Goal: Task Accomplishment & Management: Complete application form

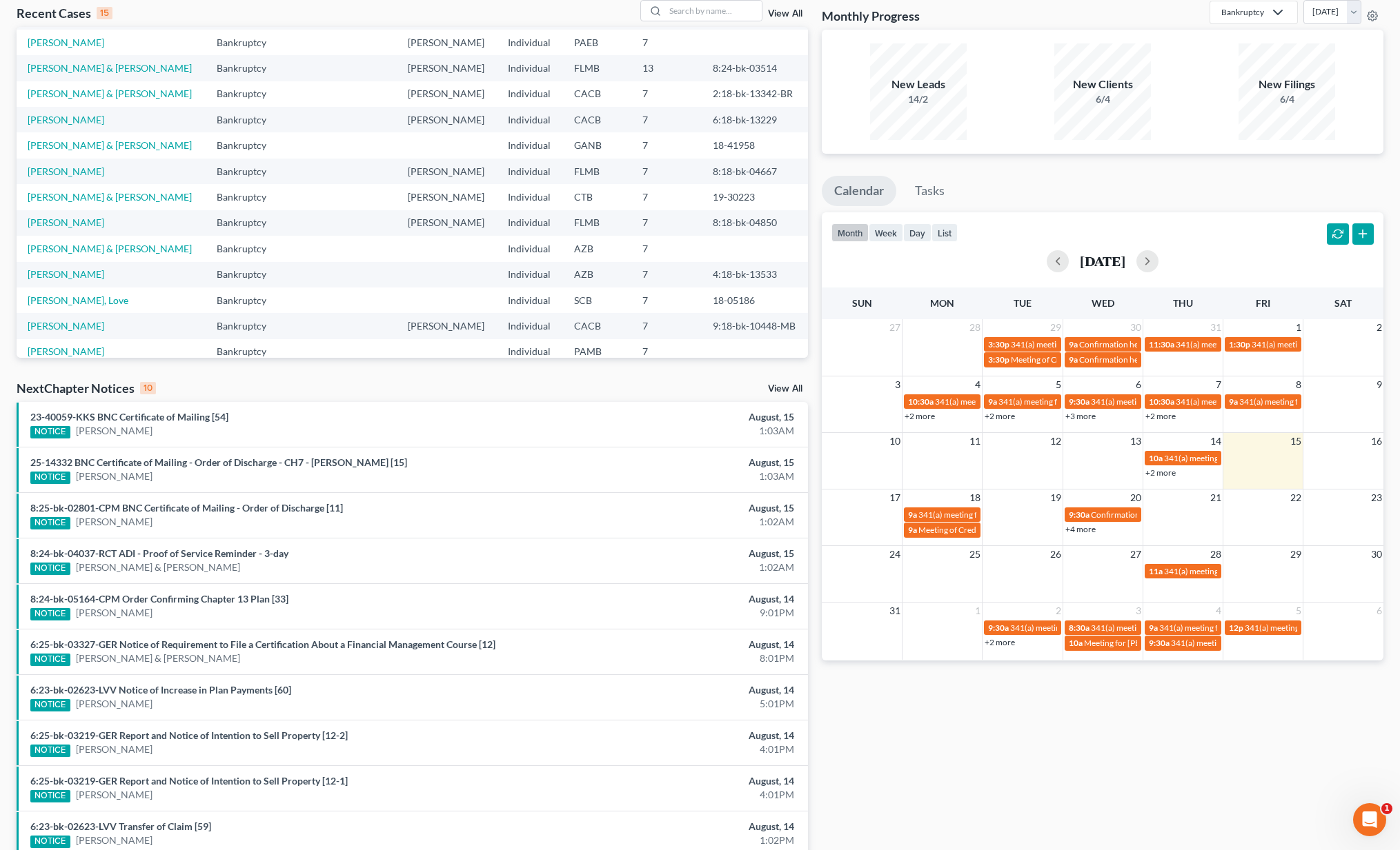
scroll to position [48, 0]
click at [47, 227] on link "Marrero, Wanda Wendy" at bounding box center [66, 225] width 77 height 12
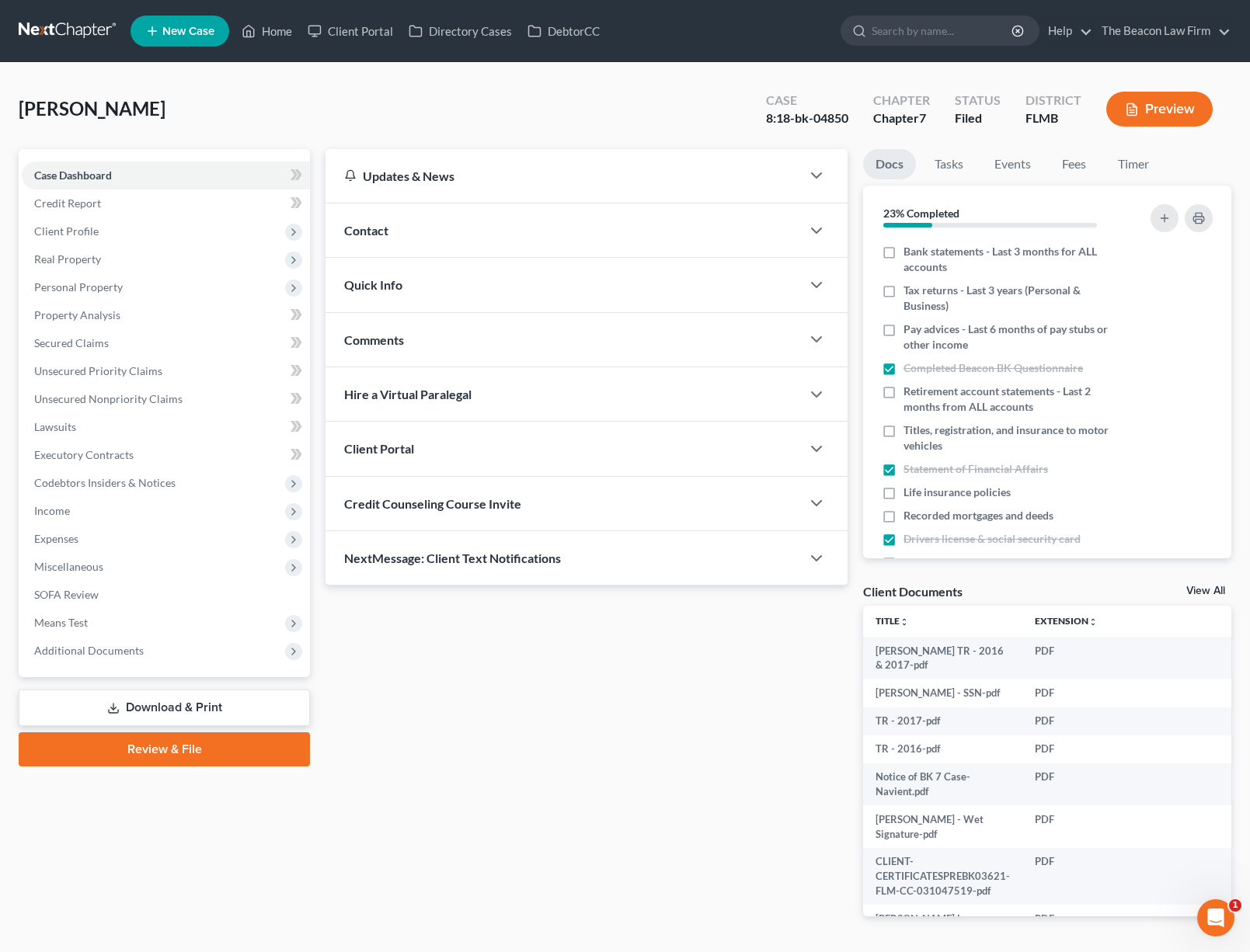
click at [67, 28] on link at bounding box center [68, 30] width 100 height 28
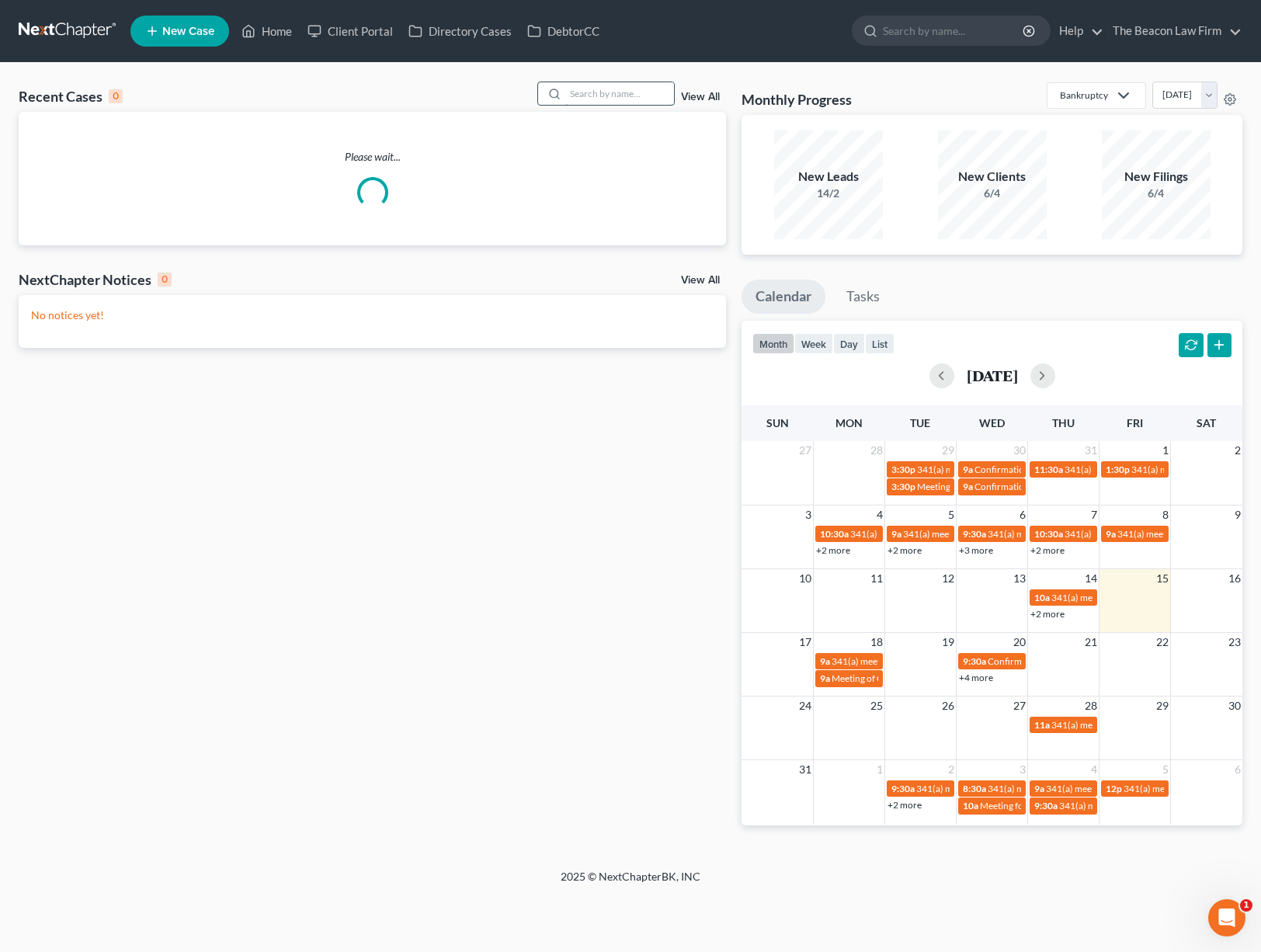
click at [609, 96] on input "search" at bounding box center [619, 93] width 108 height 22
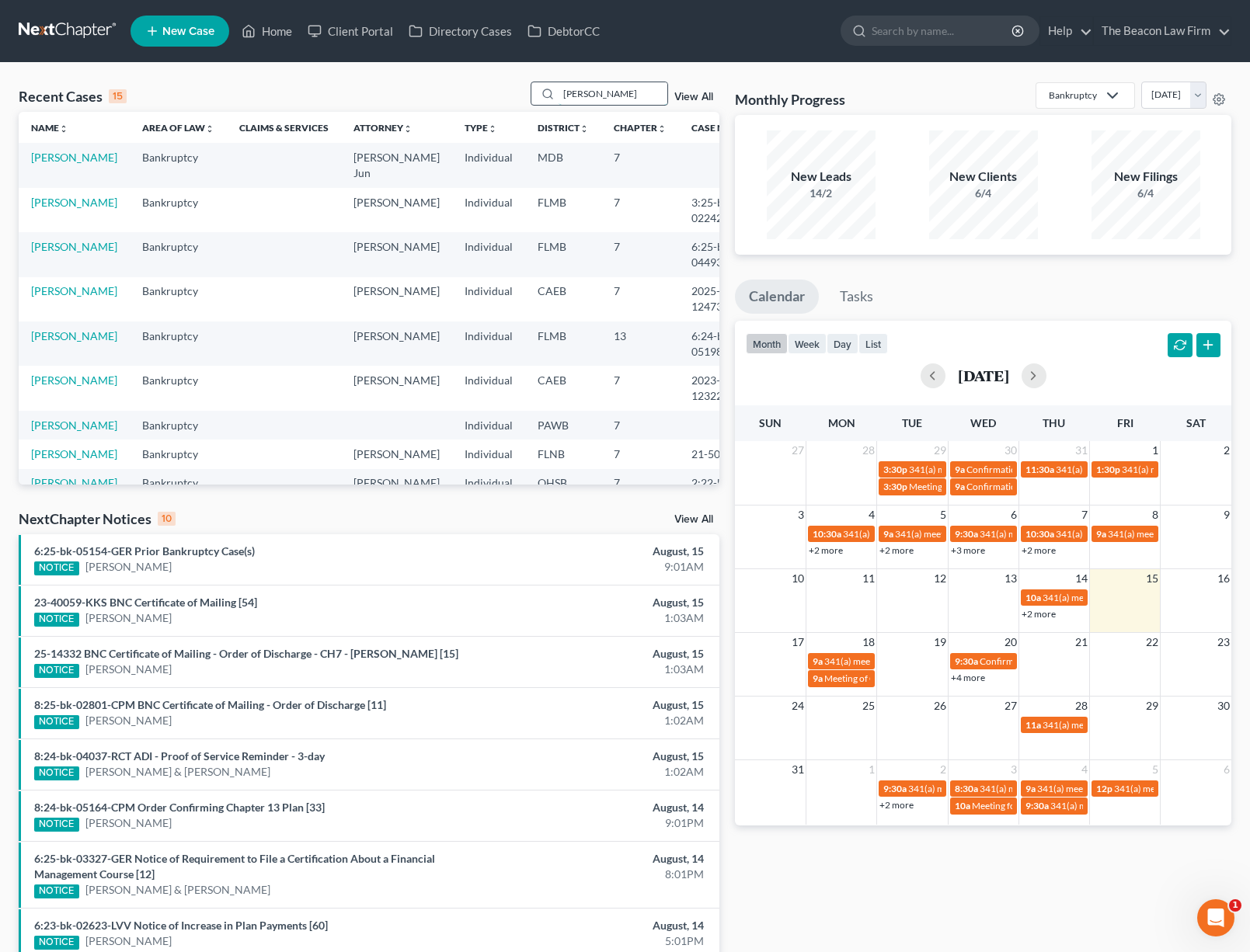
type input "Michelle"
drag, startPoint x: 609, startPoint y: 96, endPoint x: 65, endPoint y: 175, distance: 549.7
click at [65, 164] on link "Truitt, Michelle" at bounding box center [74, 156] width 86 height 13
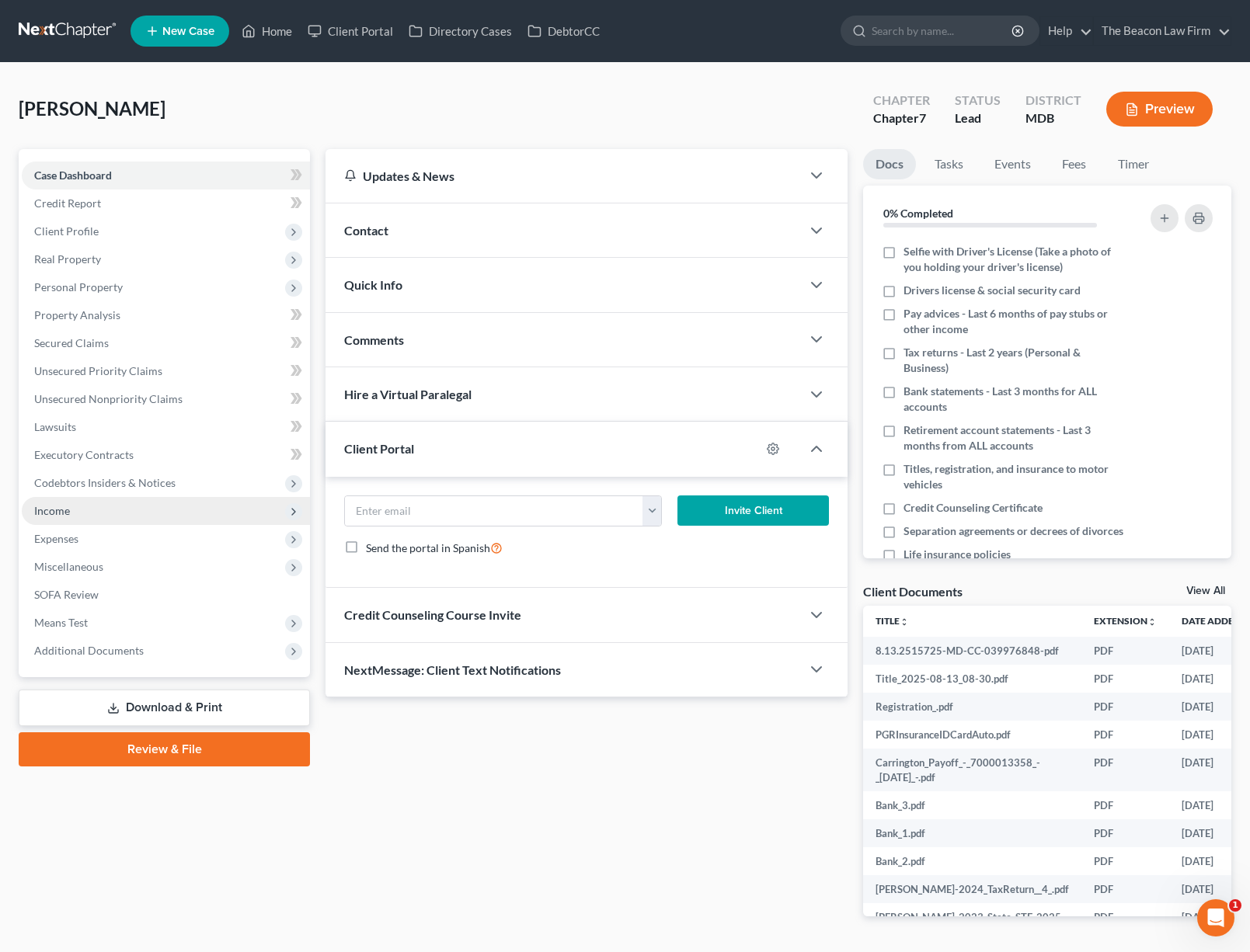
click at [98, 510] on span "Income" at bounding box center [165, 510] width 288 height 28
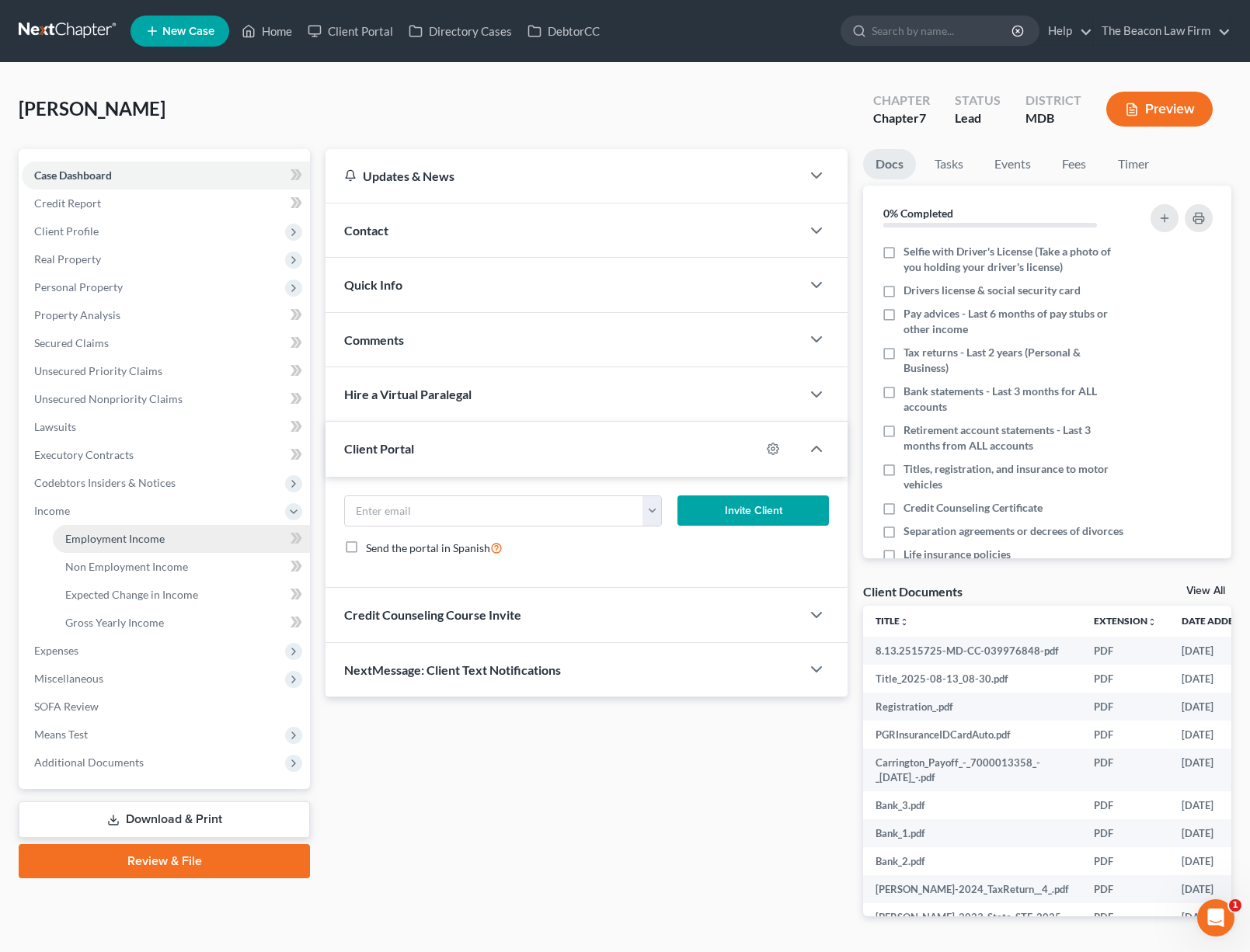
click at [124, 526] on link "Employment Income" at bounding box center [180, 539] width 257 height 28
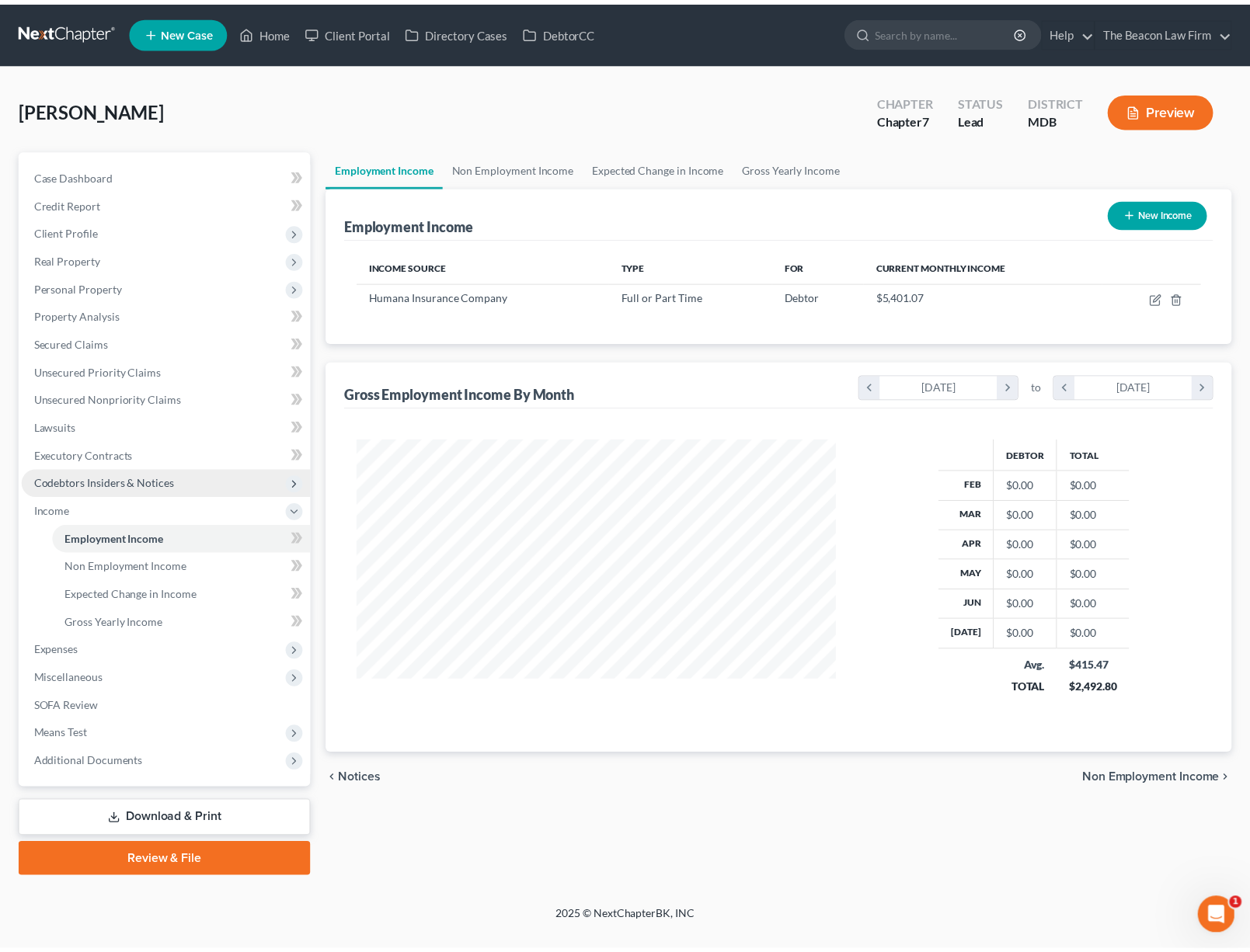
scroll to position [279, 516]
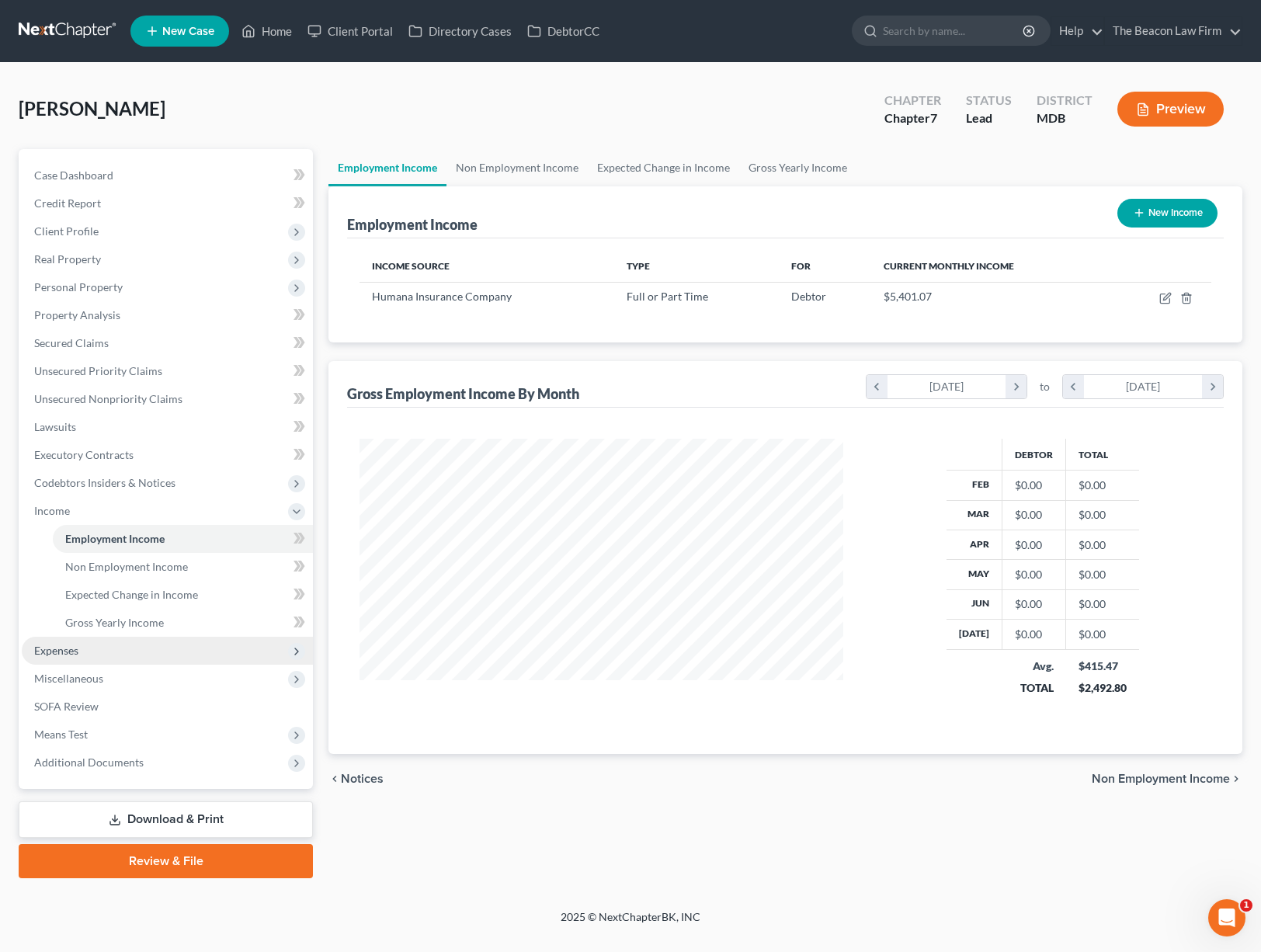
click at [99, 643] on span "Expenses" at bounding box center [167, 650] width 291 height 28
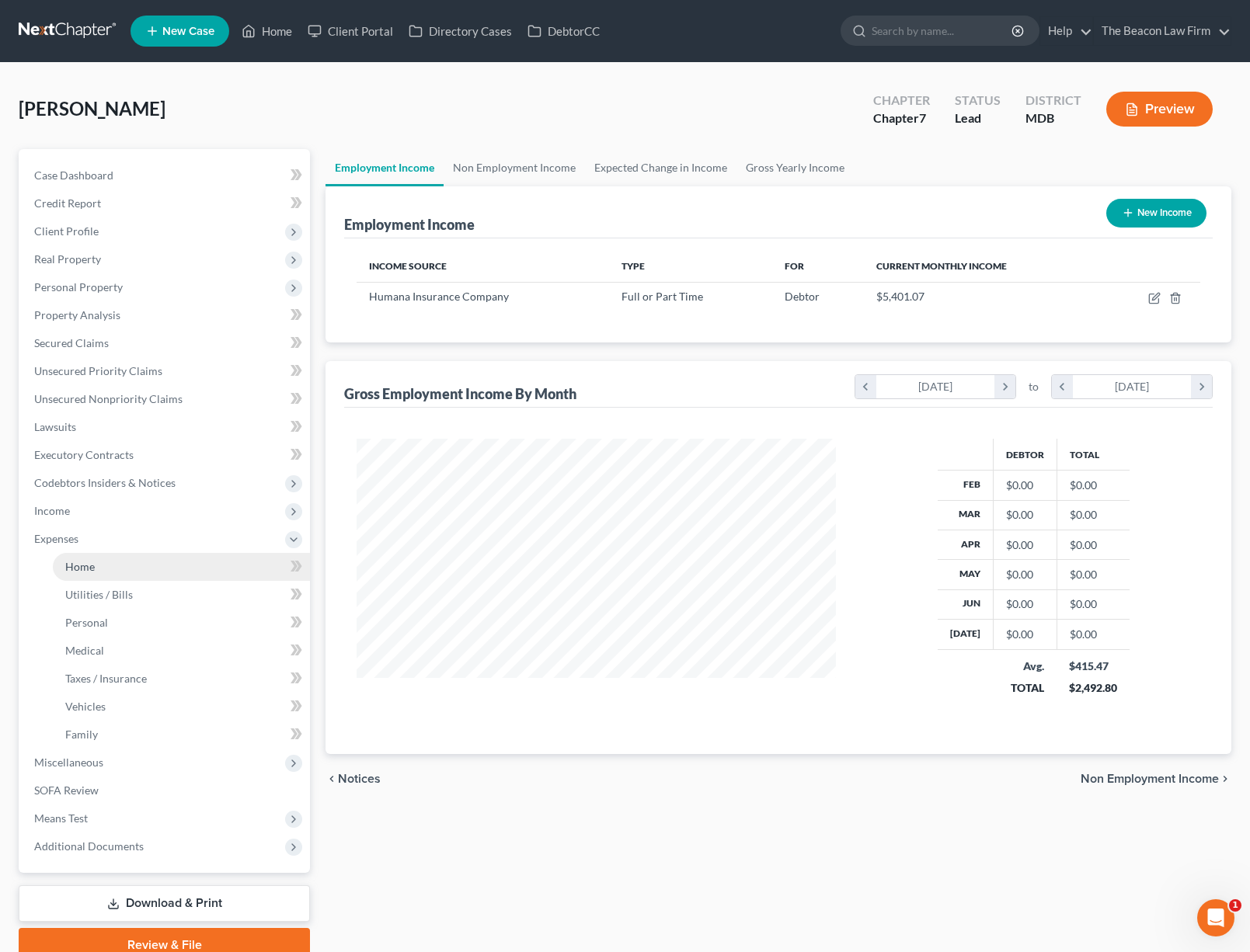
click at [118, 572] on link "Home" at bounding box center [180, 566] width 257 height 28
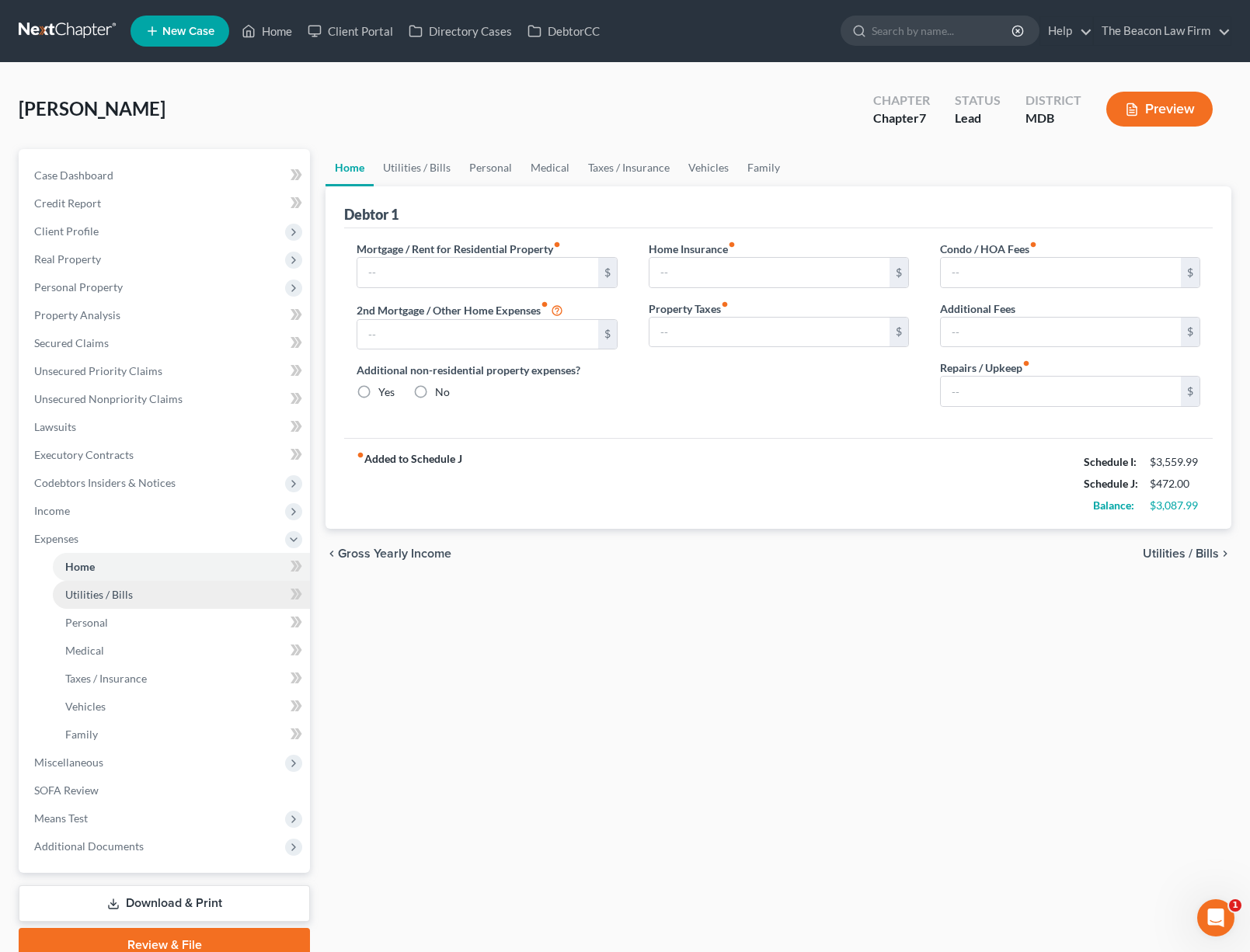
type input "1,887.29"
type input "199.11"
radio input "true"
type input "0.00"
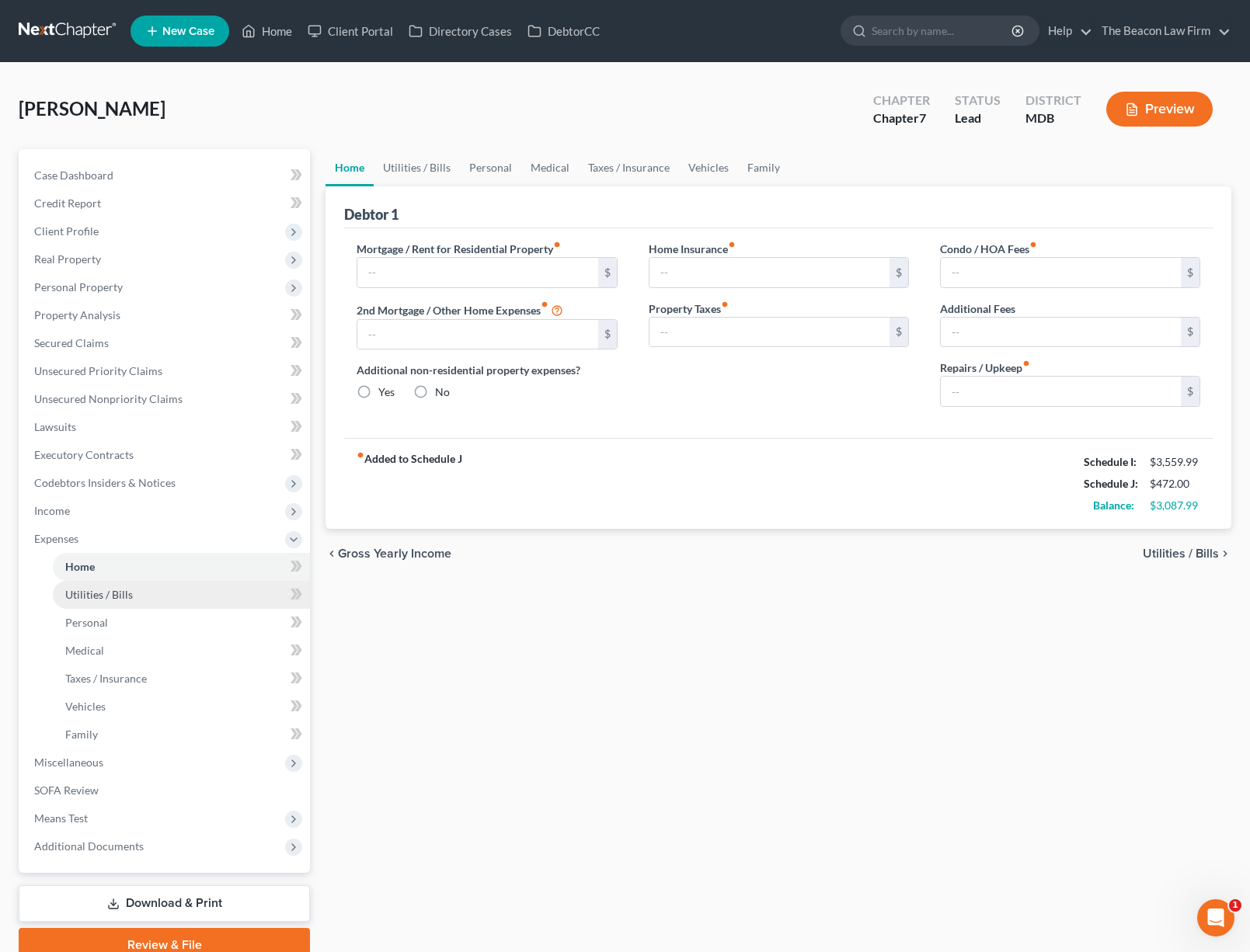
type input "0.00"
click at [439, 165] on link "Utilities / Bills" at bounding box center [416, 168] width 86 height 37
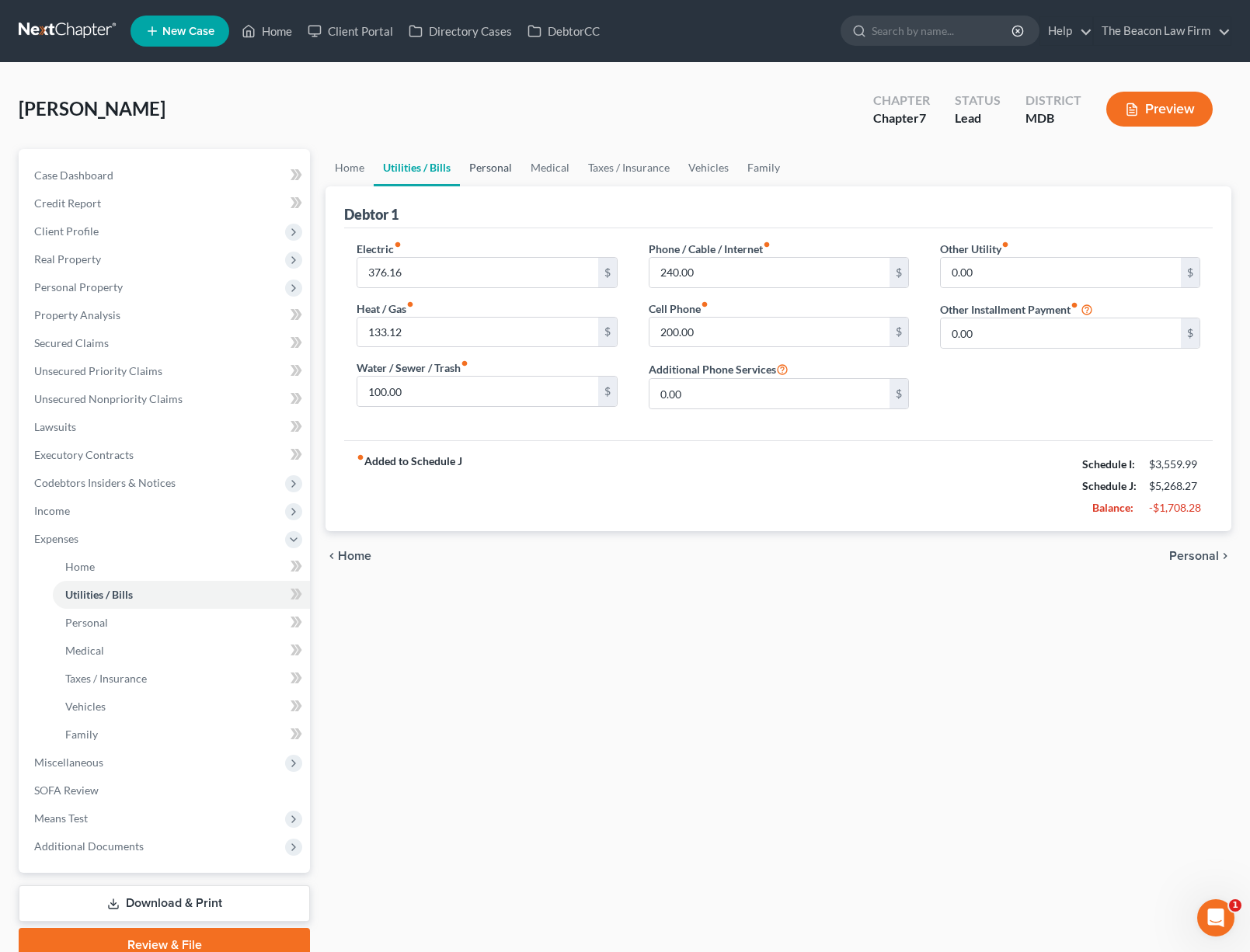
click at [510, 172] on link "Personal" at bounding box center [490, 168] width 61 height 37
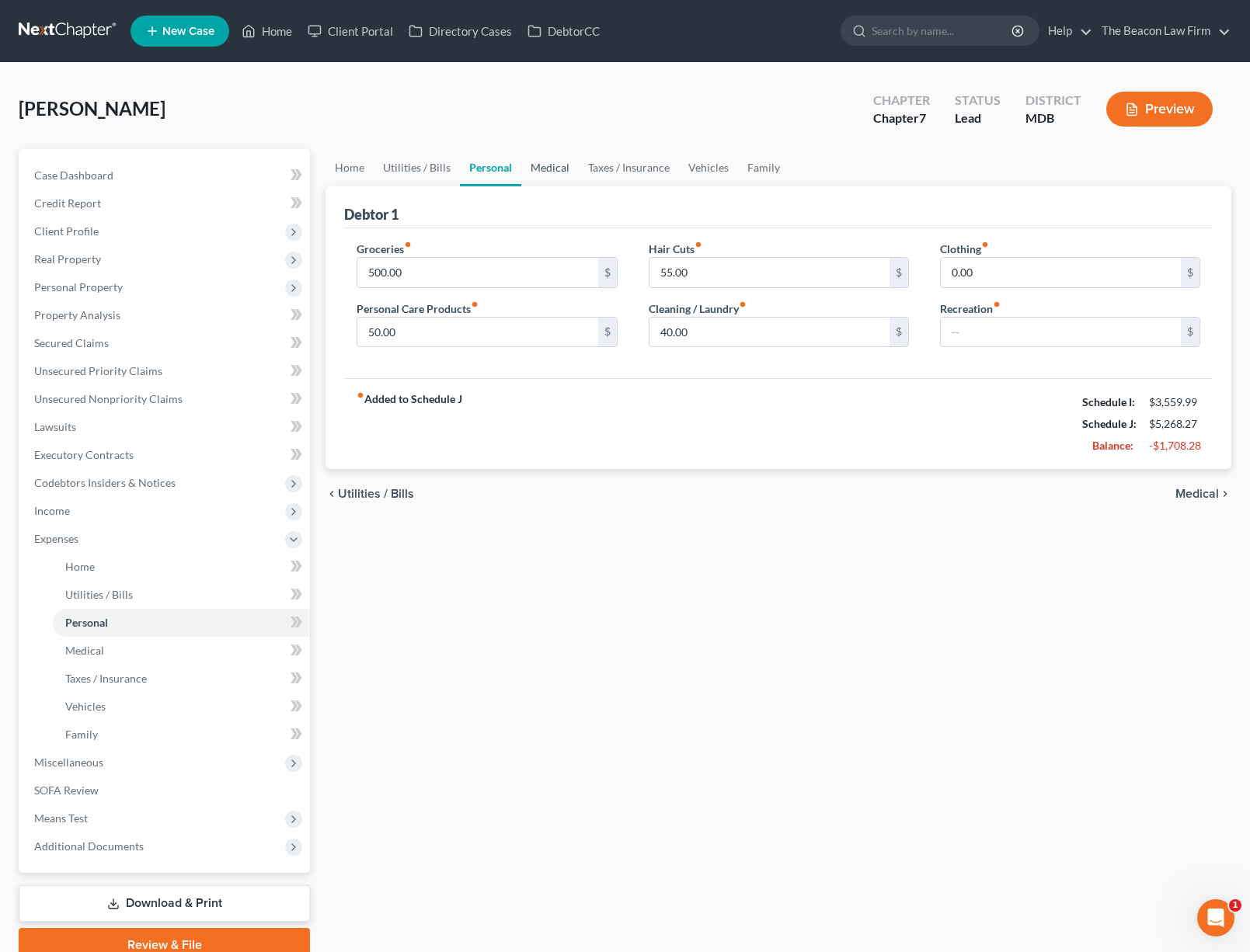
click at [551, 172] on link "Medical" at bounding box center [549, 168] width 58 height 37
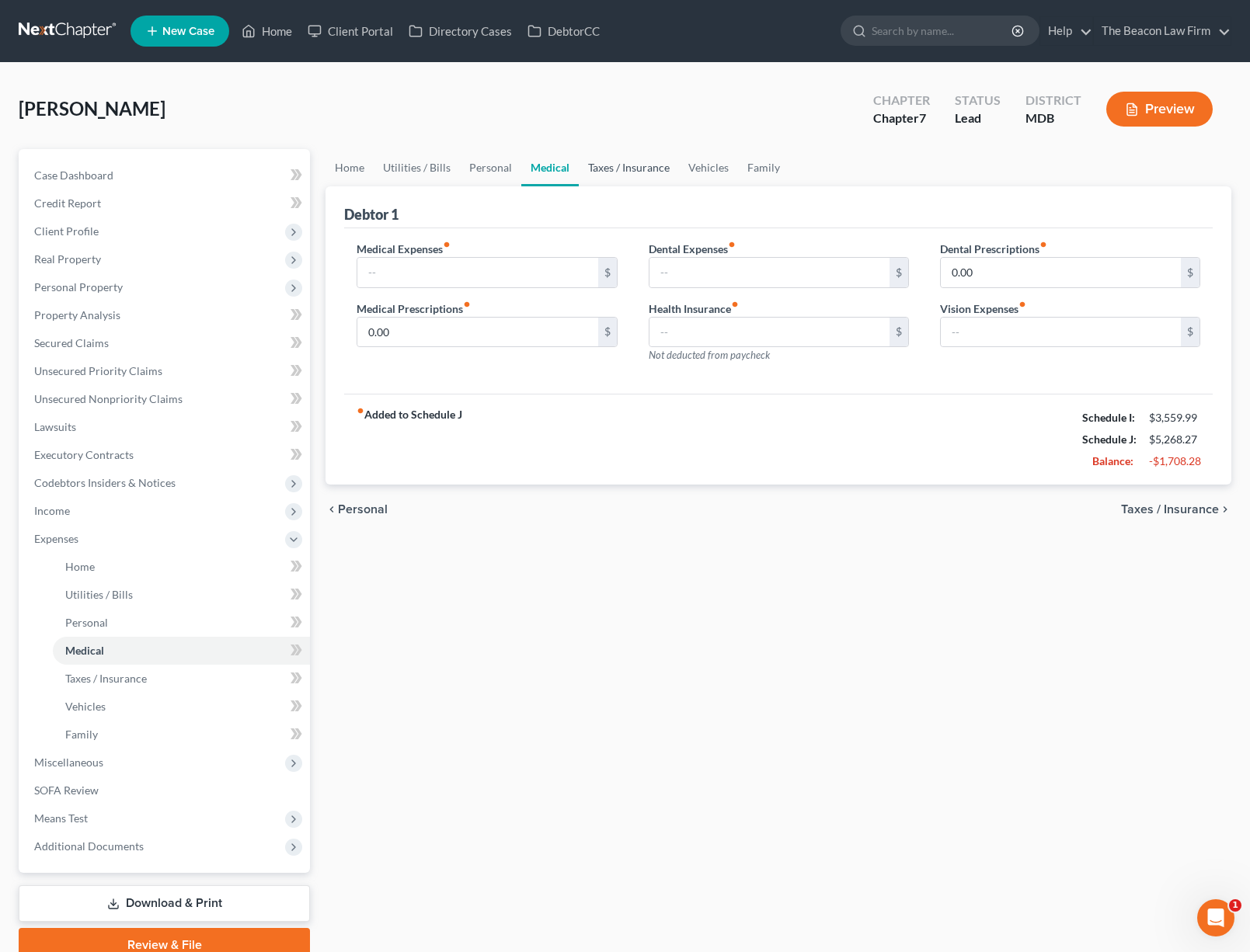
click at [610, 169] on link "Taxes / Insurance" at bounding box center [629, 168] width 100 height 37
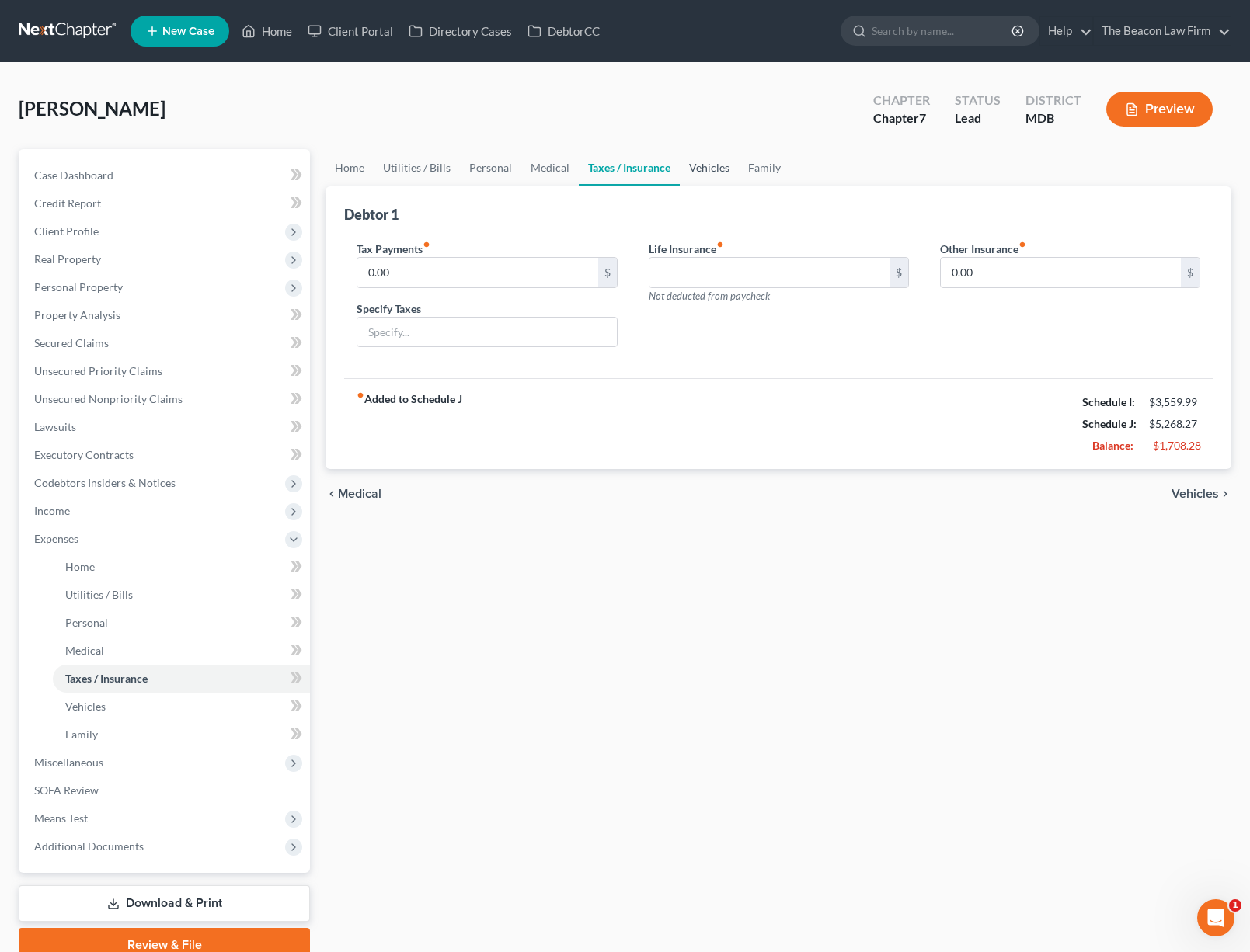
click at [685, 163] on link "Vehicles" at bounding box center [709, 168] width 59 height 37
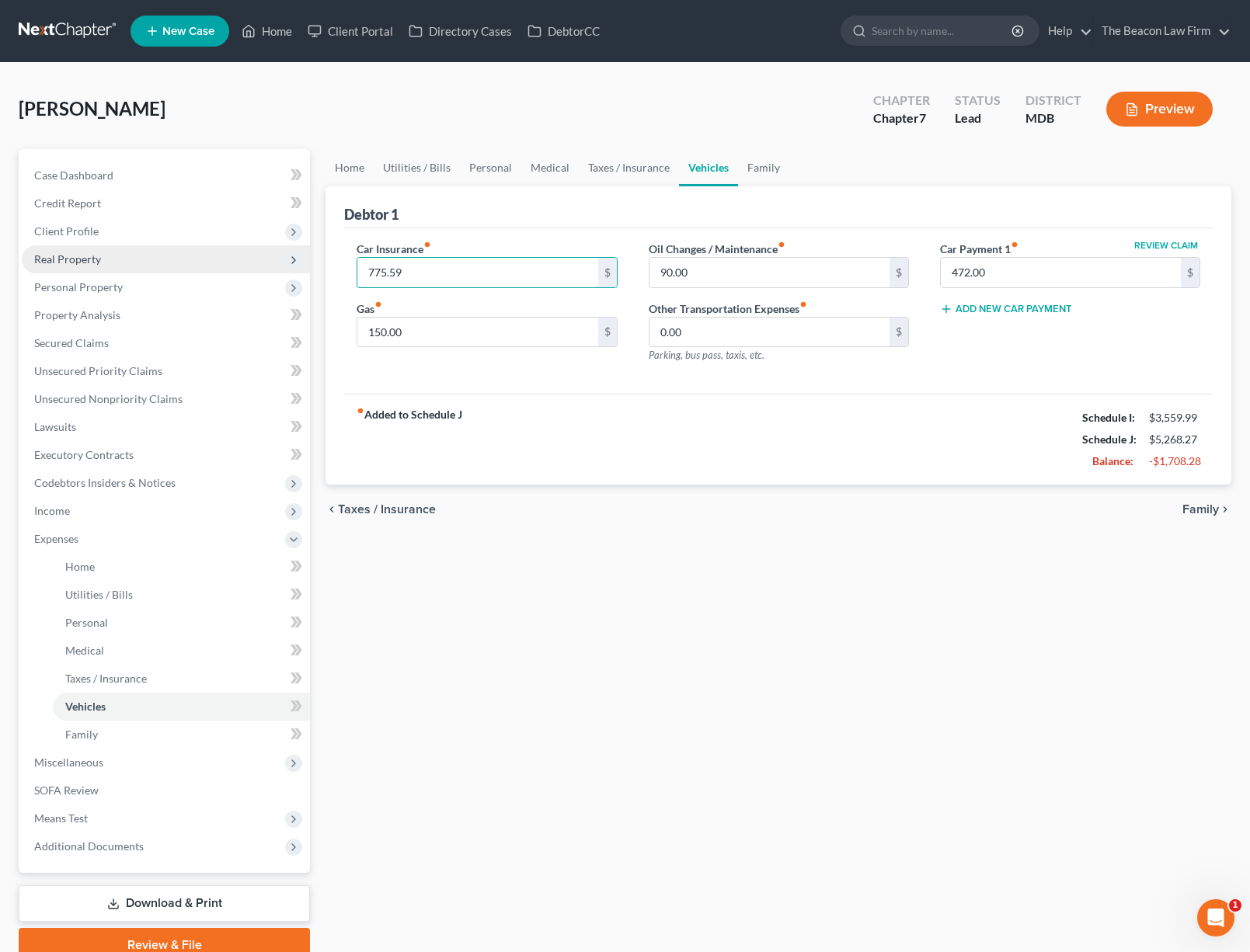
drag, startPoint x: 407, startPoint y: 278, endPoint x: 297, endPoint y: 272, distance: 110.2
click at [304, 277] on div "Petition Navigation Case Dashboard Payments Invoices Payments Payments Credit R…" at bounding box center [624, 556] width 1228 height 813
type input "200"
click at [766, 169] on link "Family" at bounding box center [764, 168] width 52 height 37
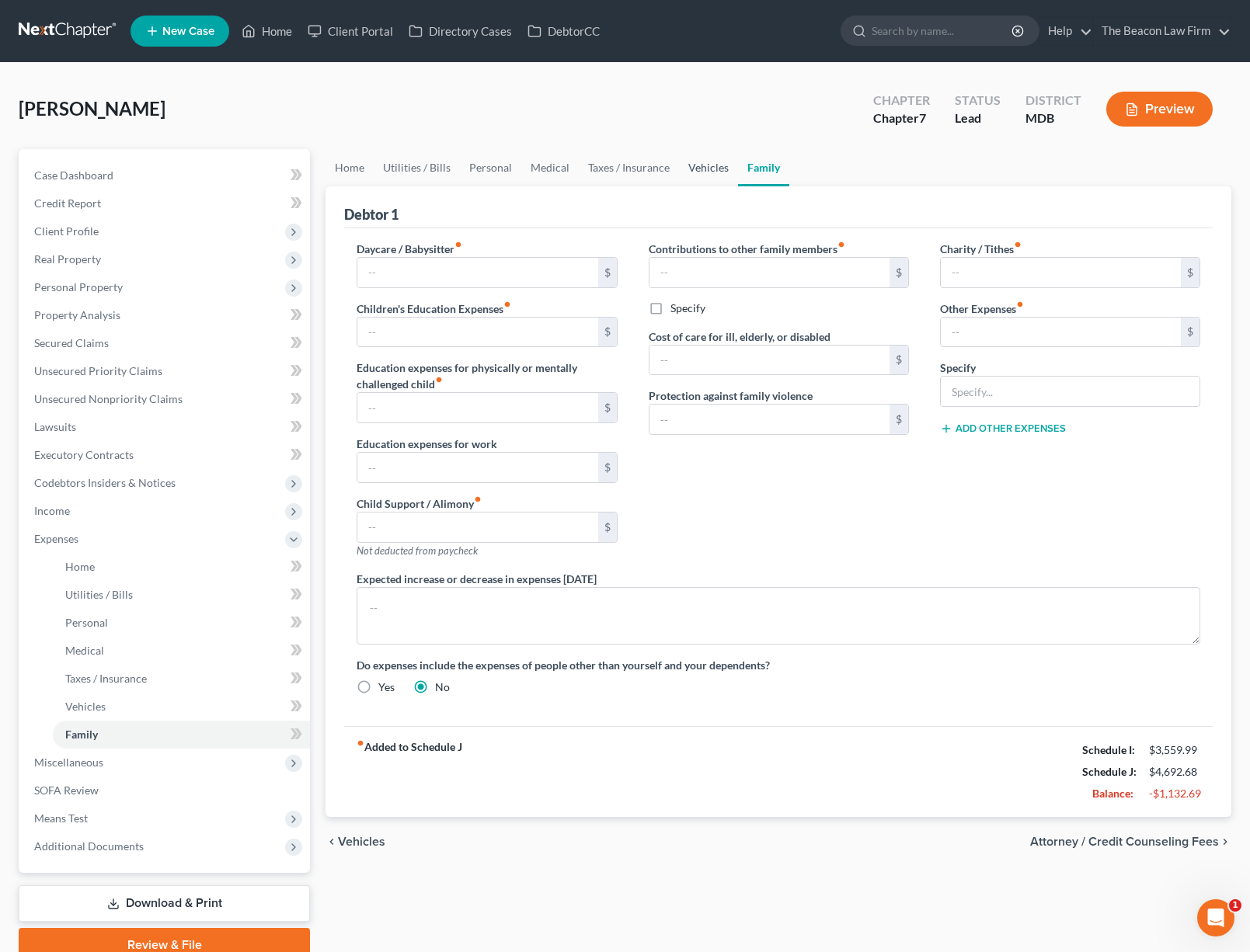
click at [679, 169] on link "Vehicles" at bounding box center [709, 168] width 59 height 37
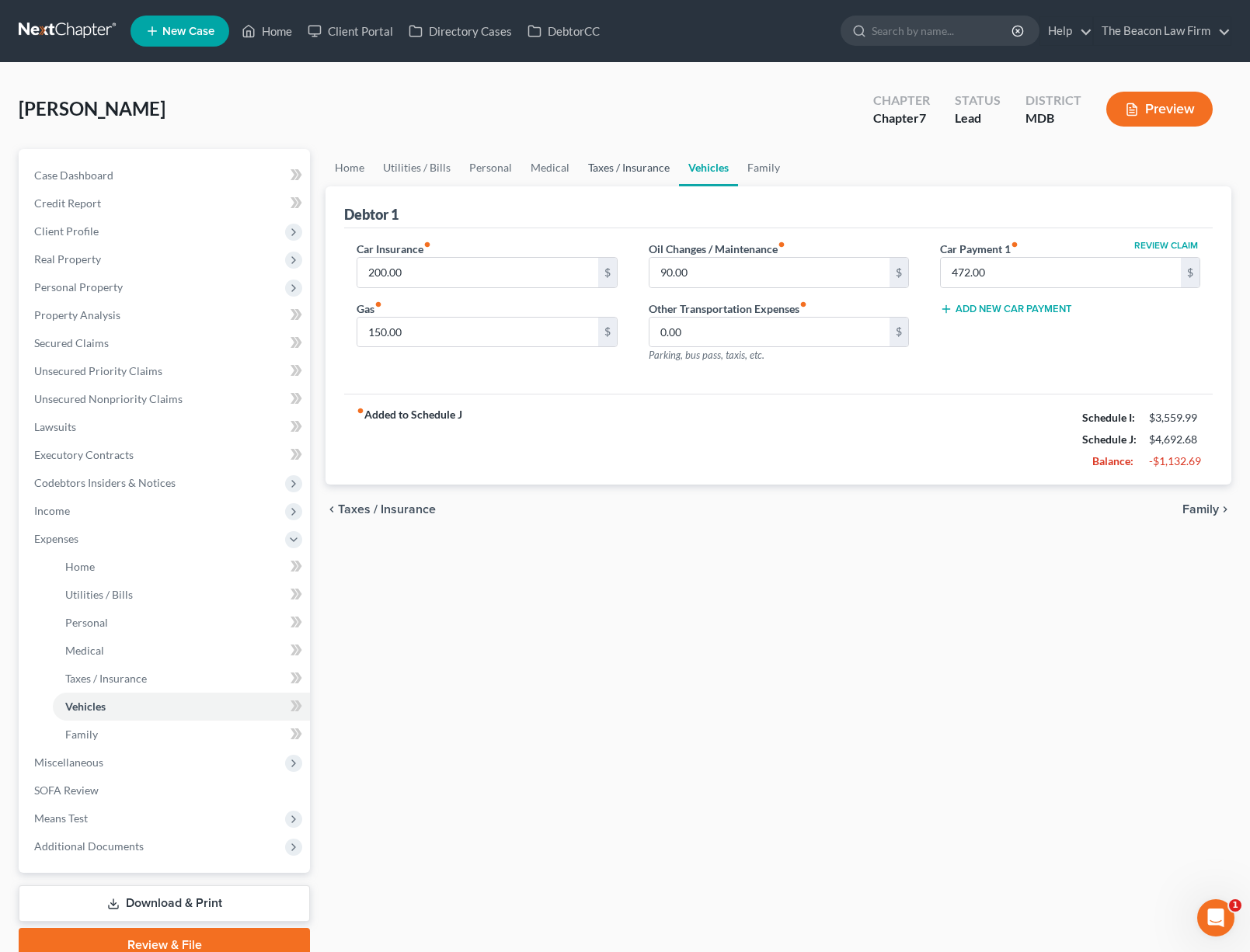
click at [621, 167] on link "Taxes / Insurance" at bounding box center [629, 168] width 100 height 37
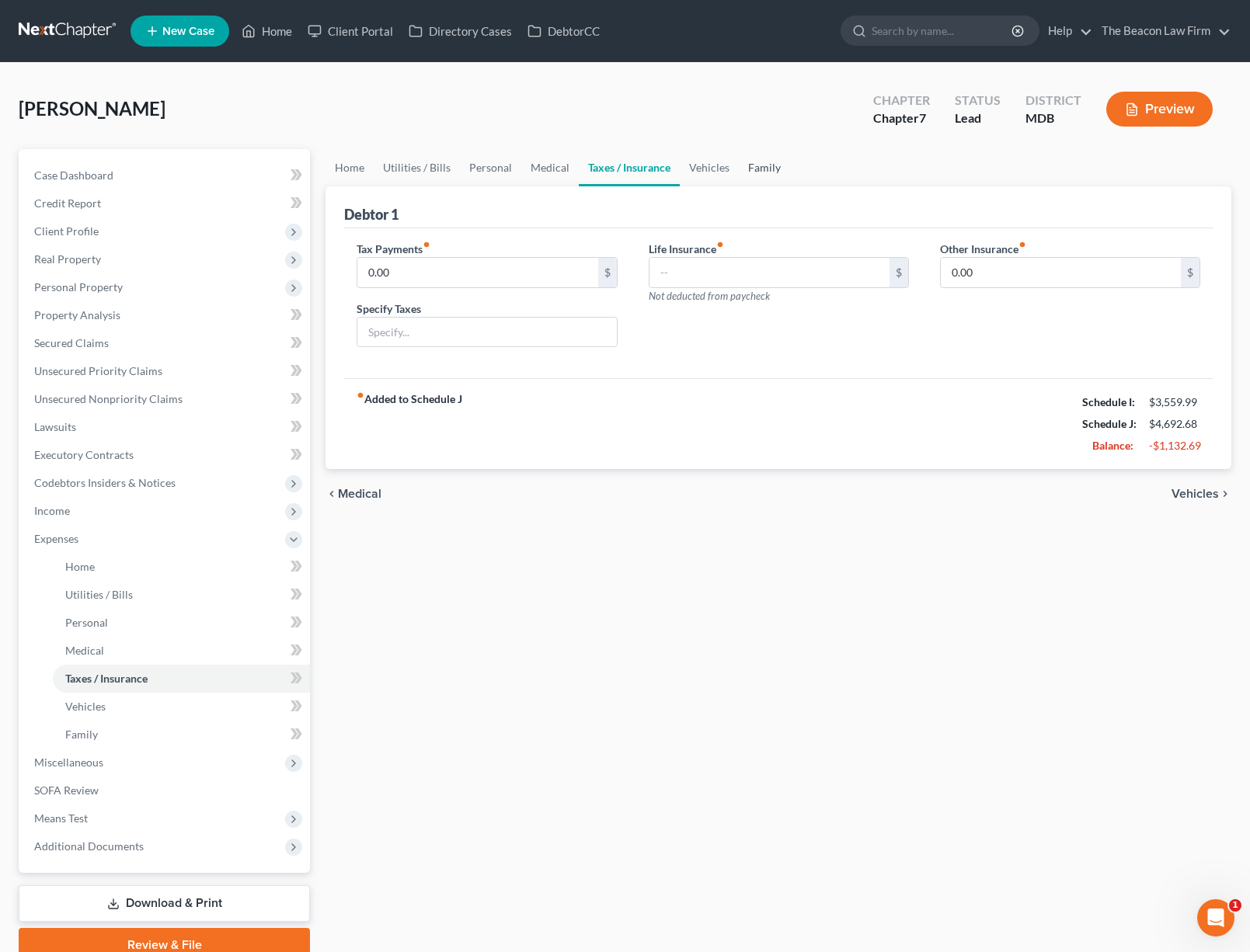
click at [763, 161] on link "Family" at bounding box center [765, 168] width 52 height 37
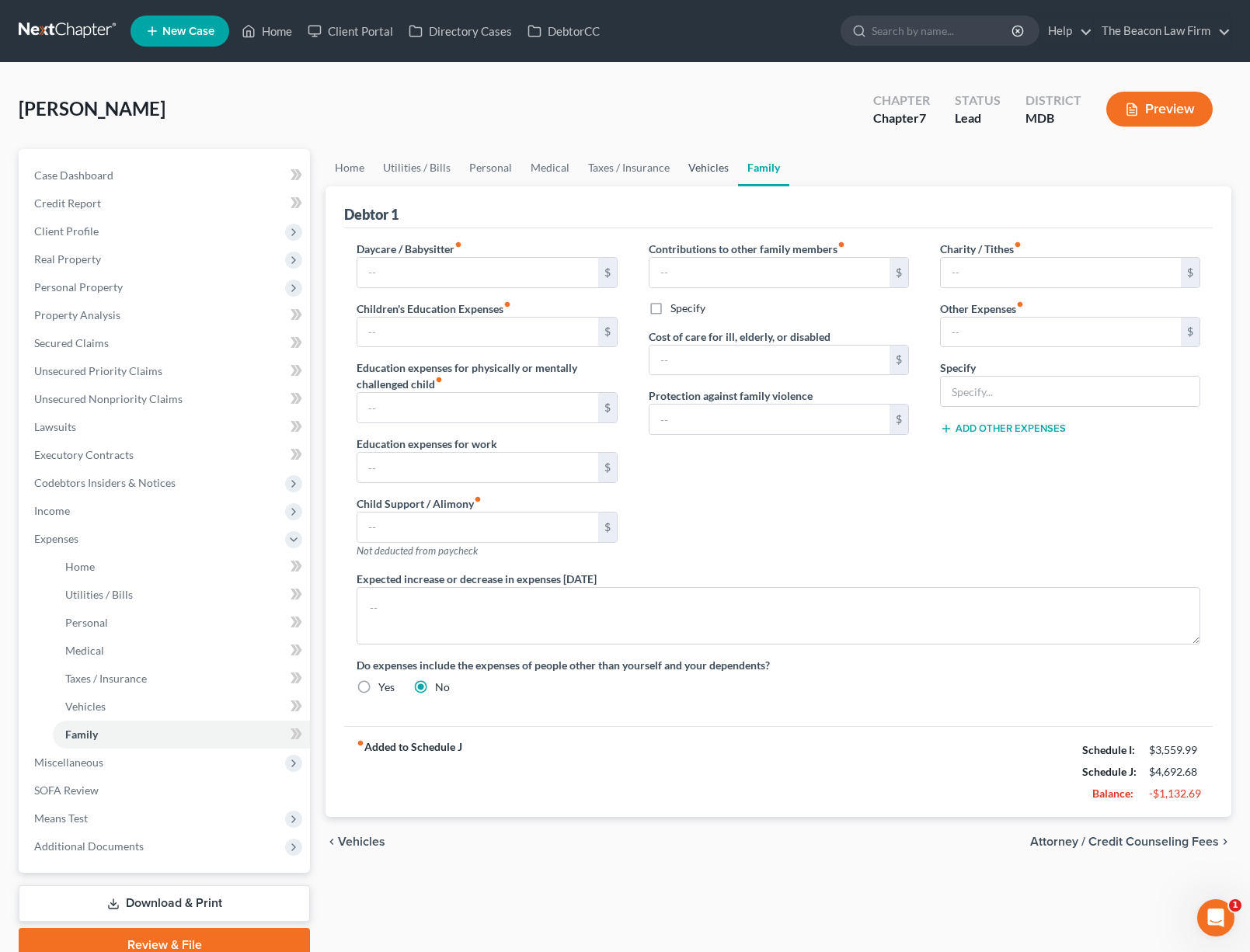
click at [701, 171] on link "Vehicles" at bounding box center [709, 168] width 59 height 37
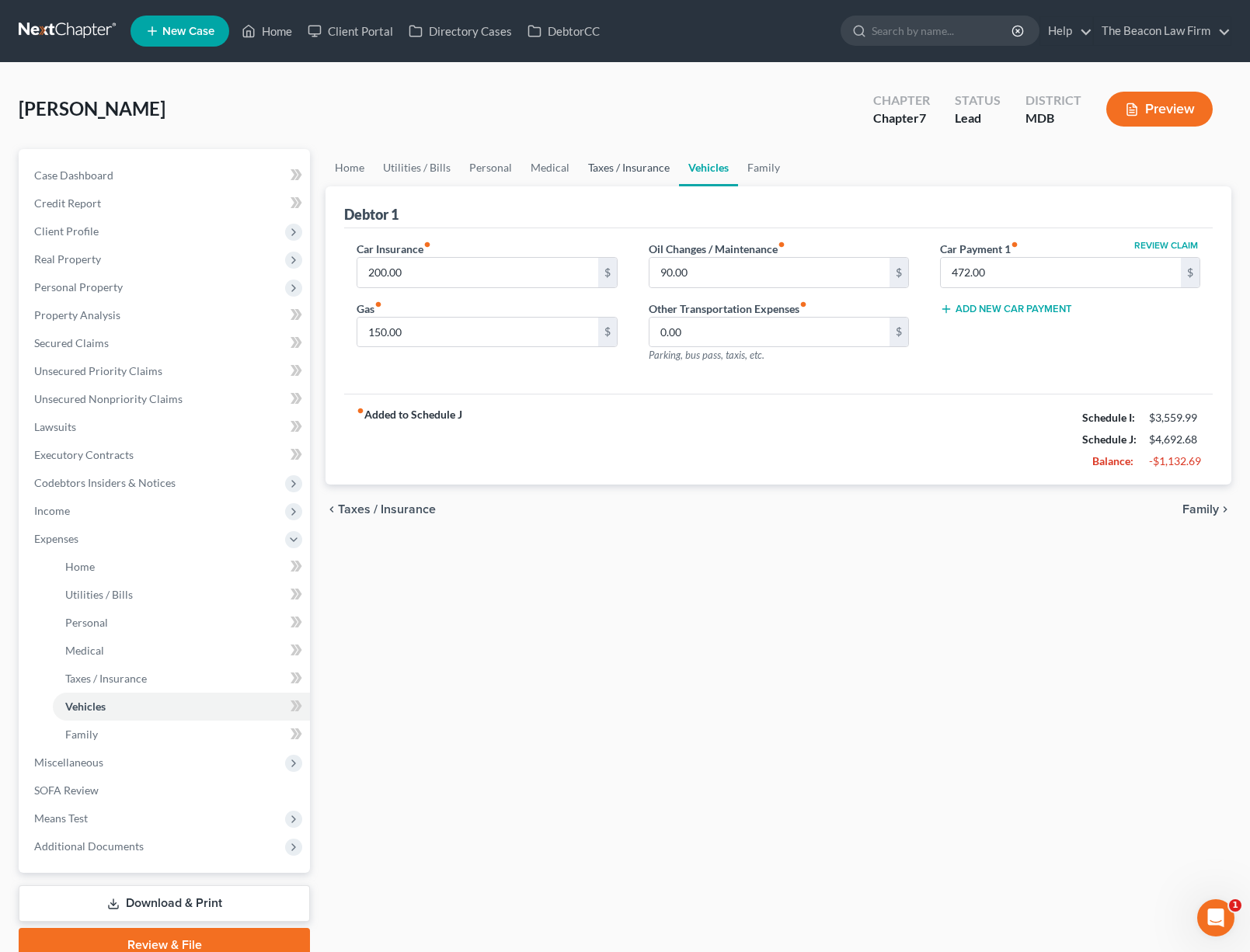
click at [659, 164] on link "Taxes / Insurance" at bounding box center [629, 168] width 100 height 37
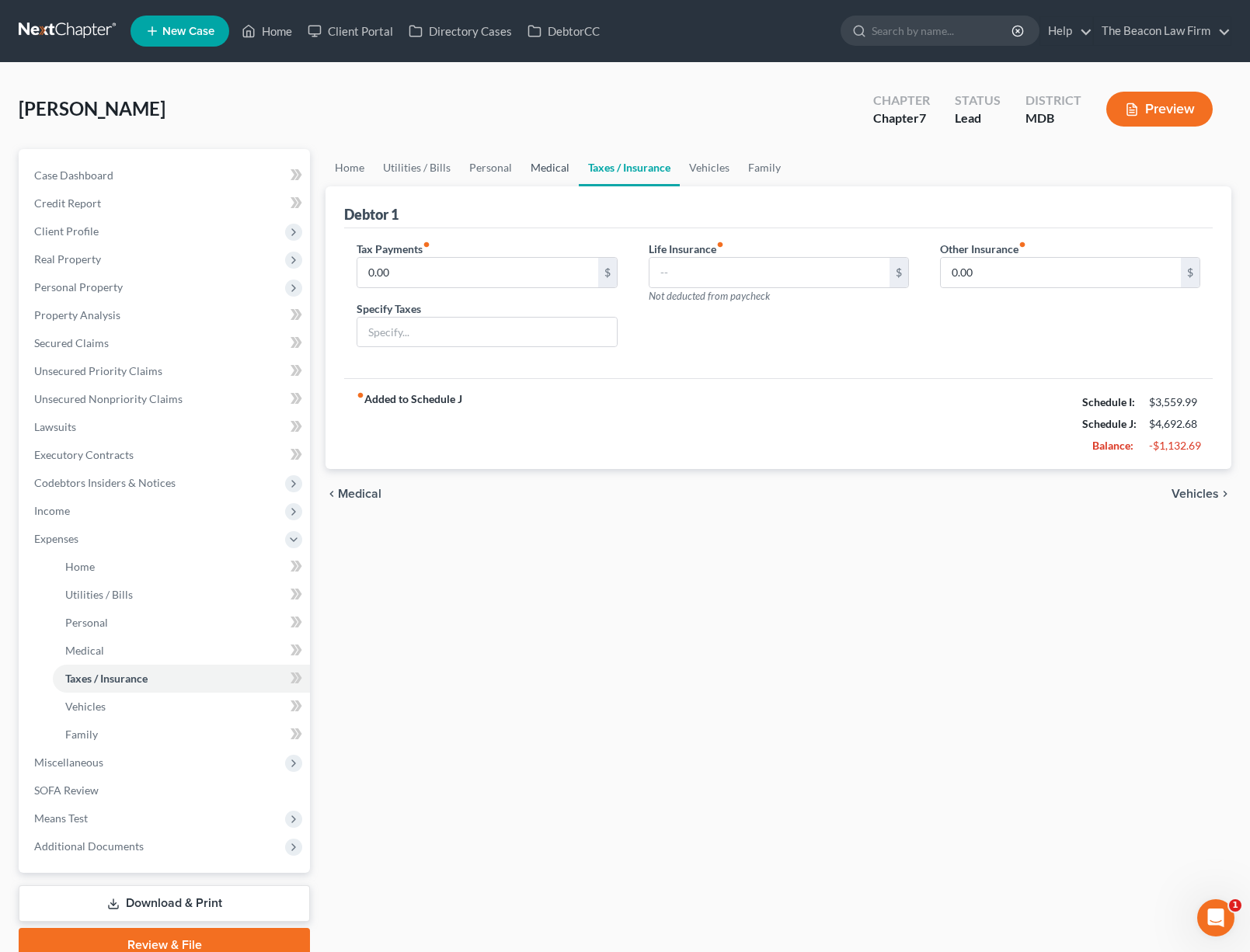
click at [533, 161] on link "Medical" at bounding box center [549, 168] width 58 height 37
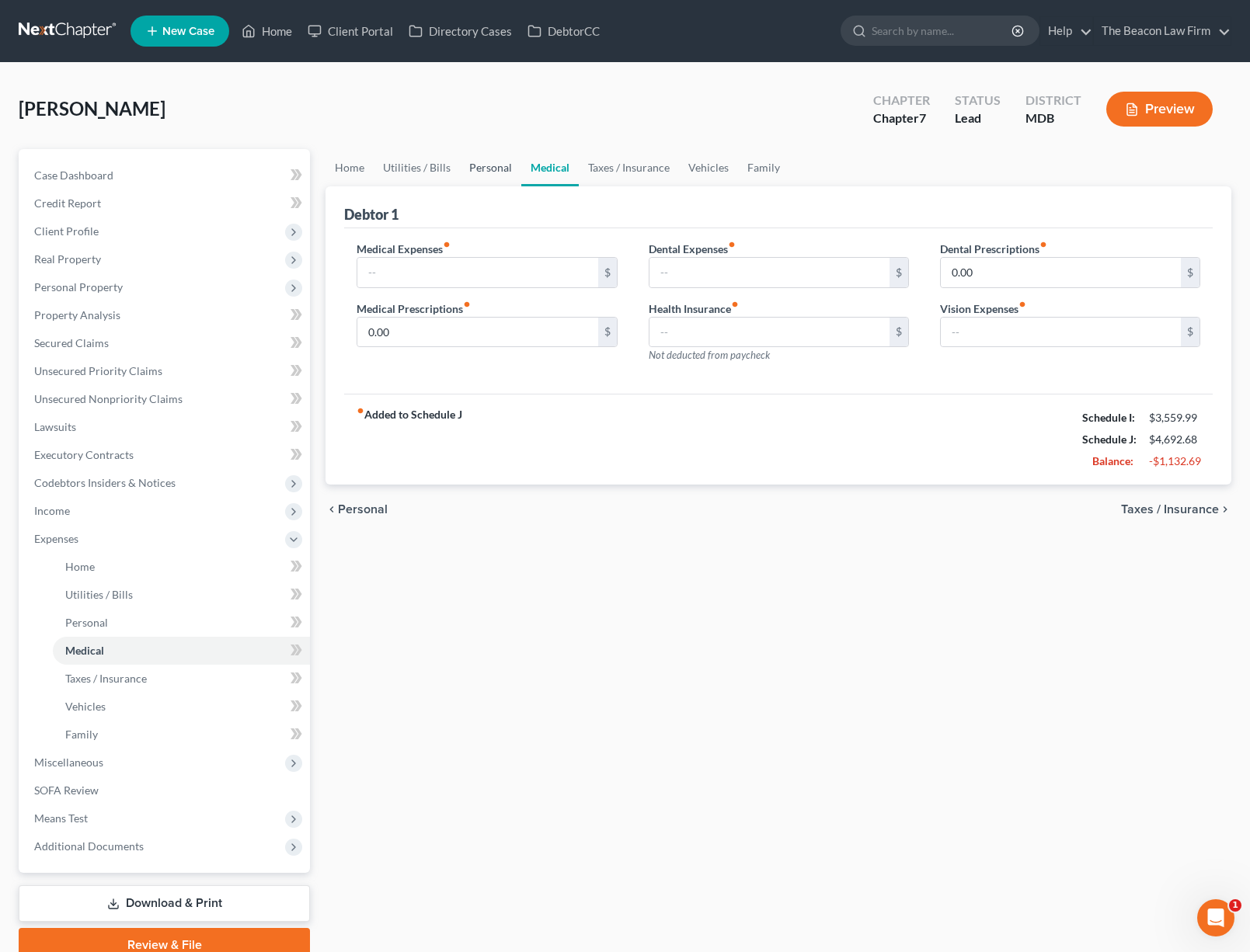
click at [489, 167] on link "Personal" at bounding box center [490, 168] width 61 height 37
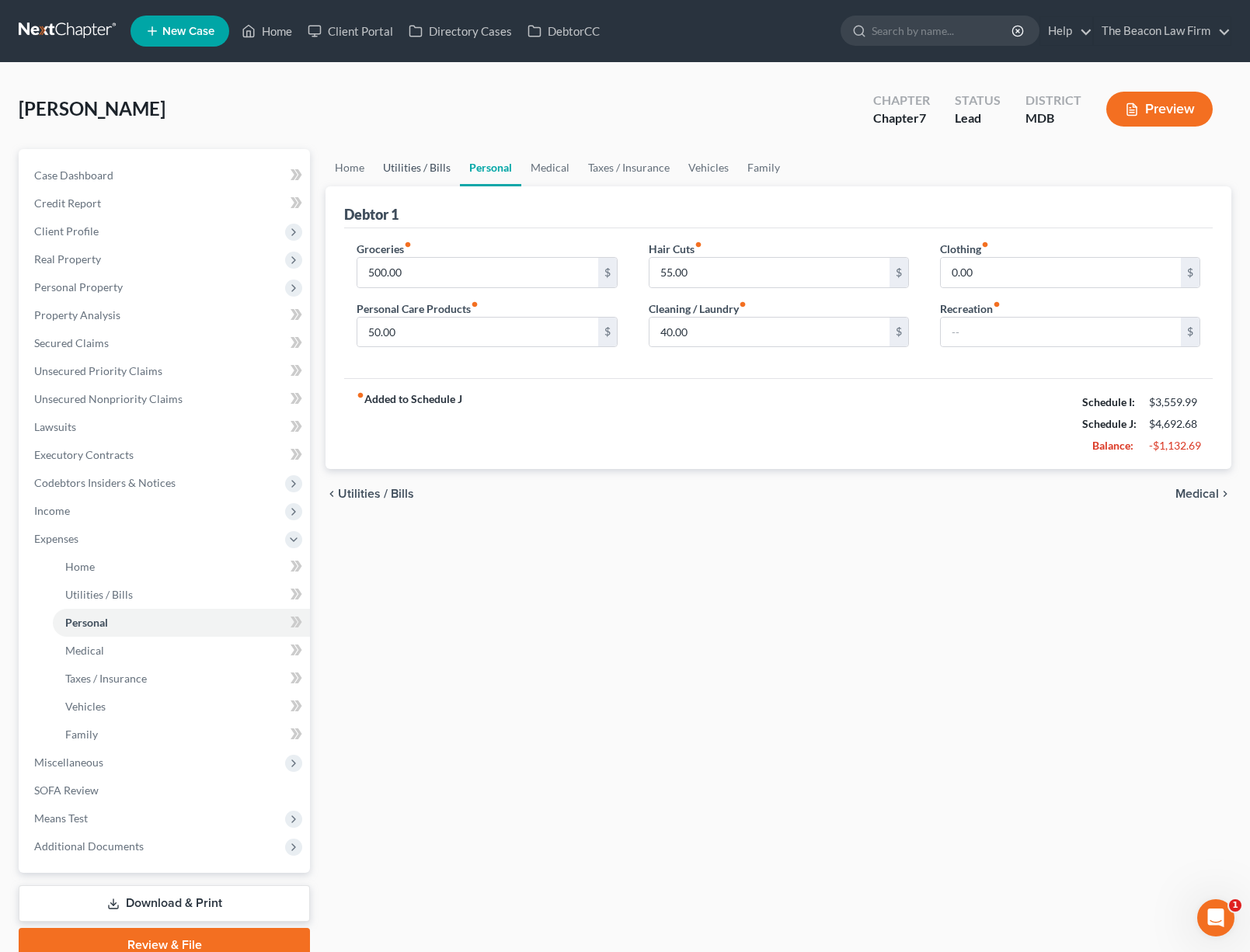
click at [411, 180] on link "Utilities / Bills" at bounding box center [416, 168] width 86 height 37
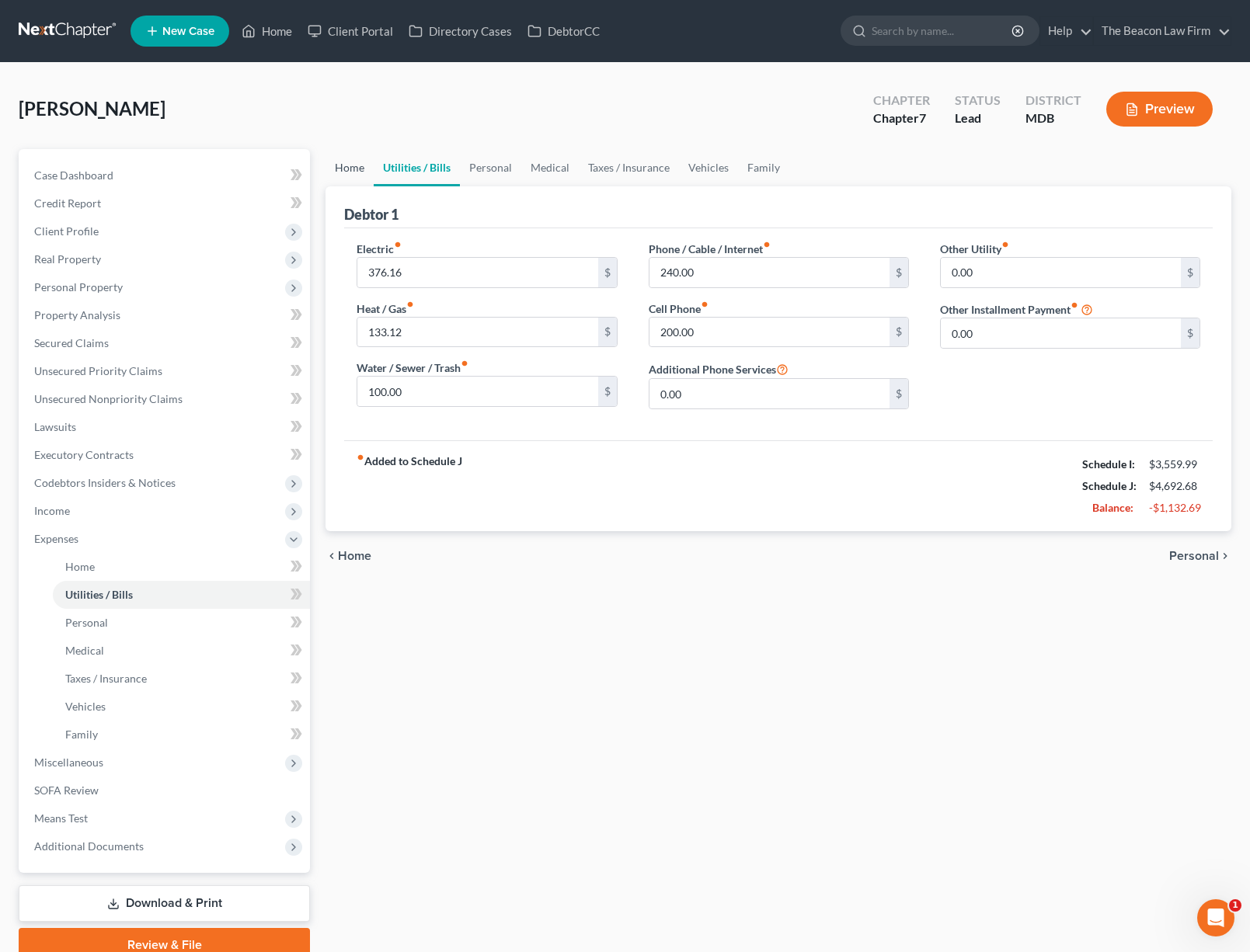
click at [350, 170] on link "Home" at bounding box center [349, 168] width 48 height 37
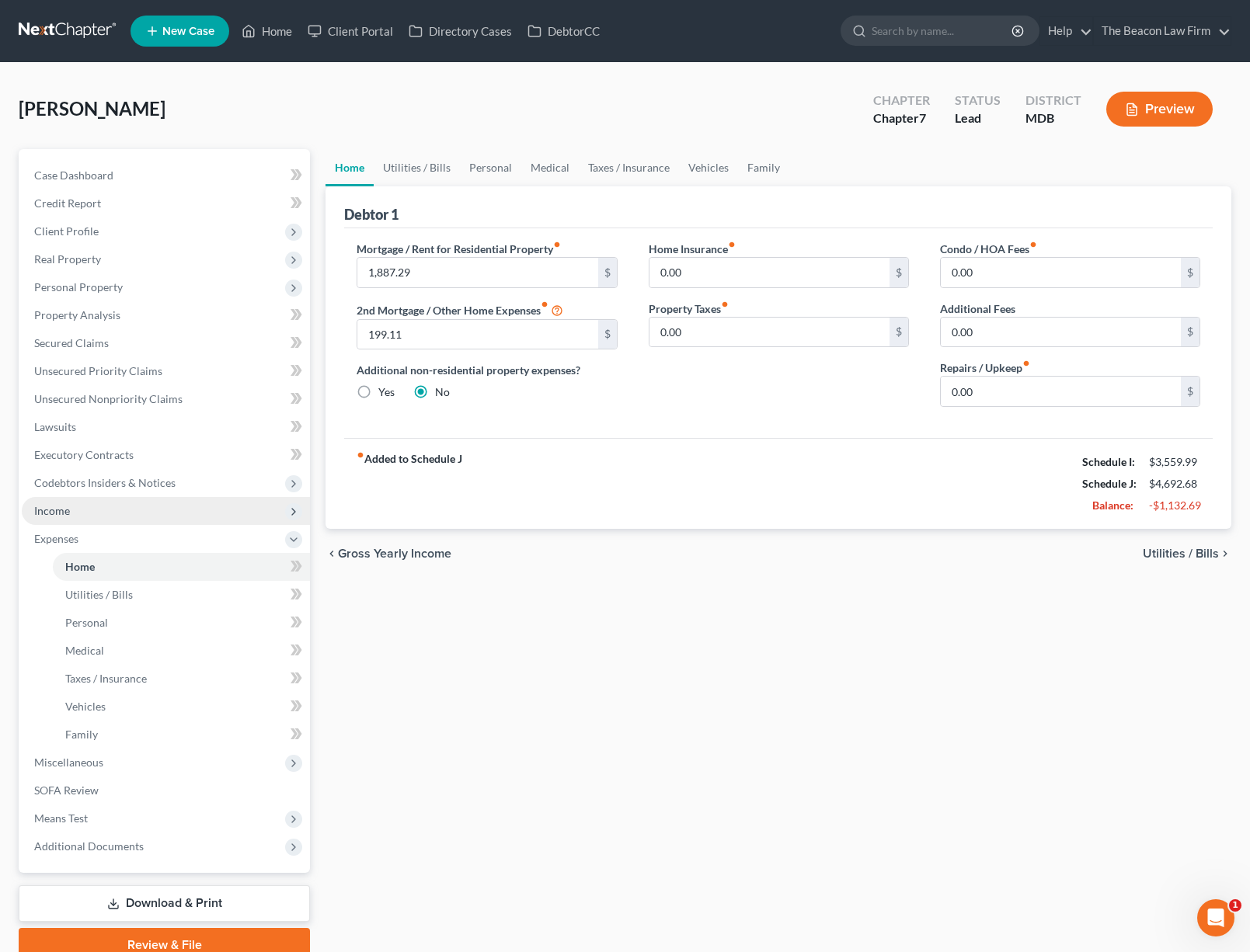
click at [75, 508] on span "Income" at bounding box center [165, 510] width 288 height 28
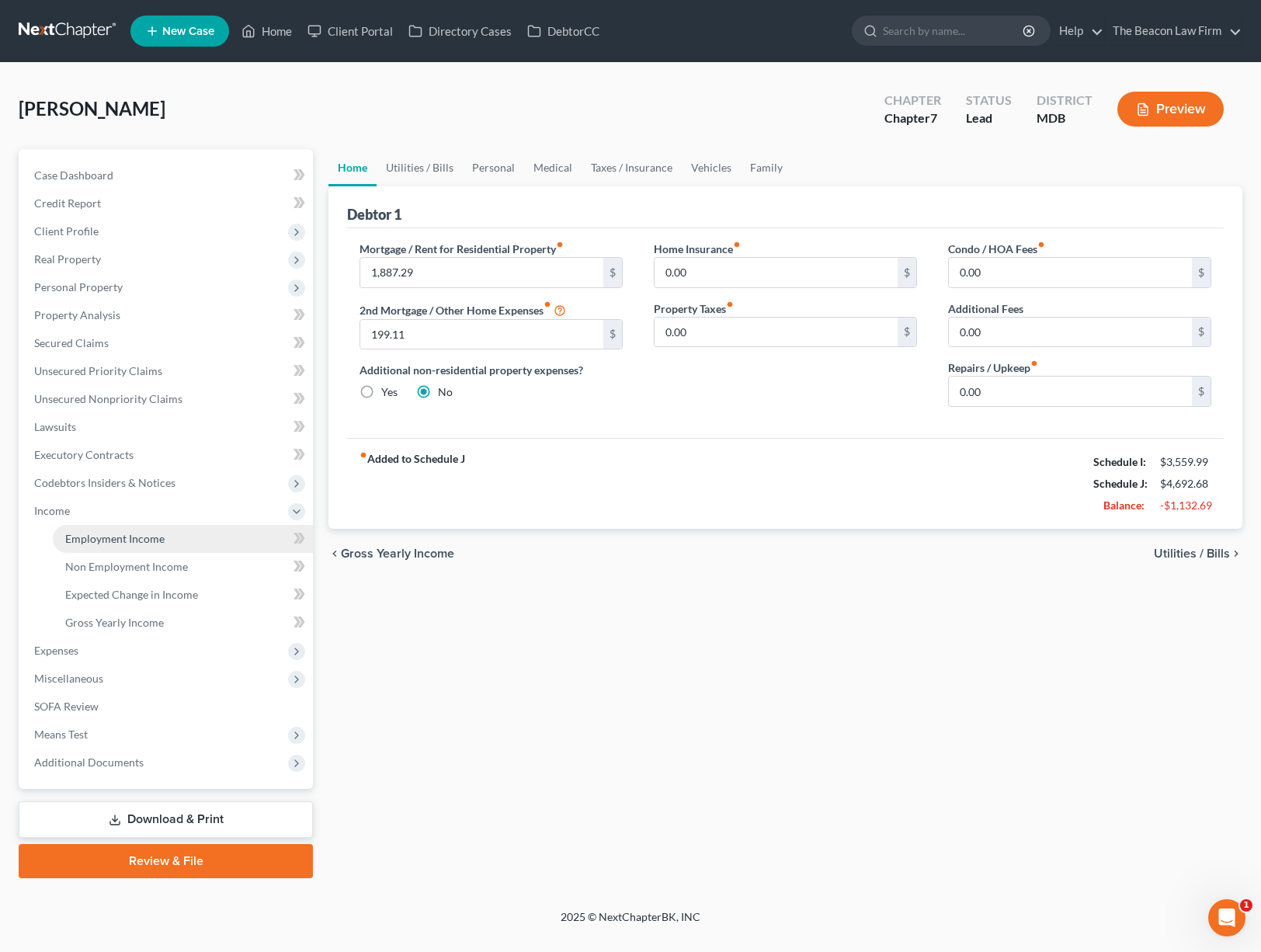
click at [83, 531] on link "Employment Income" at bounding box center [182, 539] width 260 height 28
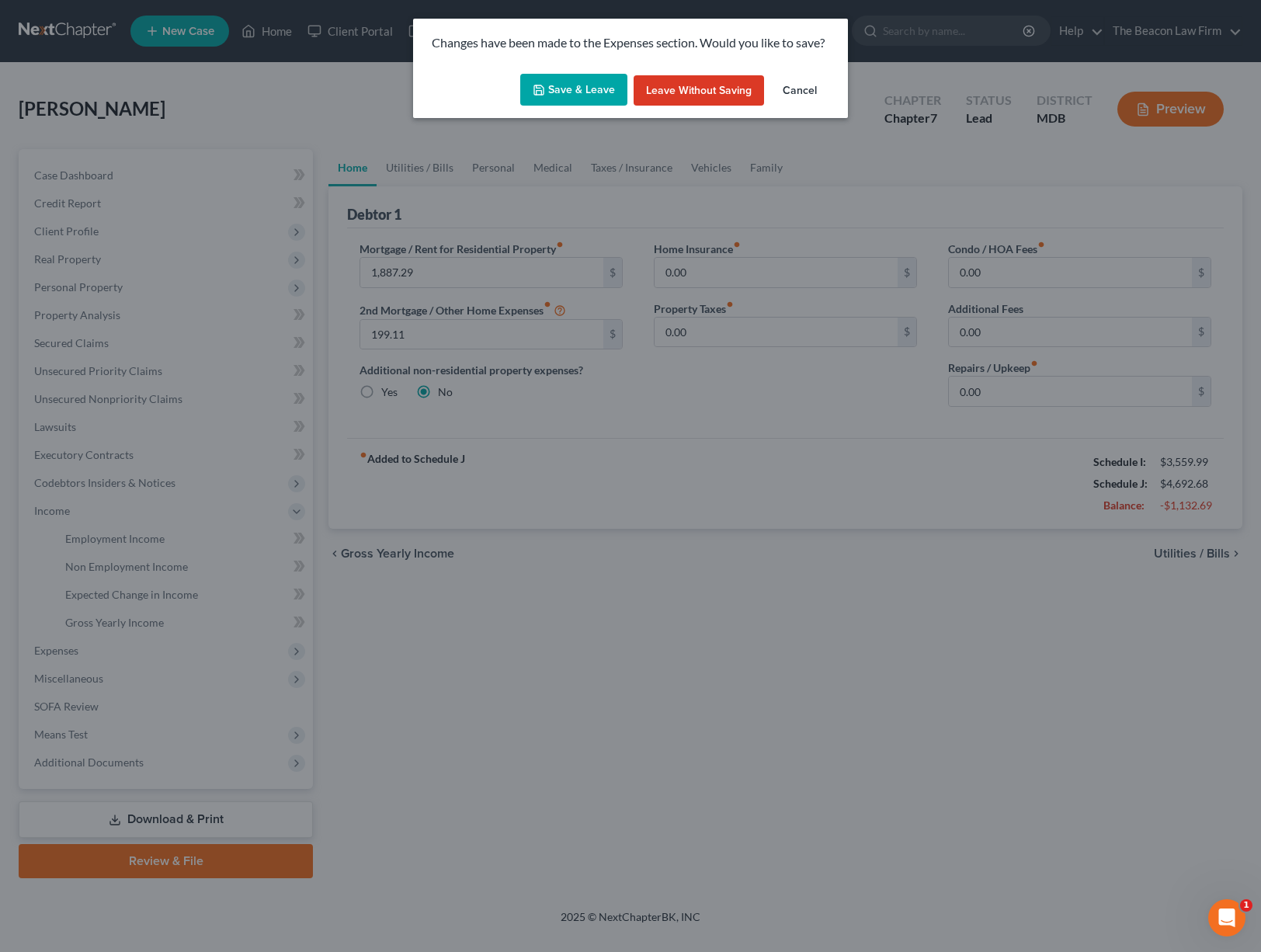
click at [574, 91] on button "Save & Leave" at bounding box center [573, 90] width 108 height 33
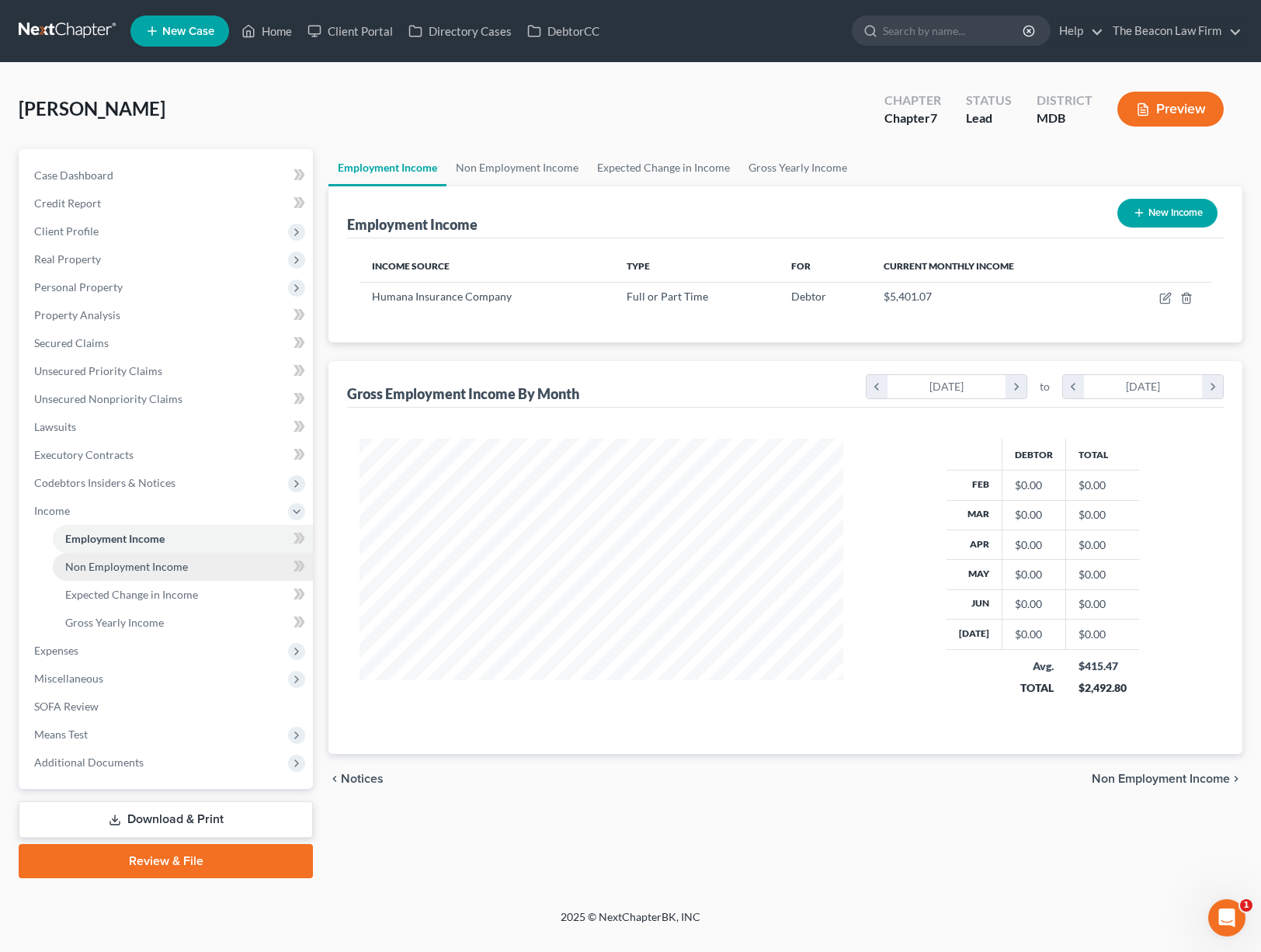
scroll to position [279, 515]
click at [175, 572] on span "Non Employment Income" at bounding box center [126, 566] width 123 height 13
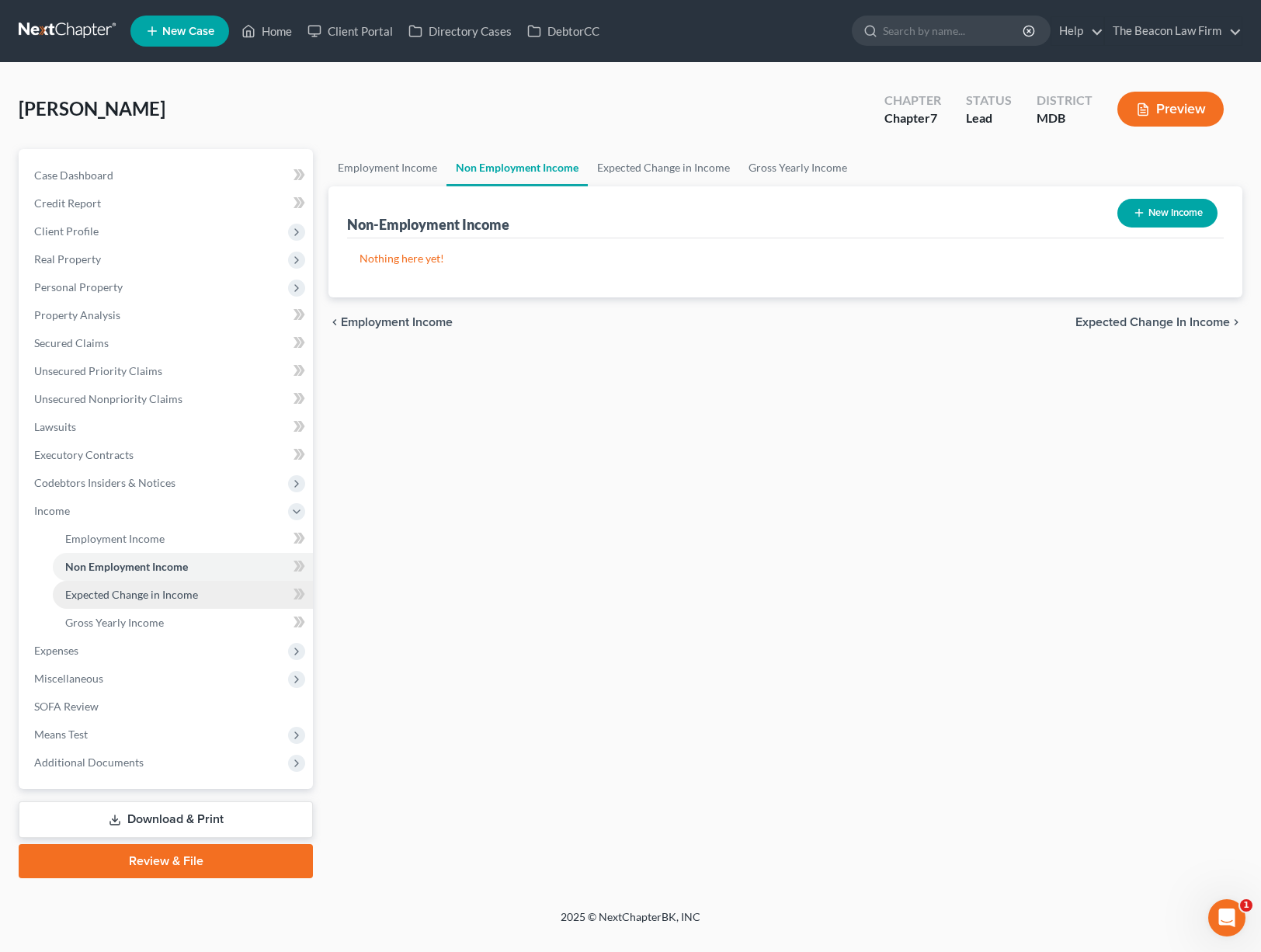
click at [166, 604] on link "Expected Change in Income" at bounding box center [182, 594] width 260 height 28
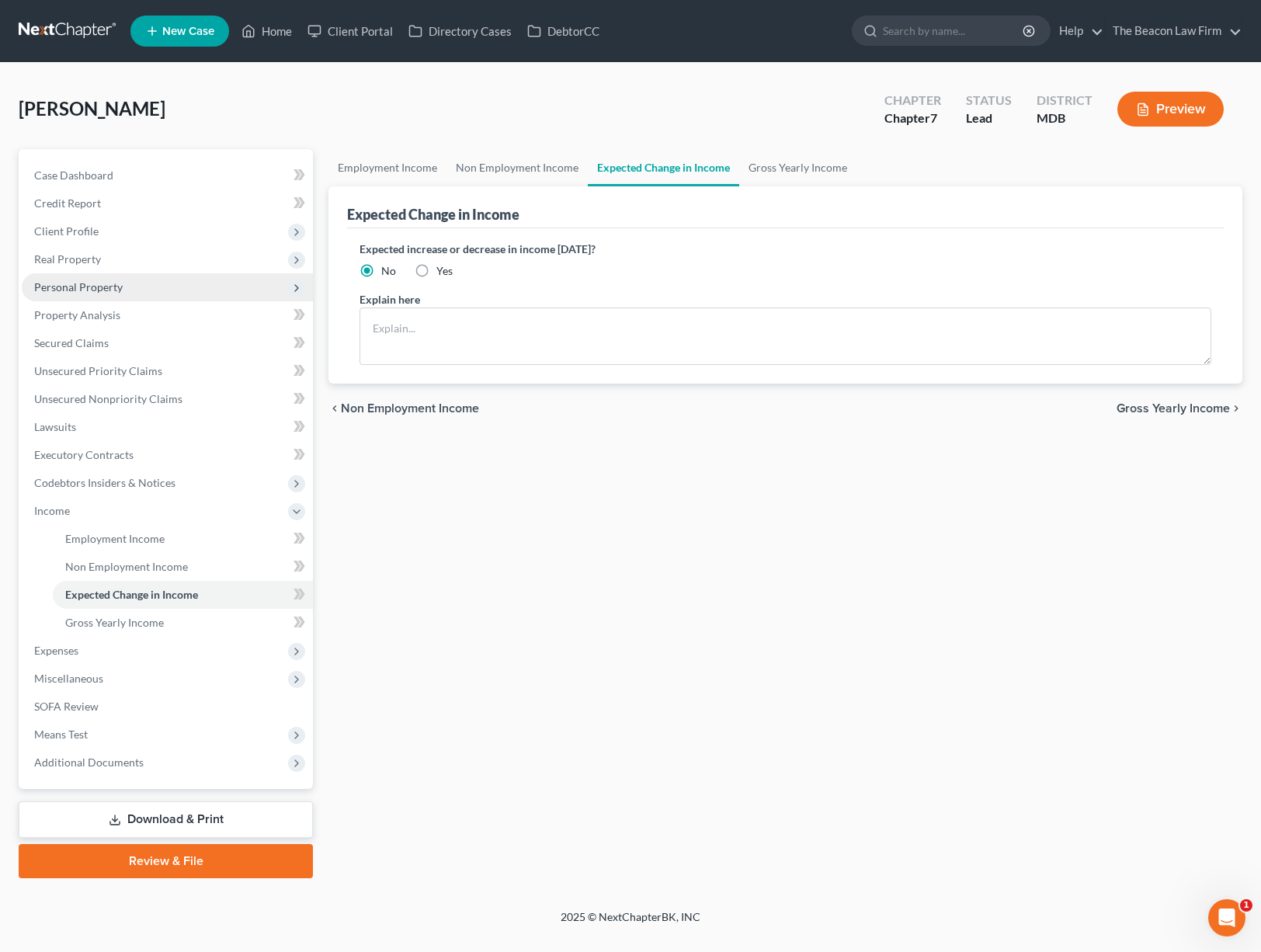
click at [73, 291] on span "Personal Property" at bounding box center [78, 286] width 89 height 13
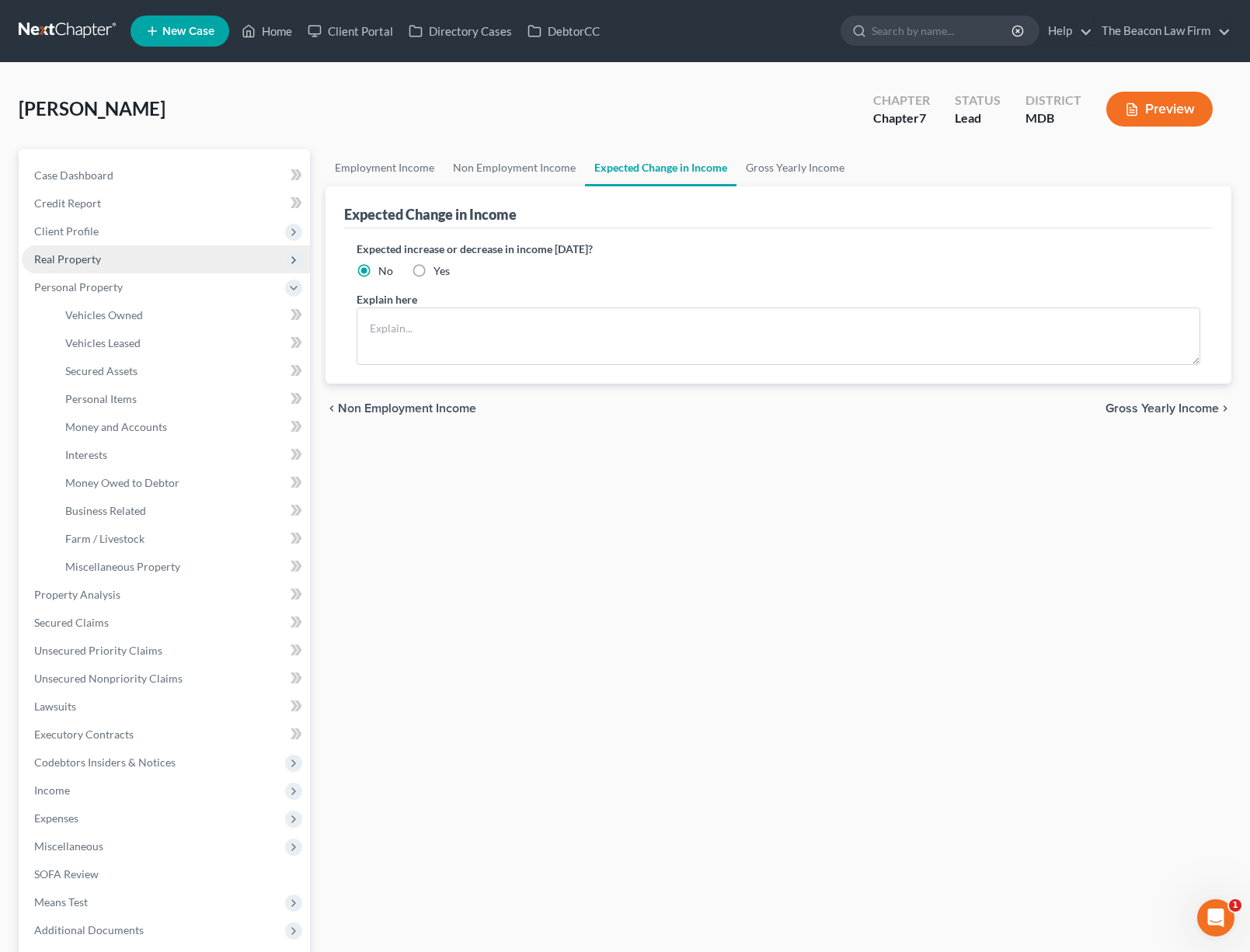
click at [78, 260] on span "Real Property" at bounding box center [67, 259] width 67 height 13
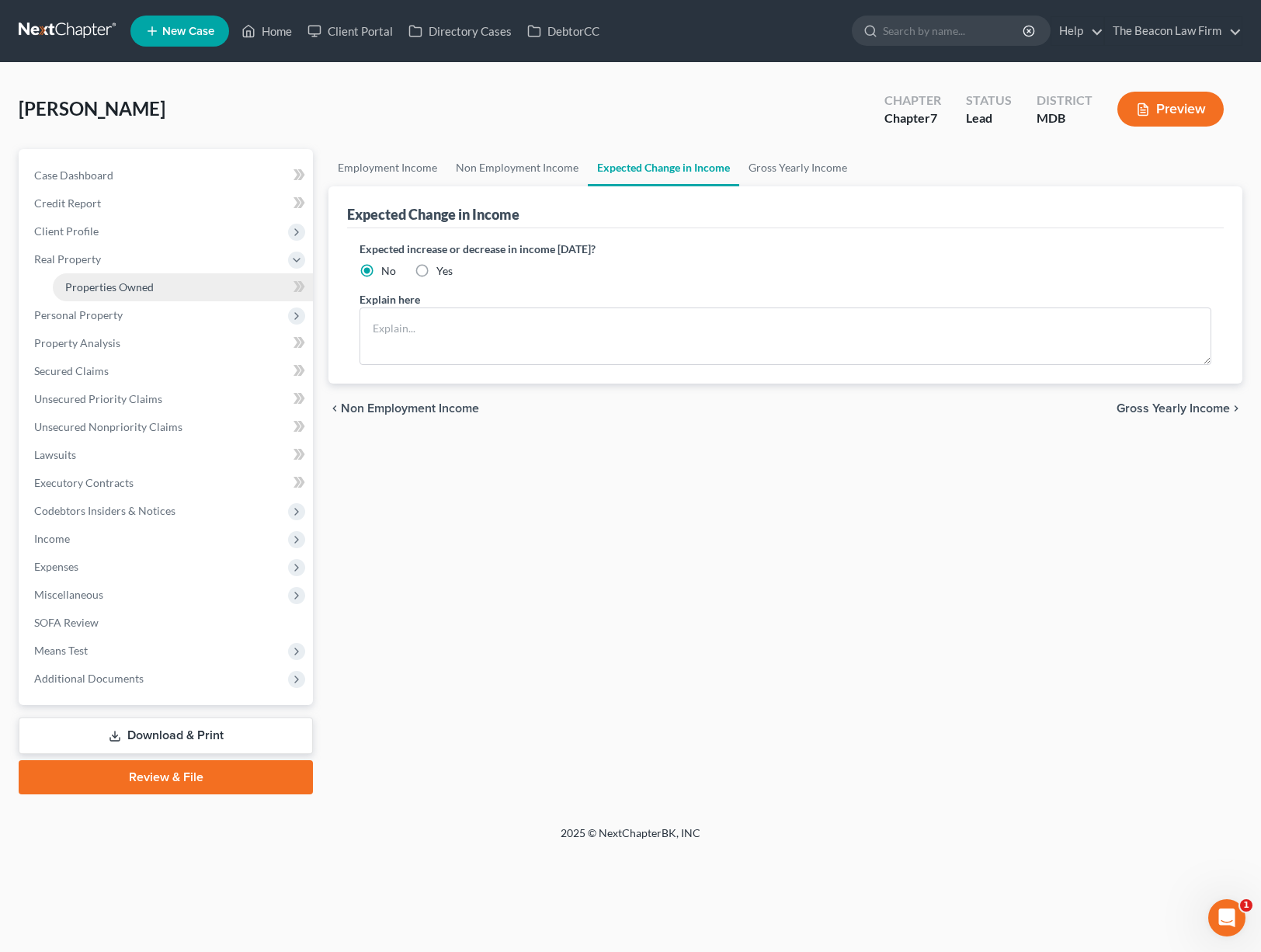
click at [87, 286] on span "Properties Owned" at bounding box center [109, 286] width 89 height 13
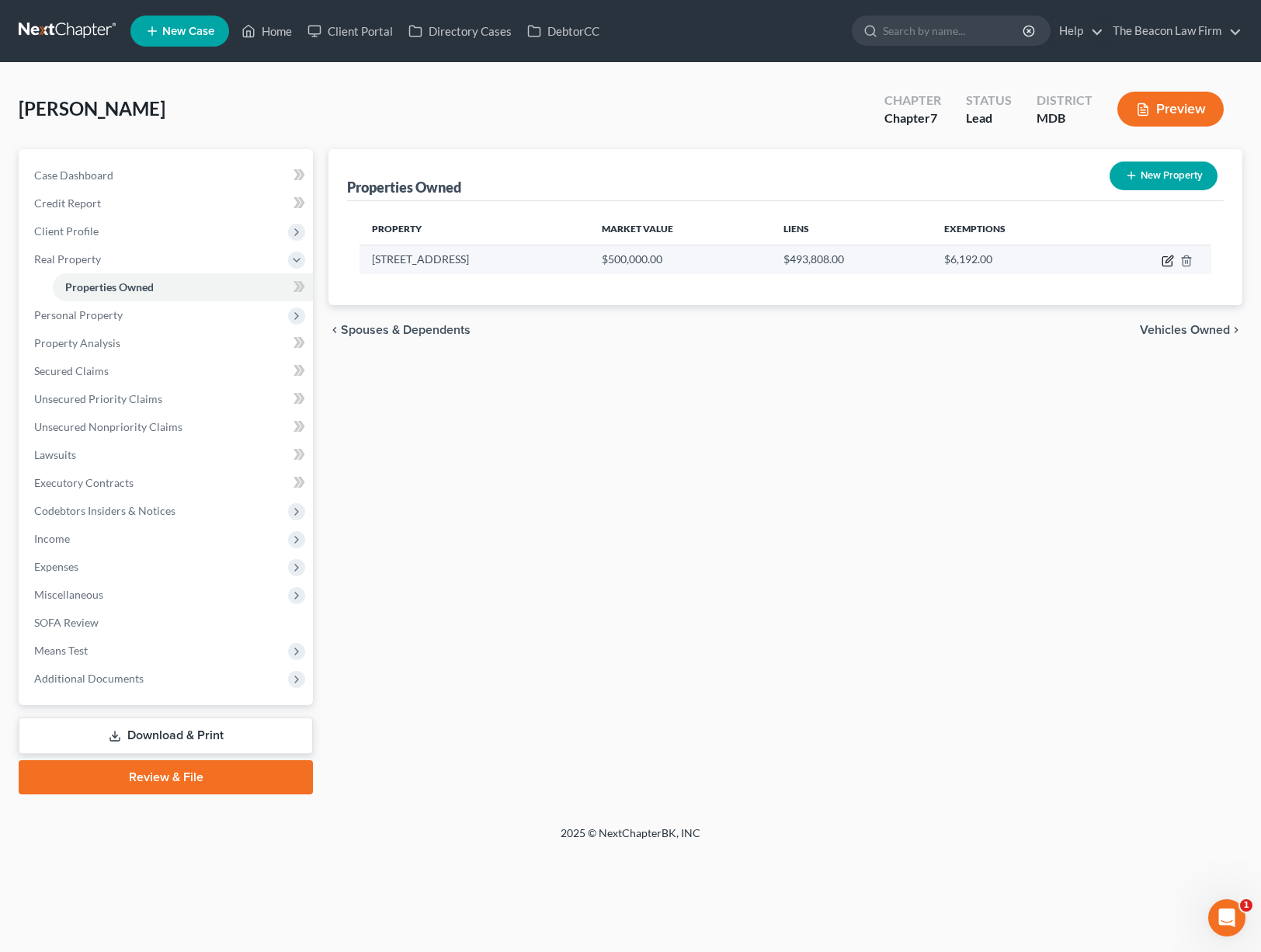
click at [1164, 261] on icon "button" at bounding box center [1168, 261] width 12 height 12
select select "21"
select select "3"
select select "1"
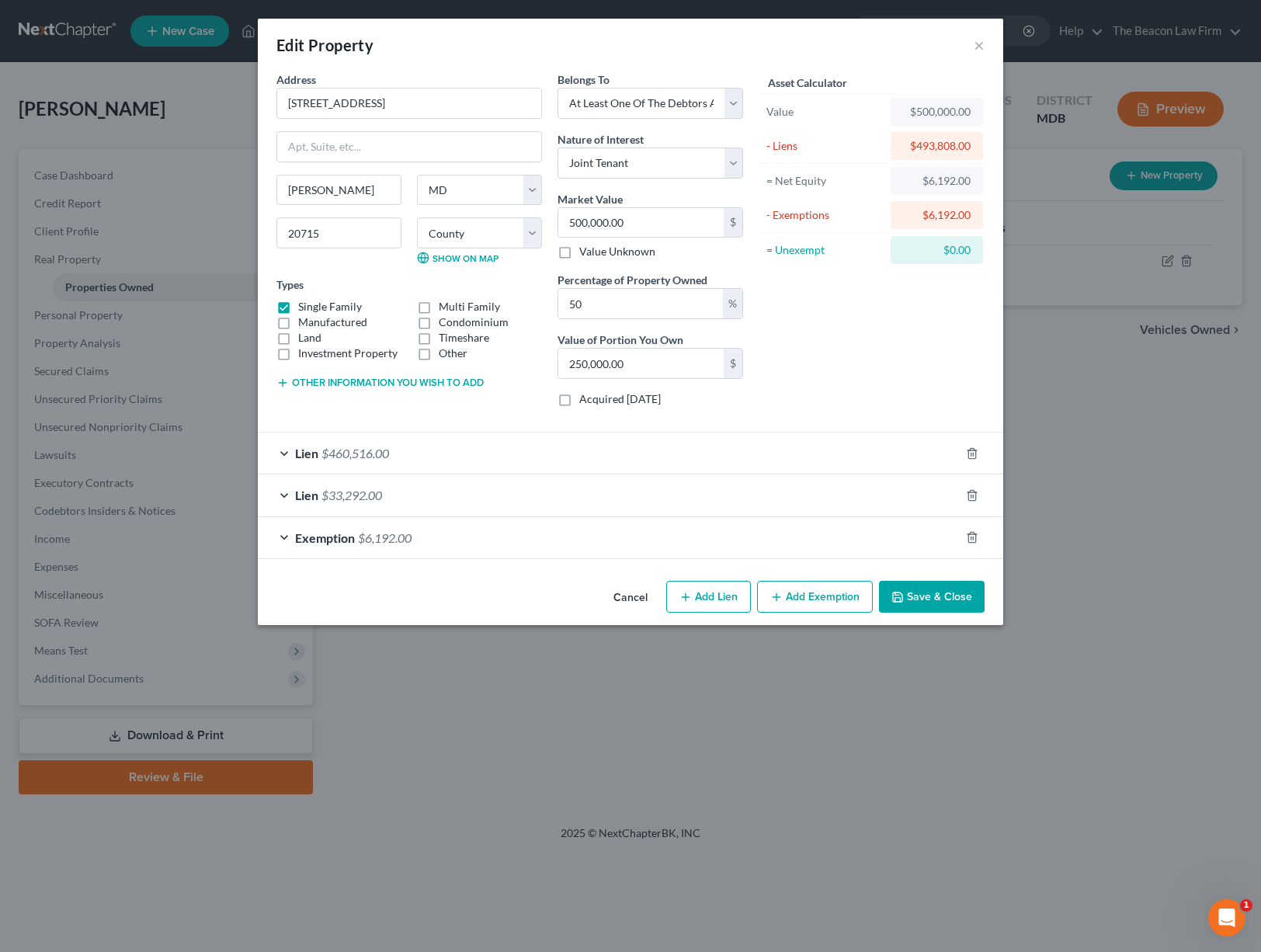
click at [349, 496] on span "$33,292.00" at bounding box center [352, 495] width 60 height 15
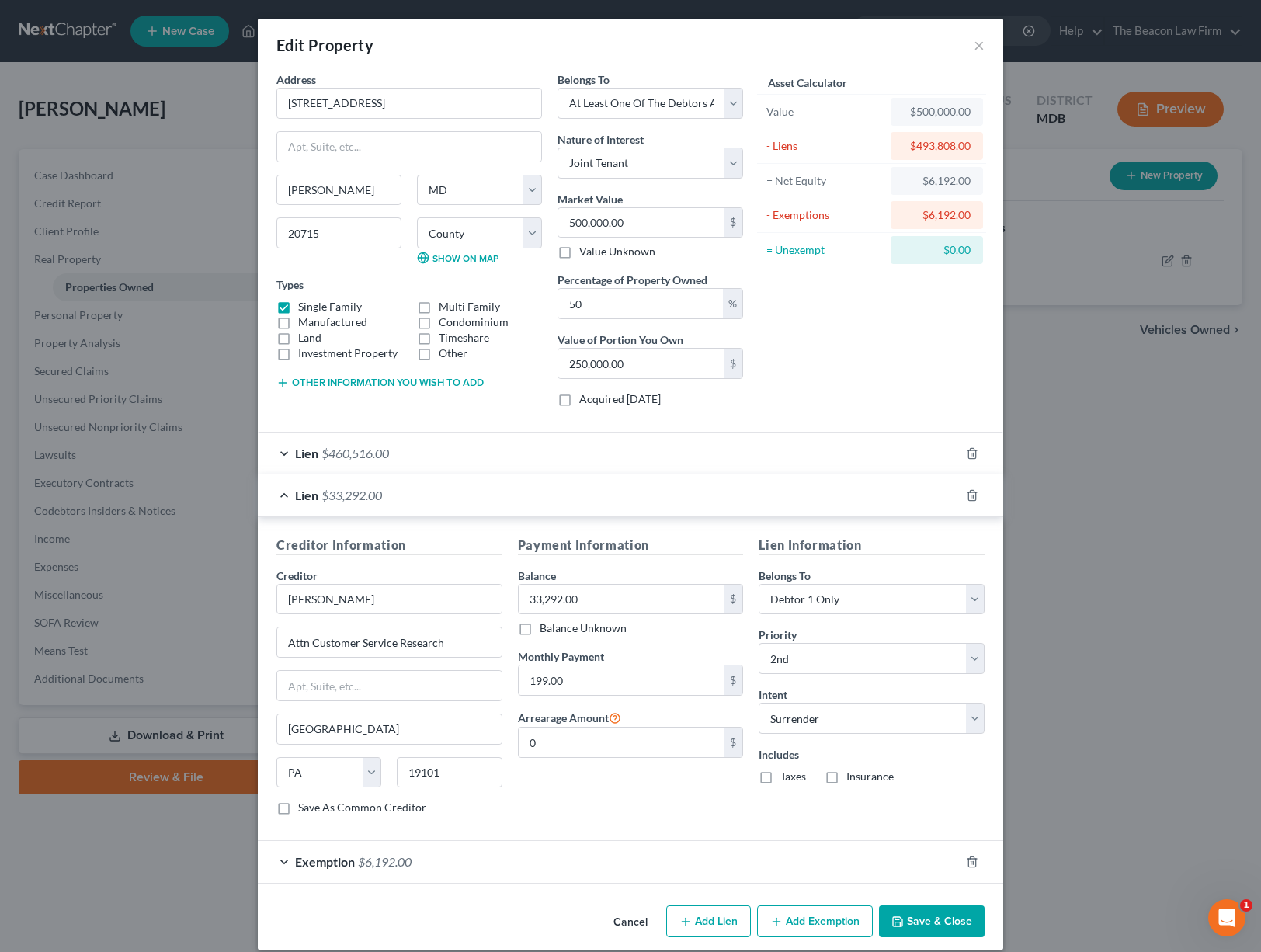
click at [371, 452] on span "$460,516.00" at bounding box center [355, 452] width 68 height 15
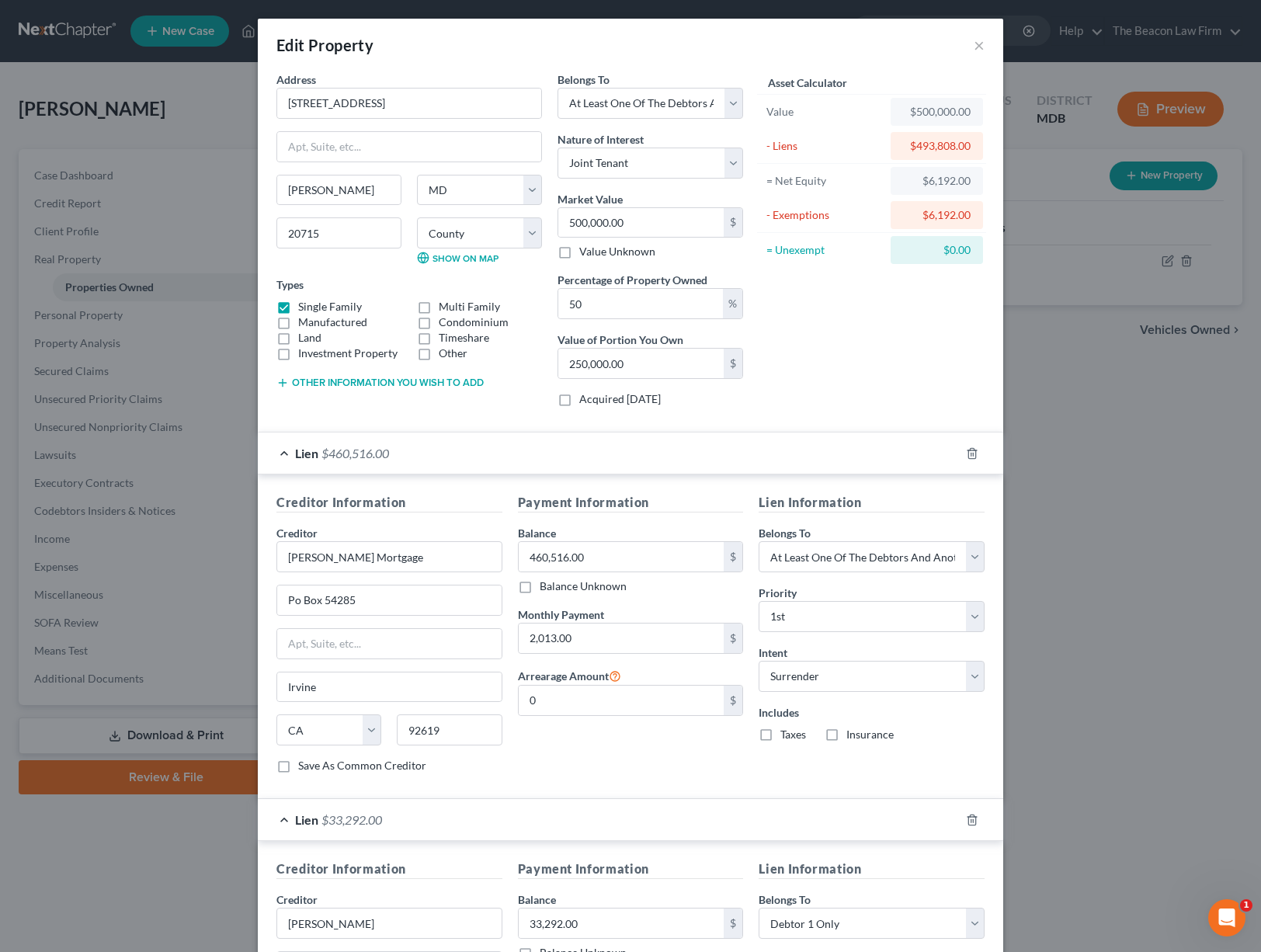
scroll to position [116, 0]
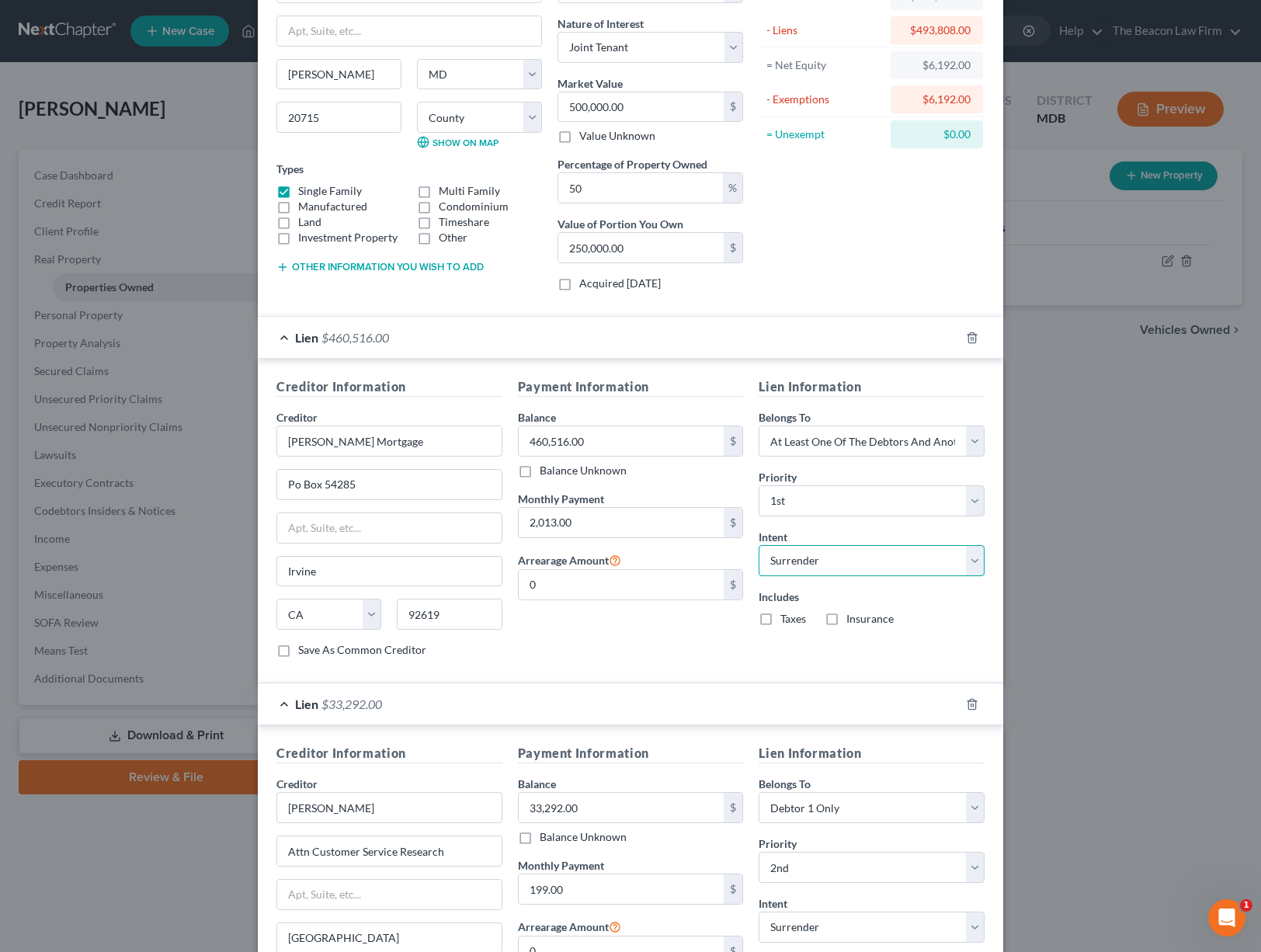
select select "4"
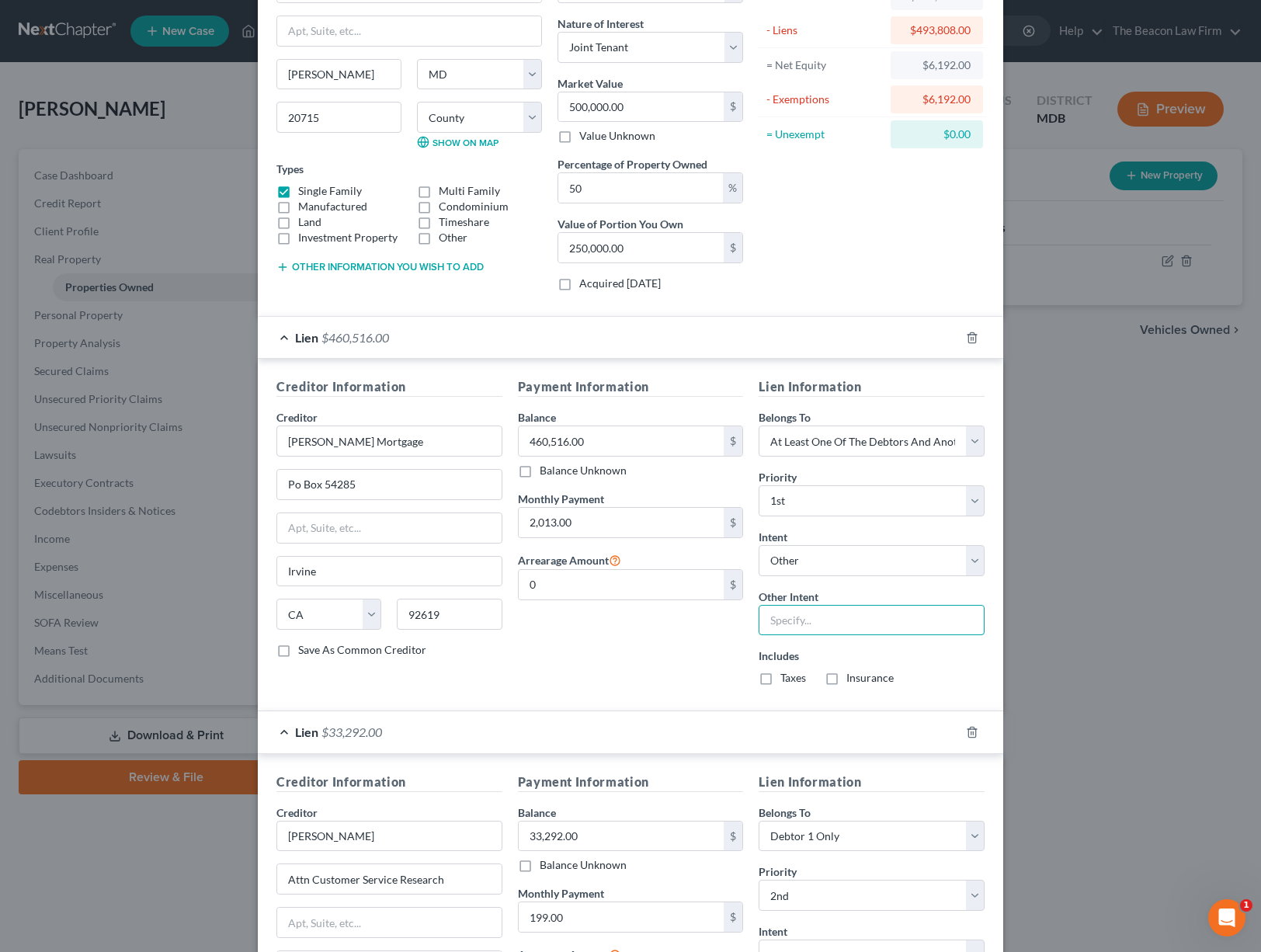
click at [801, 618] on input "text" at bounding box center [871, 620] width 226 height 31
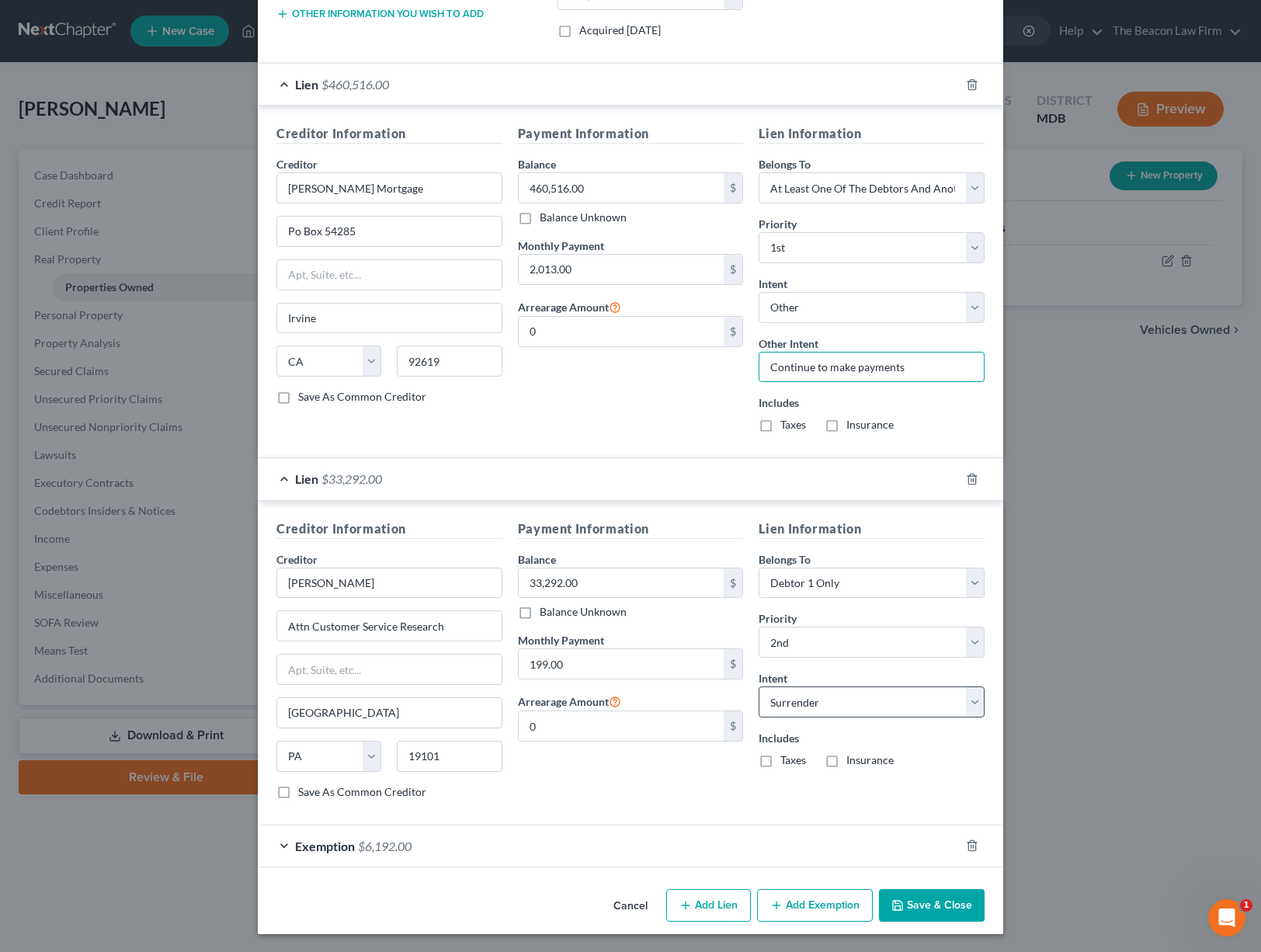
type input "Continue to make payments"
select select "4"
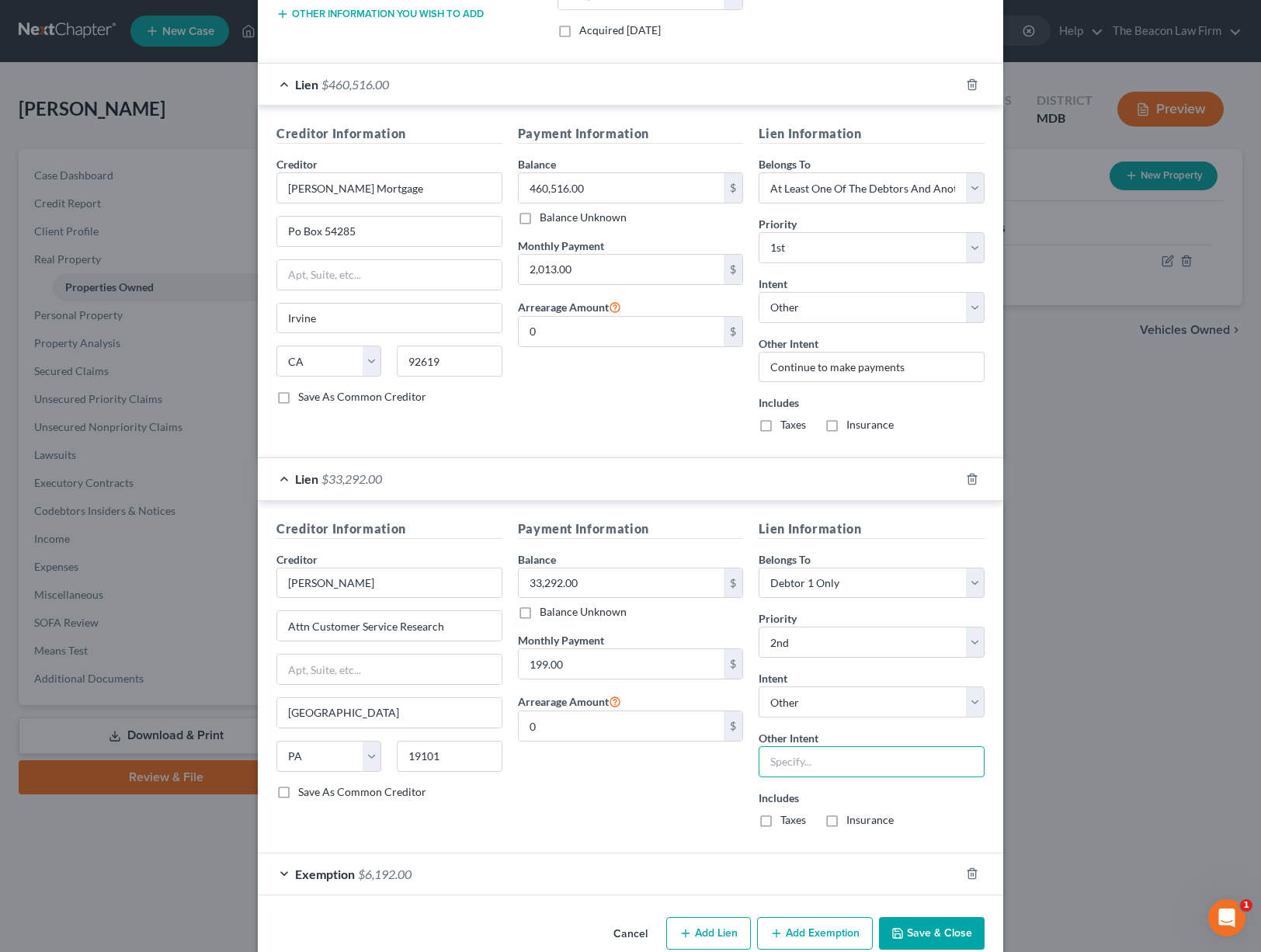
drag, startPoint x: 851, startPoint y: 764, endPoint x: 859, endPoint y: 766, distance: 8.2
click at [851, 764] on input "text" at bounding box center [871, 762] width 226 height 31
paste input "Continue to make payments"
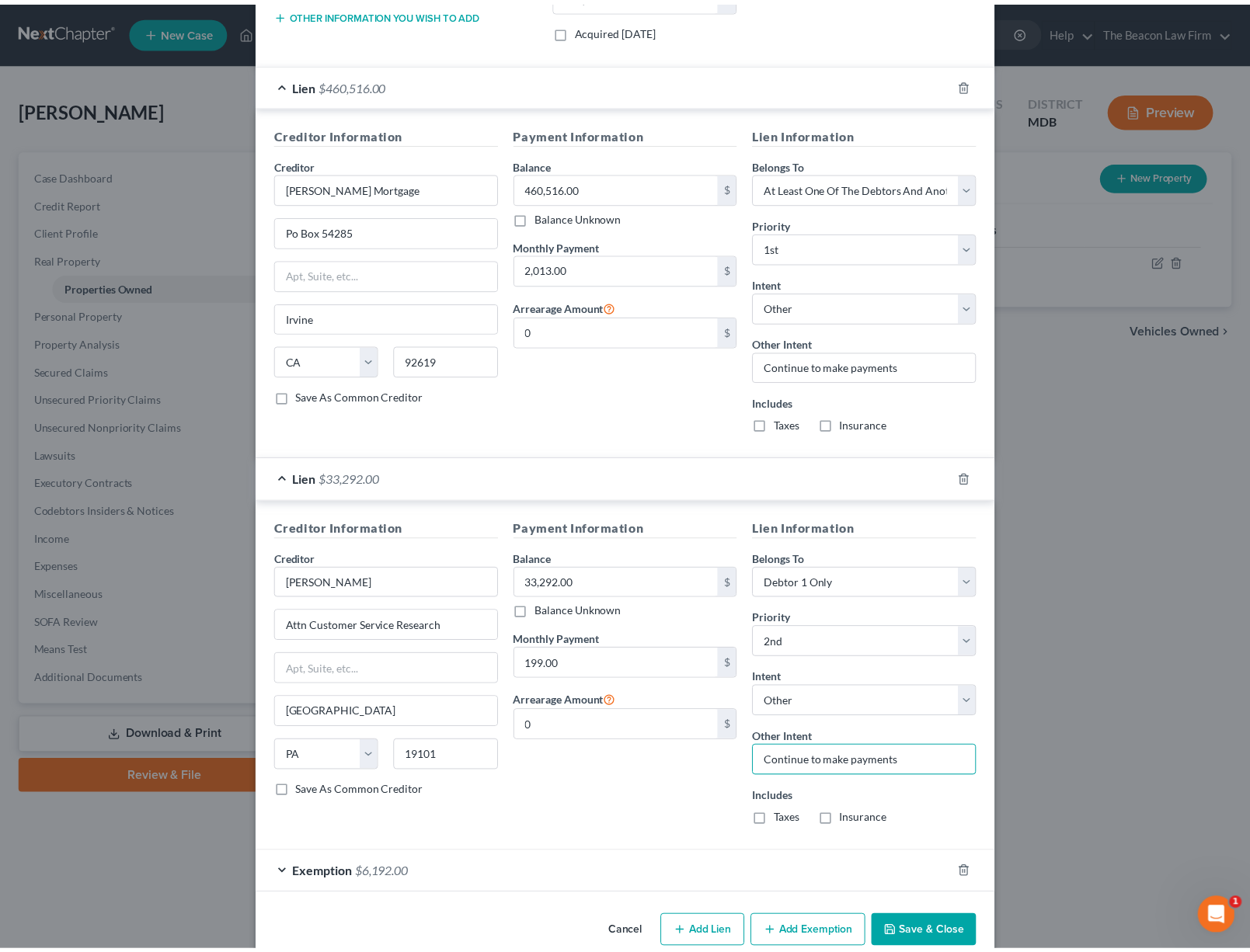
scroll to position [396, 0]
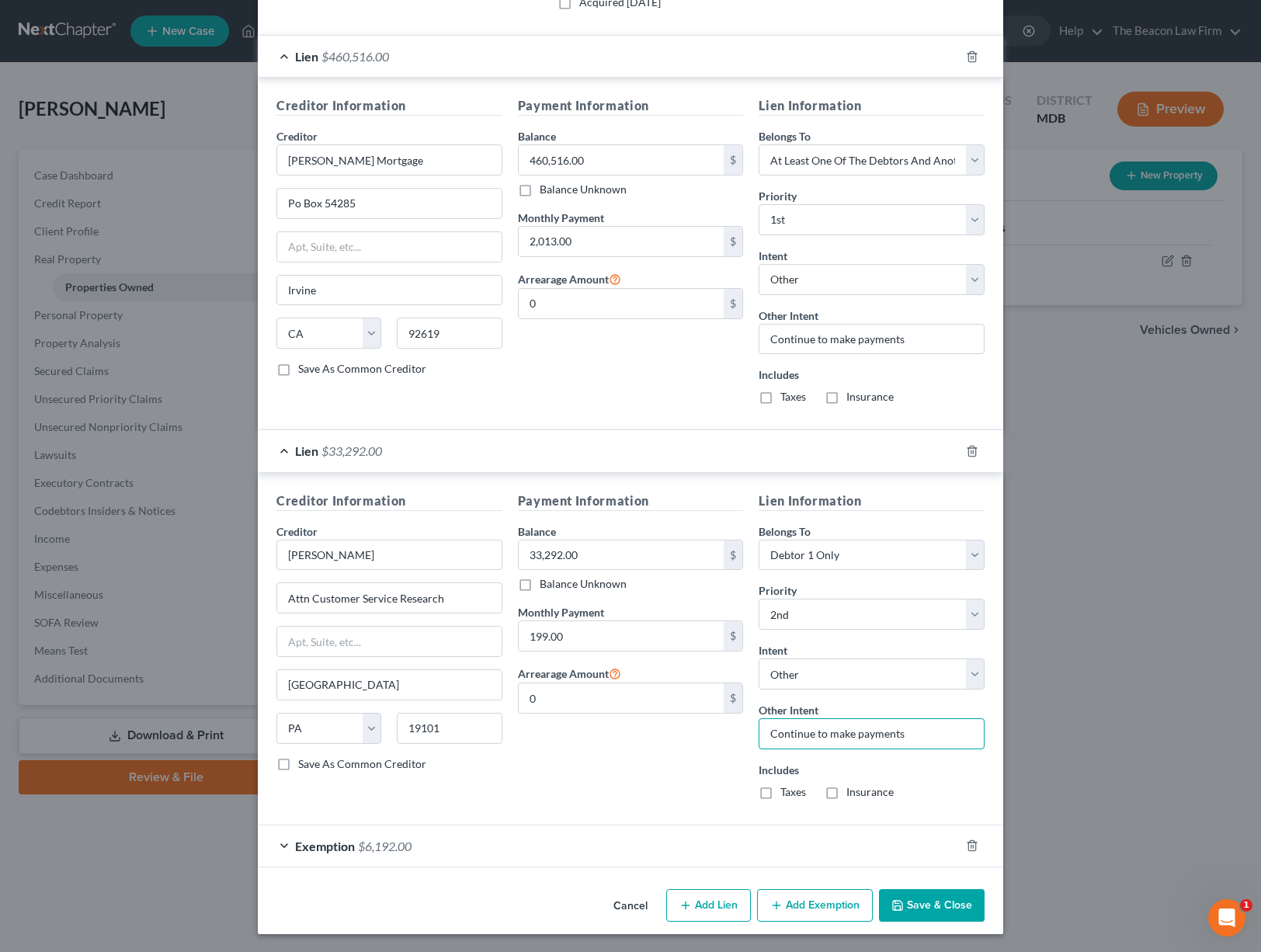
type input "Continue to make payments"
click at [942, 904] on button "Save & Close" at bounding box center [931, 905] width 106 height 33
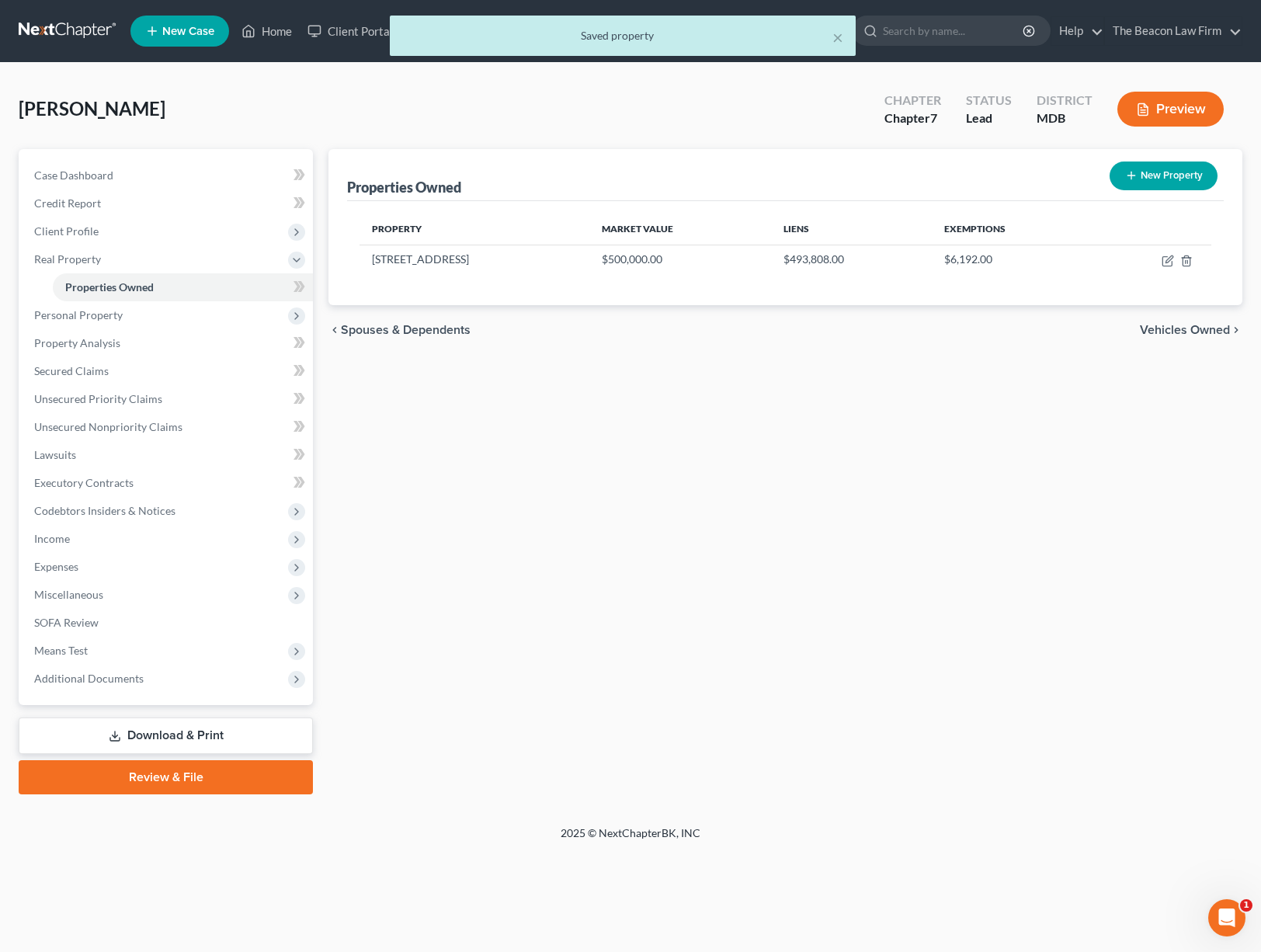
drag, startPoint x: 195, startPoint y: 780, endPoint x: 203, endPoint y: 779, distance: 8.1
click at [195, 780] on link "Review & File" at bounding box center [165, 777] width 294 height 34
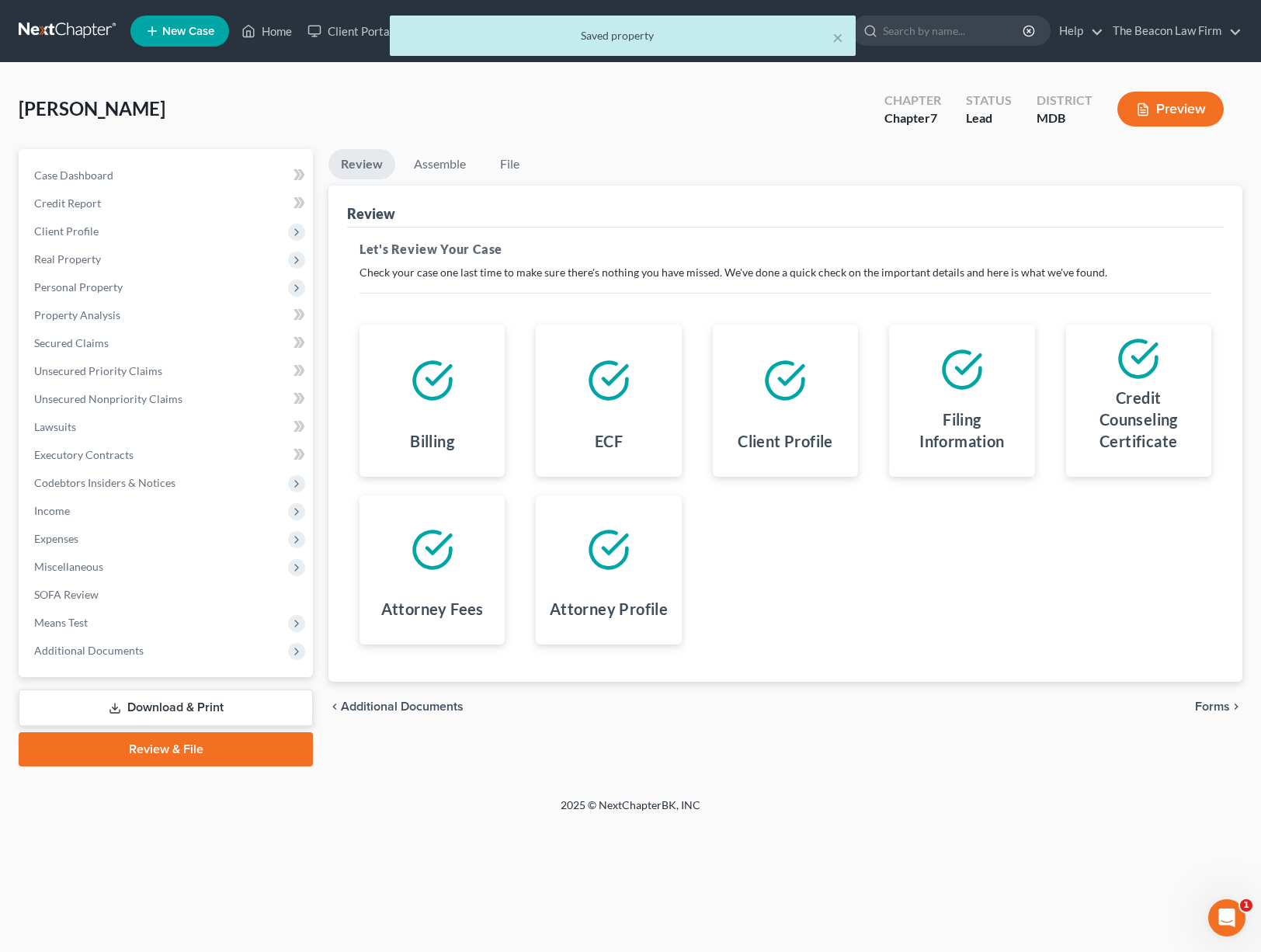
click at [1226, 703] on span "Forms" at bounding box center [1211, 707] width 35 height 12
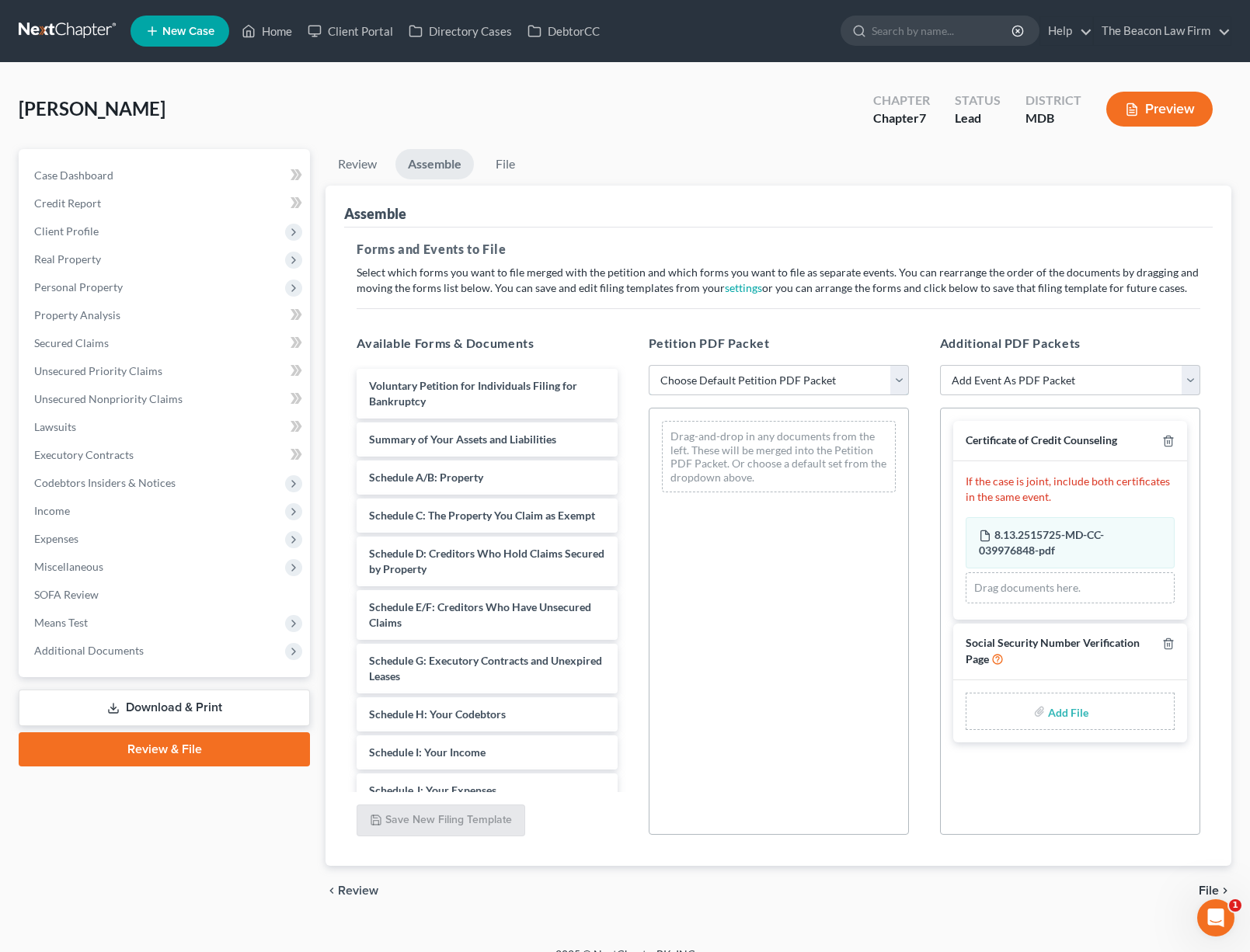
select select "1"
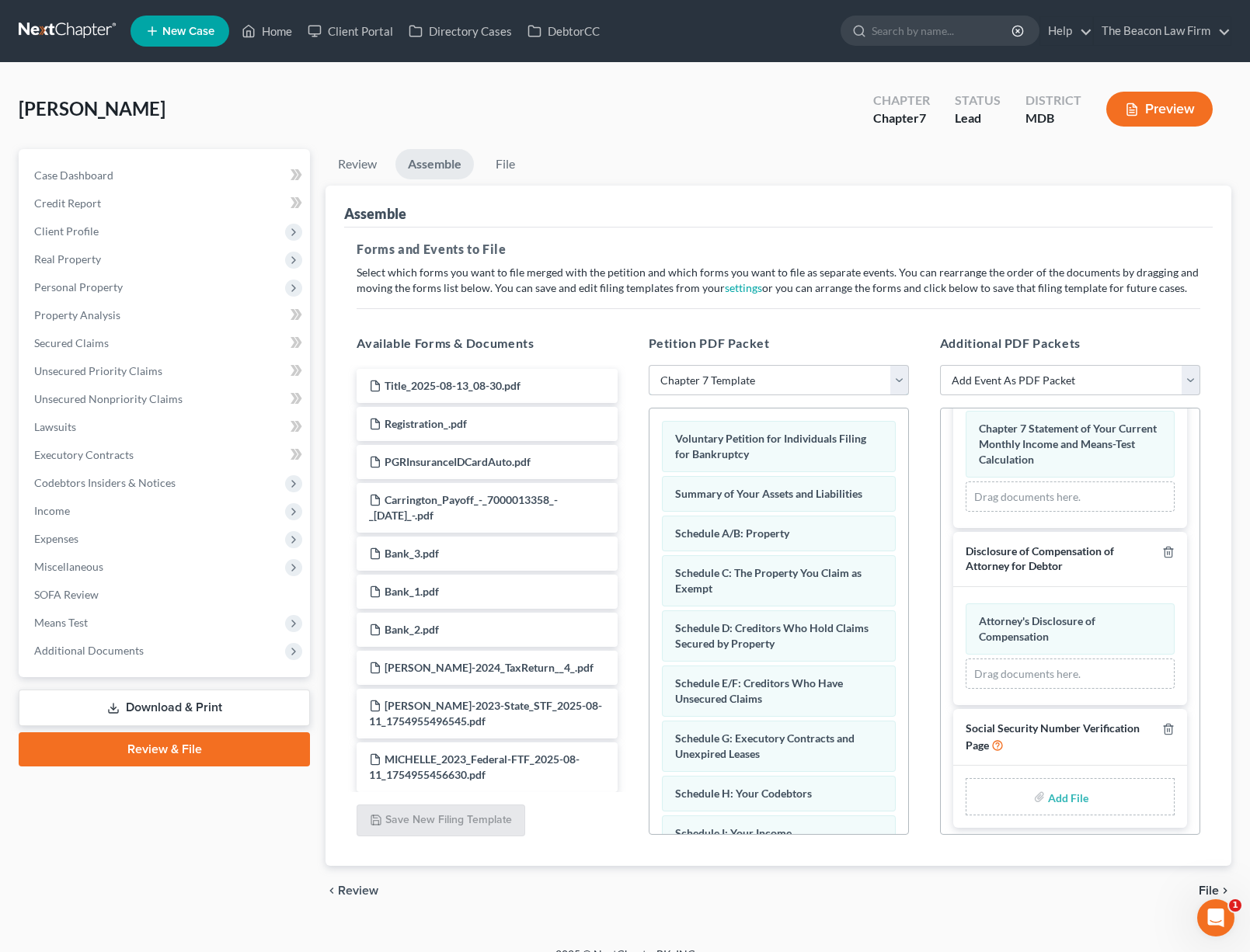
scroll to position [22, 0]
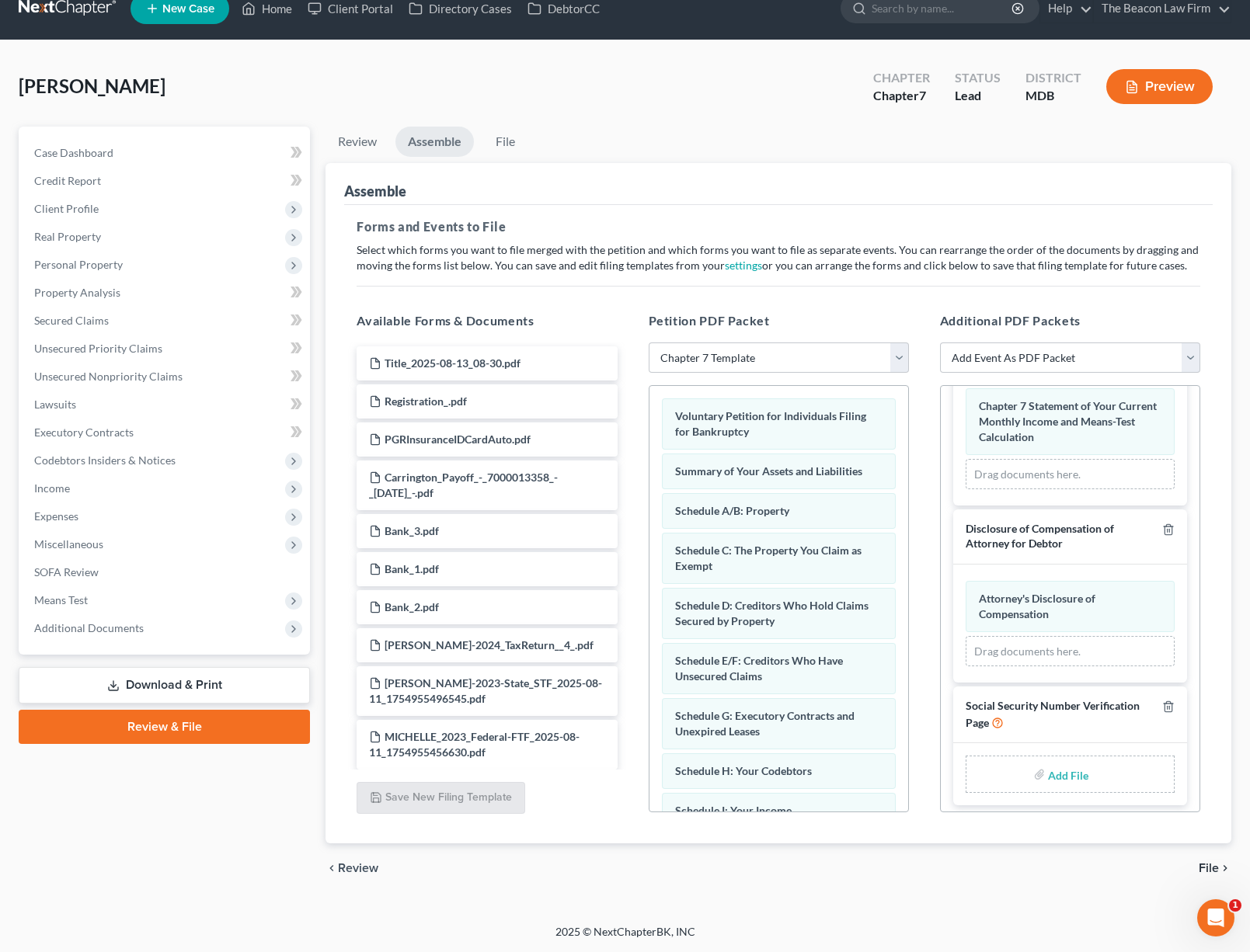
drag, startPoint x: 180, startPoint y: 691, endPoint x: 202, endPoint y: 698, distance: 23.1
click at [180, 691] on link "Download & Print" at bounding box center [164, 684] width 292 height 36
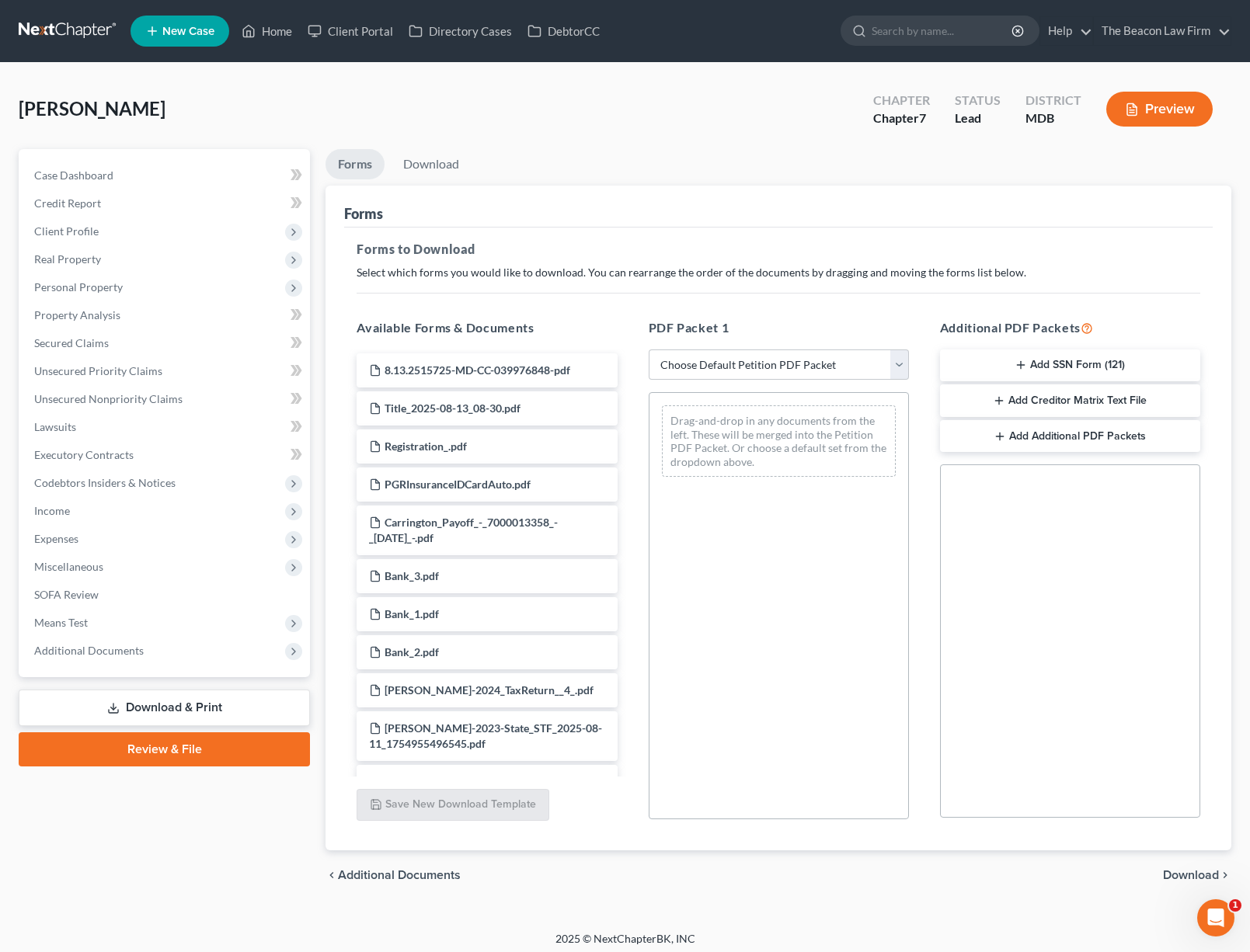
click at [1077, 364] on button "Add SSN Form (121)" at bounding box center [1070, 365] width 260 height 33
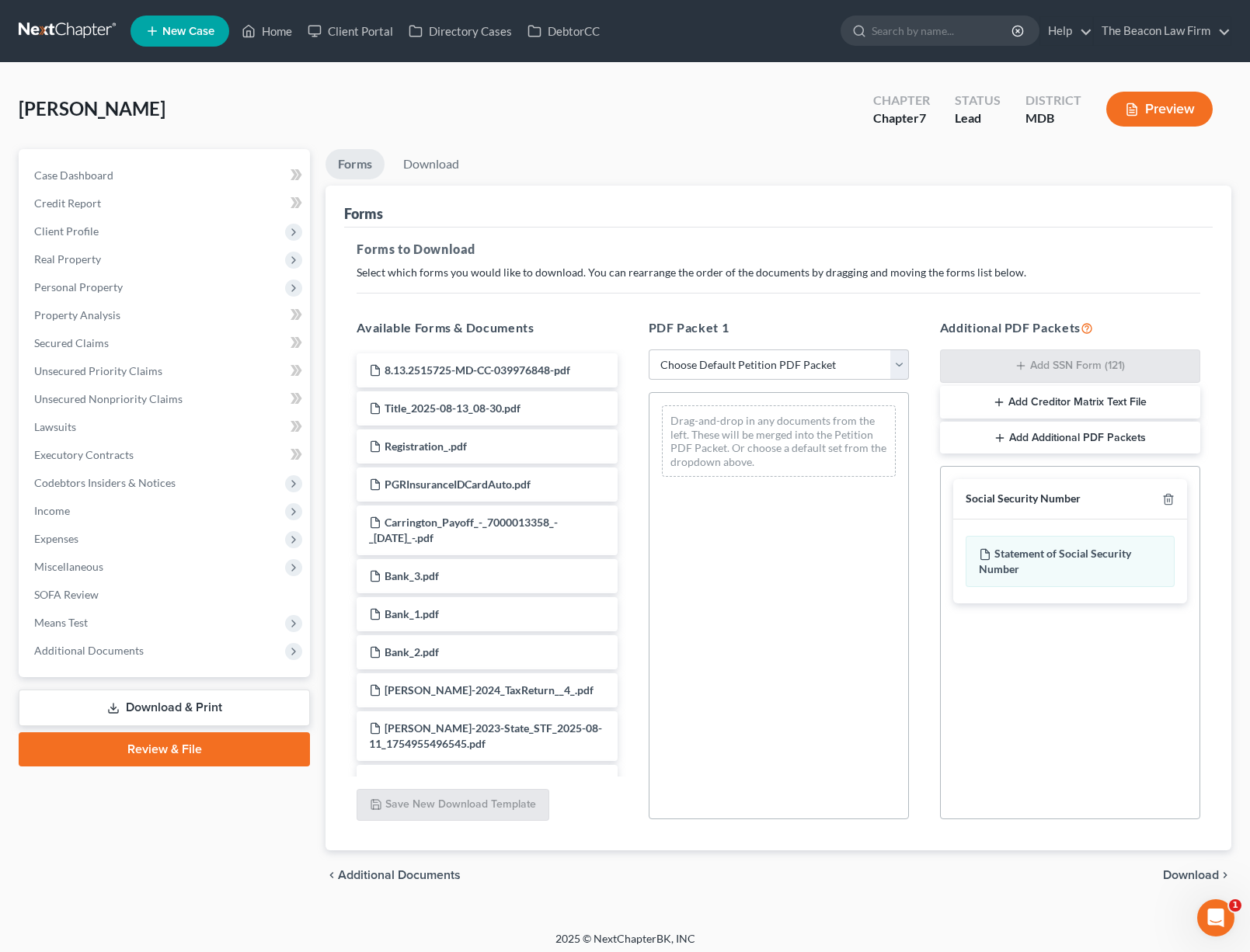
click at [1198, 870] on span "Download" at bounding box center [1190, 876] width 56 height 12
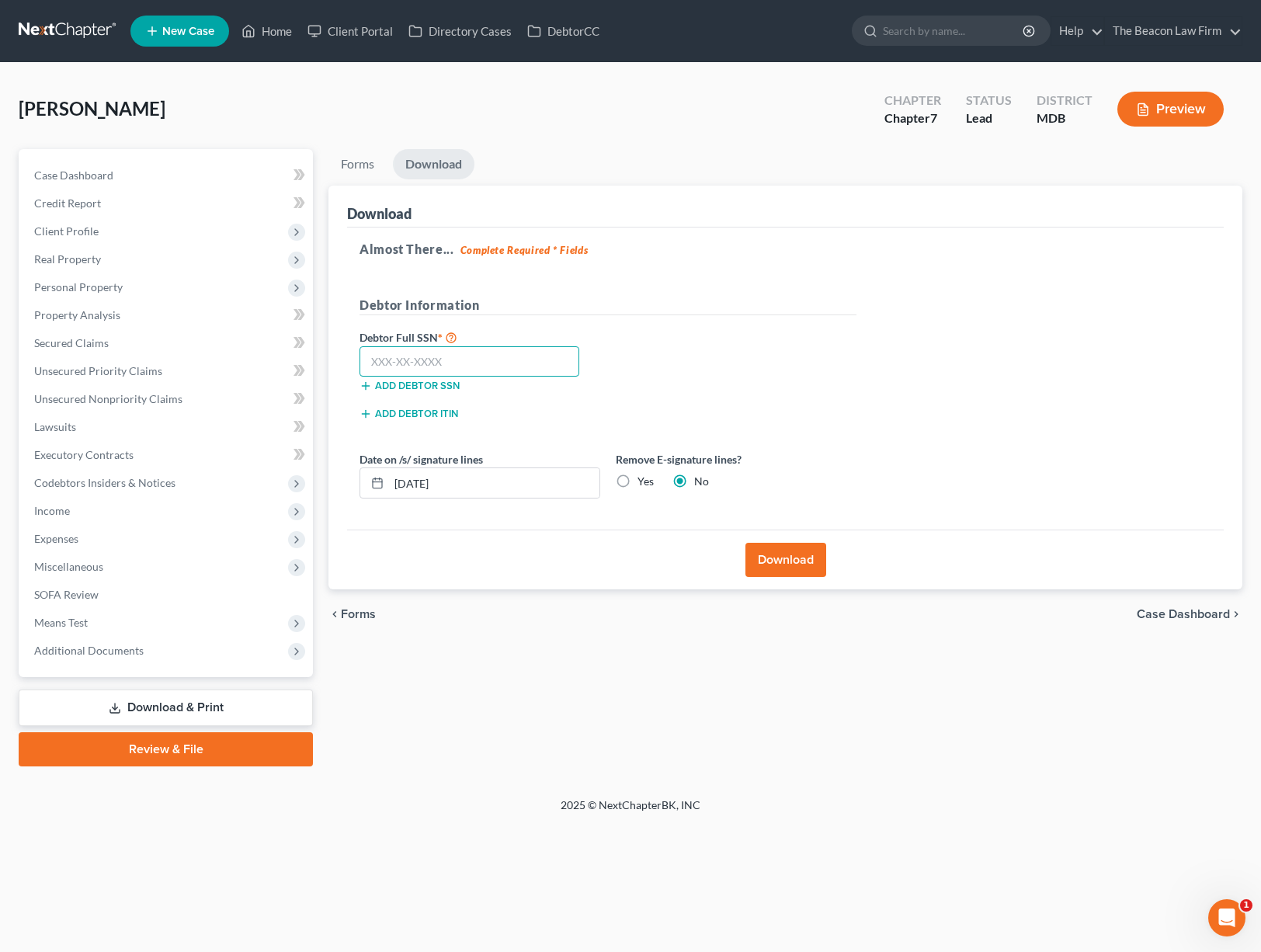
click at [476, 362] on input "text" at bounding box center [468, 362] width 219 height 31
type input "216-19-3504"
click at [787, 557] on button "Download" at bounding box center [786, 560] width 81 height 34
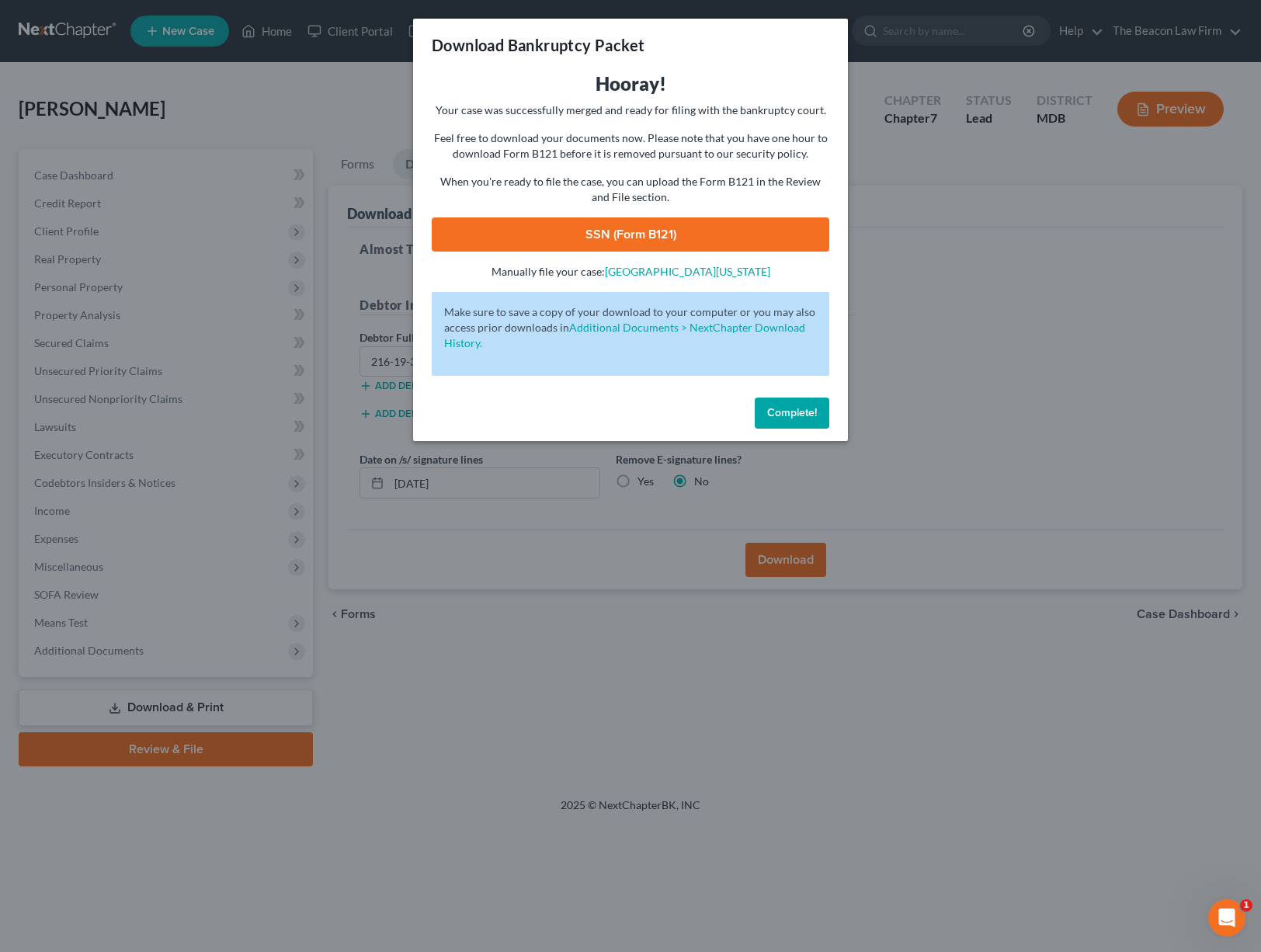
click at [666, 231] on link "SSN (Form B121)" at bounding box center [630, 235] width 397 height 34
click at [784, 428] on div "Complete!" at bounding box center [630, 416] width 435 height 50
click at [789, 417] on span "Complete!" at bounding box center [792, 412] width 50 height 13
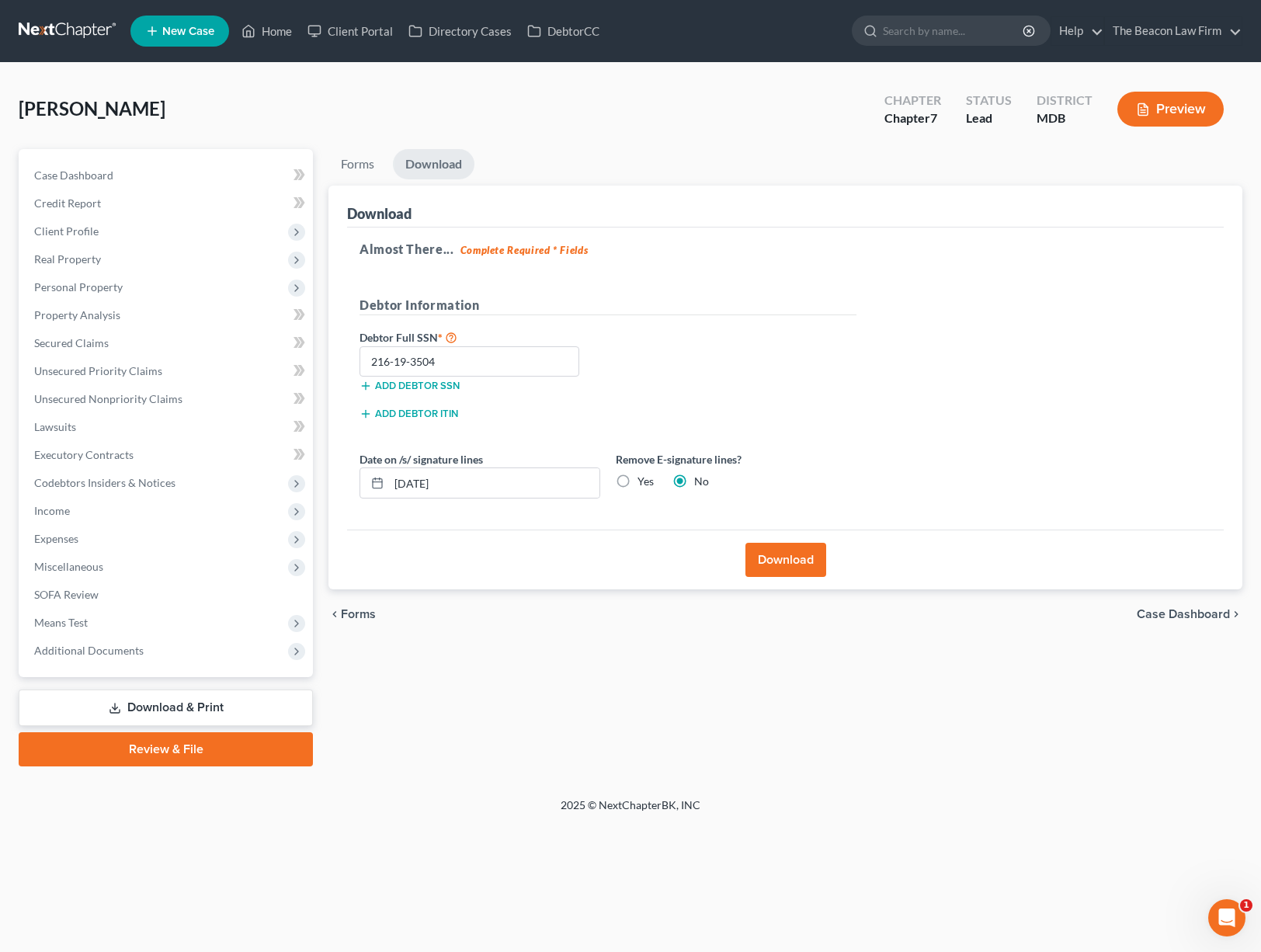
click at [286, 755] on link "Review & File" at bounding box center [165, 749] width 294 height 34
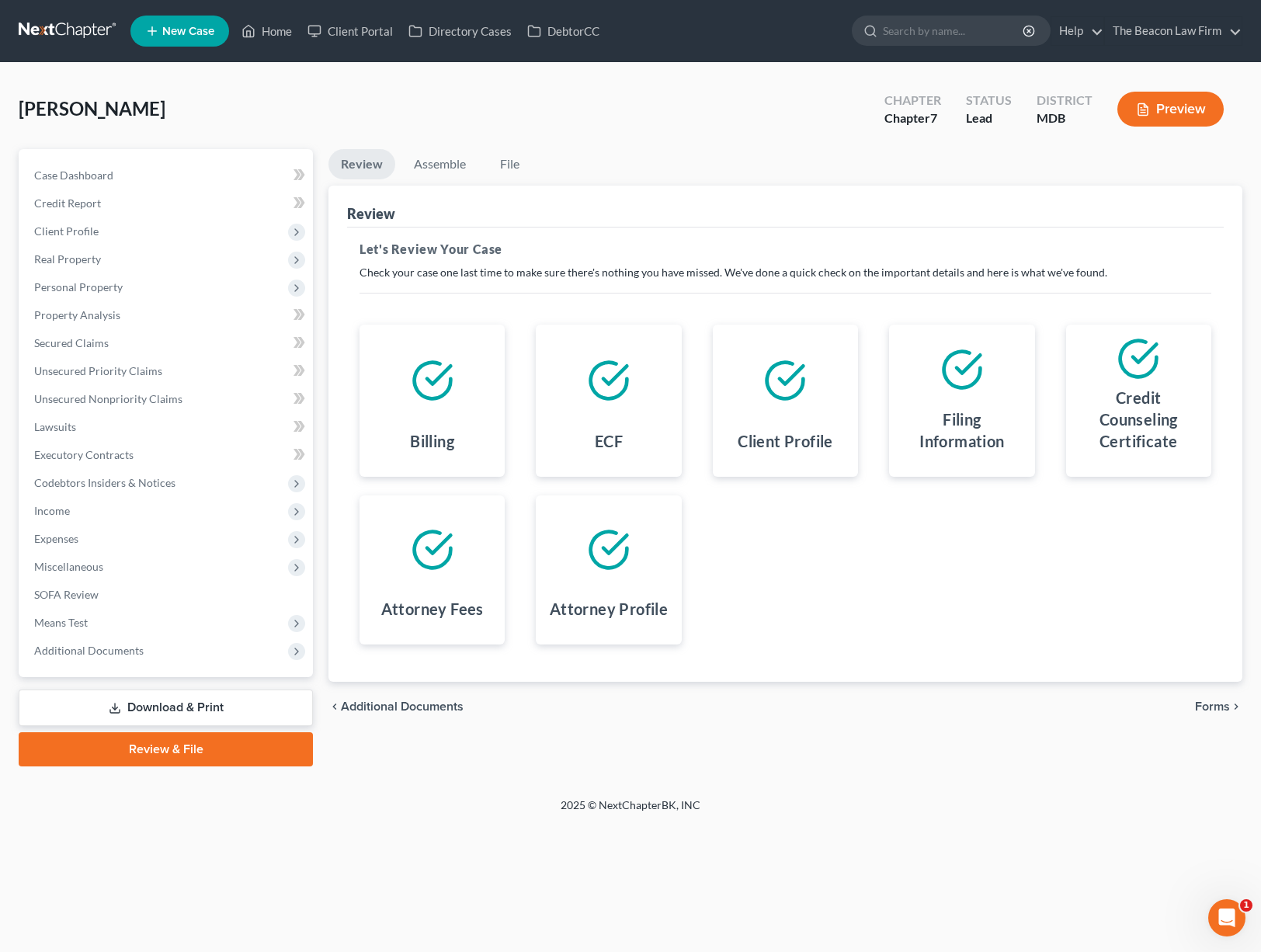
click at [1205, 702] on span "Forms" at bounding box center [1211, 707] width 35 height 12
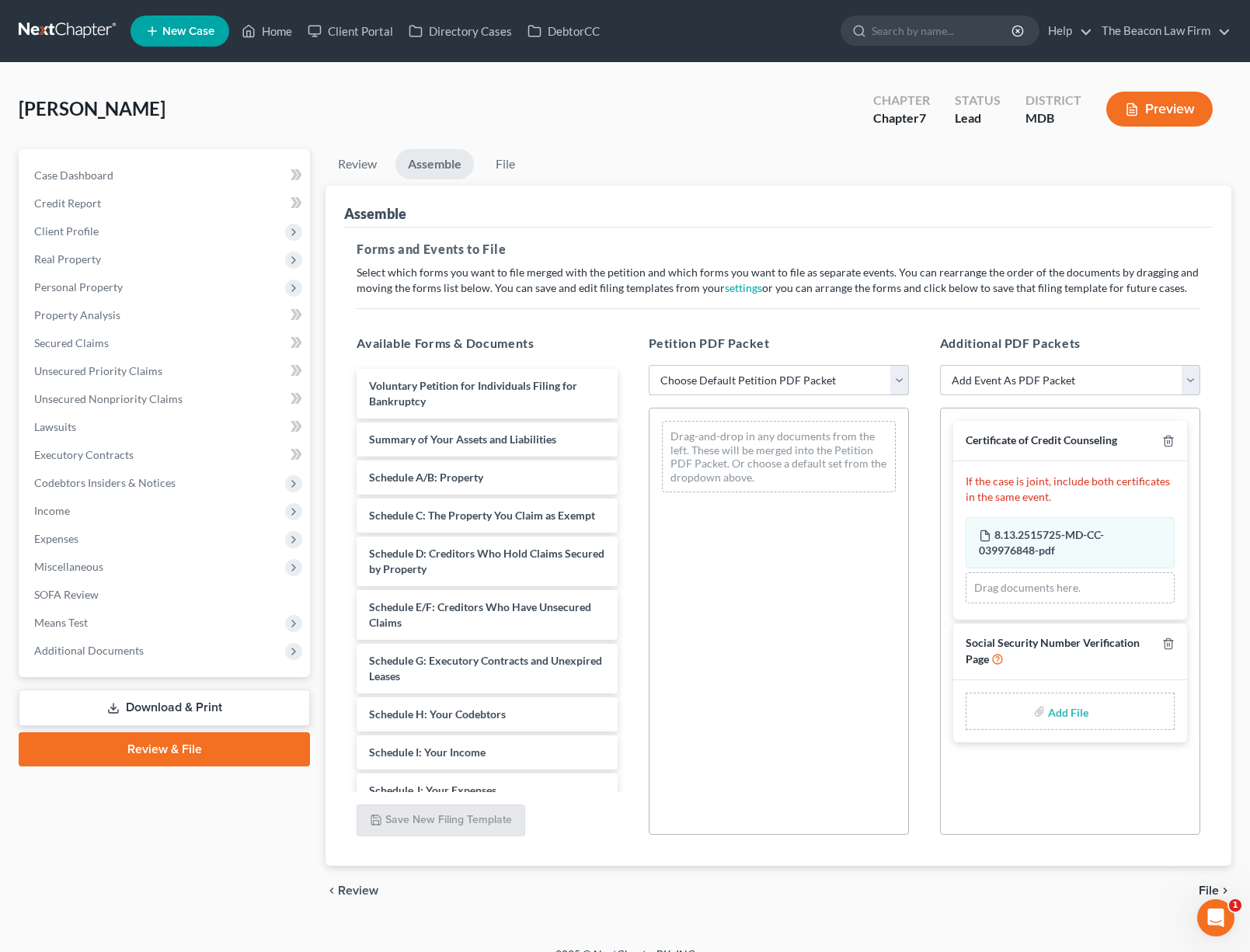
select select "1"
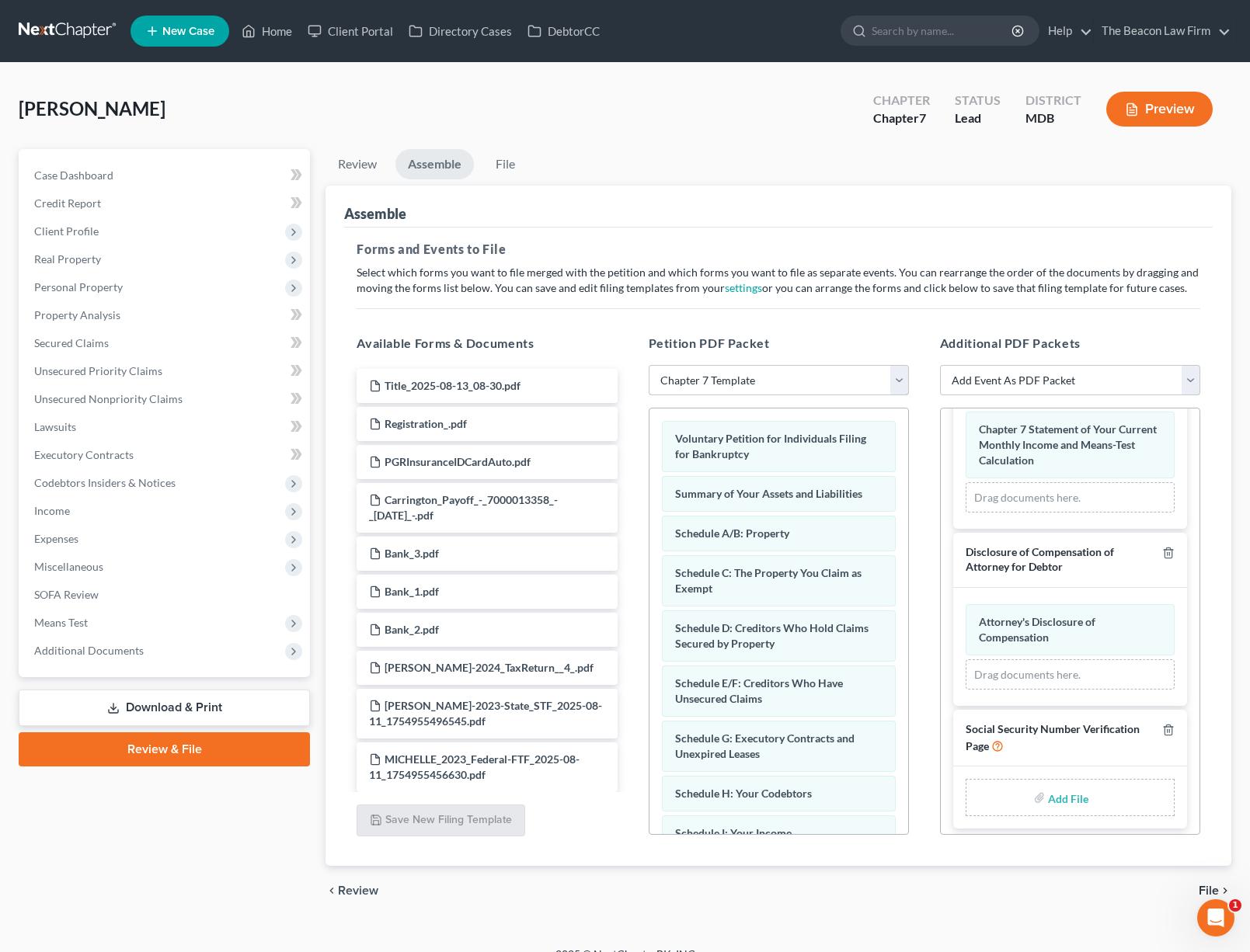
scroll to position [22, 0]
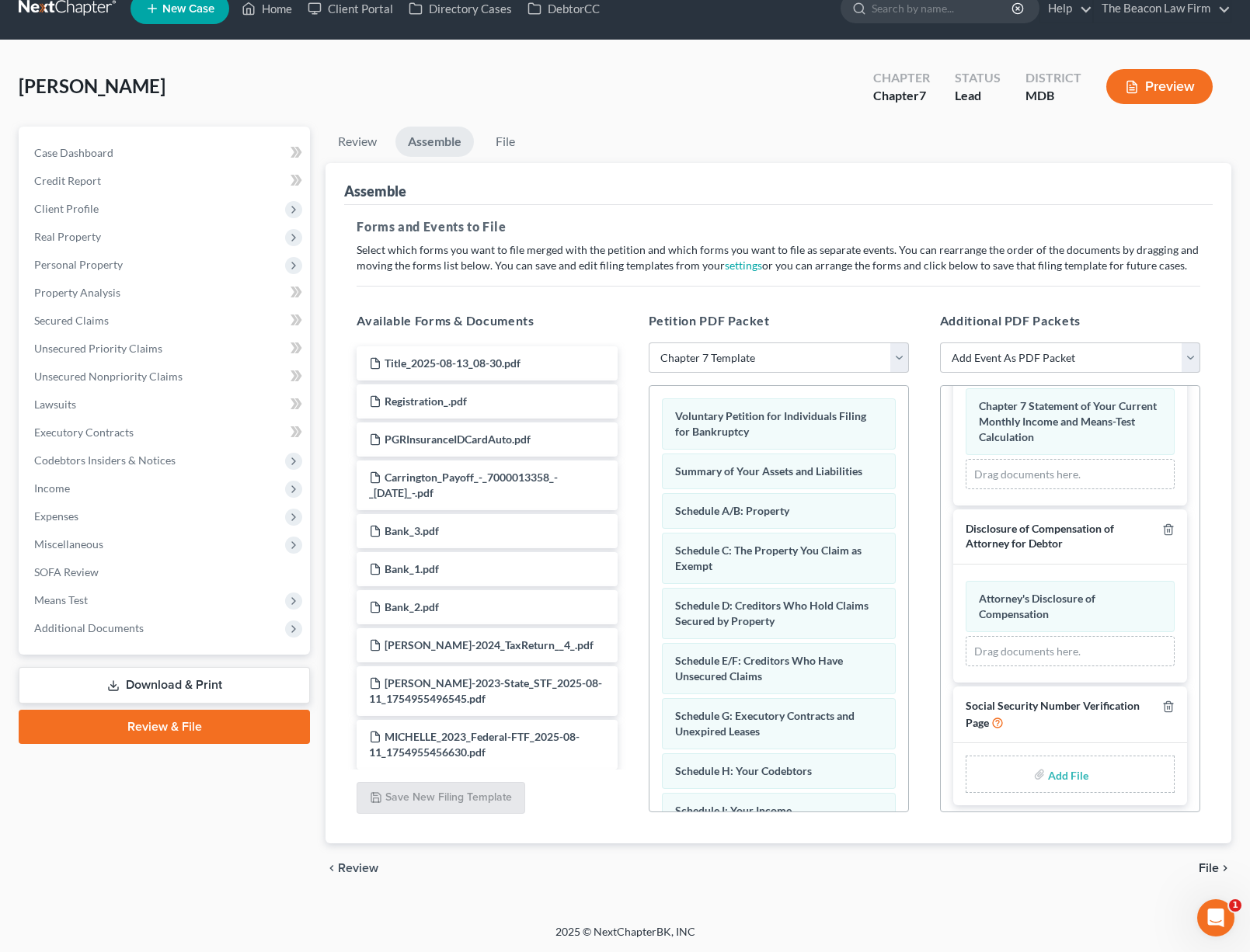
click at [1079, 765] on input "file" at bounding box center [1066, 773] width 37 height 28
type input "C:\fakepath\3a4775fa-aeca-4c4c-b73c-1bf8d515d647.pdf"
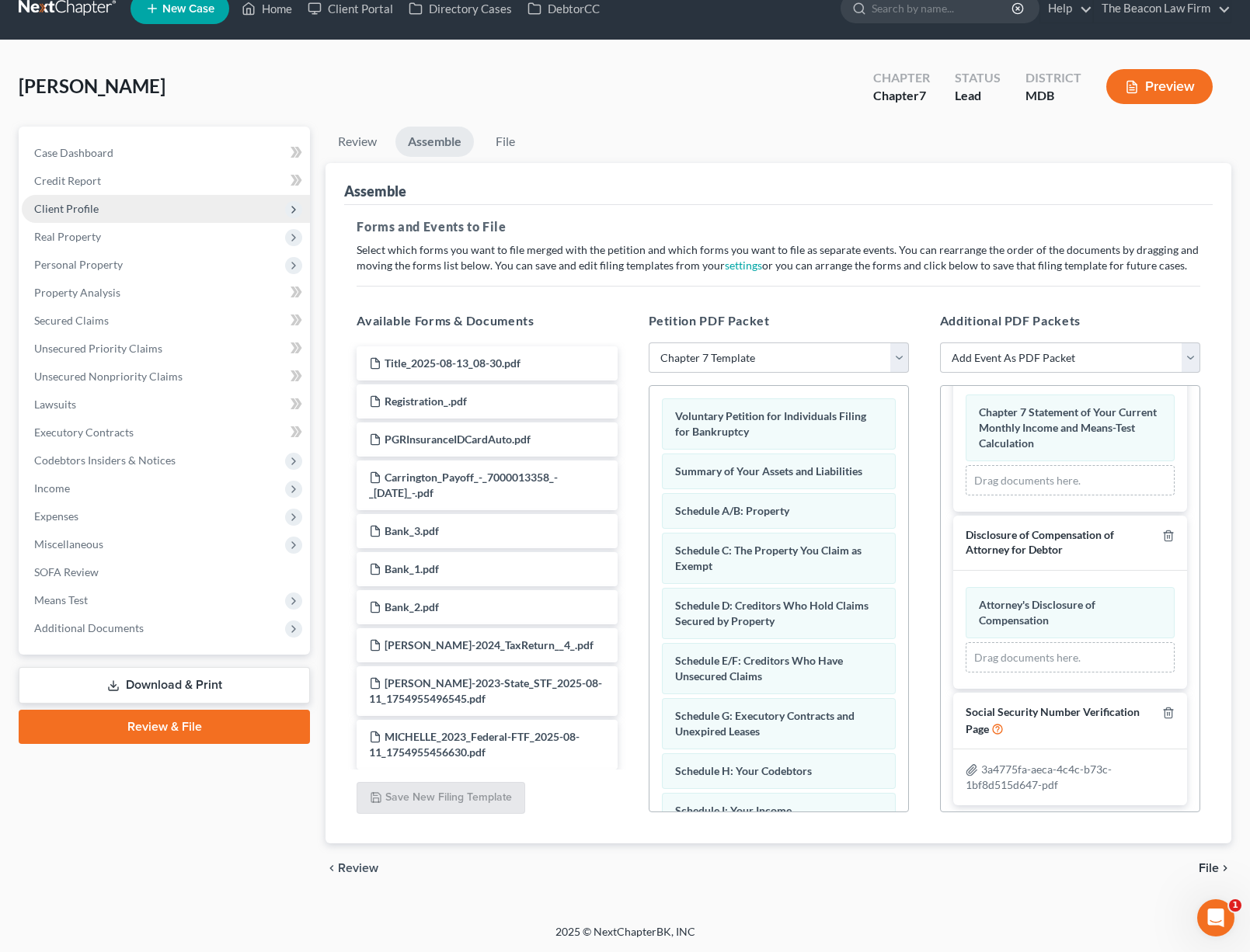
click at [129, 210] on span "Client Profile" at bounding box center [165, 208] width 288 height 28
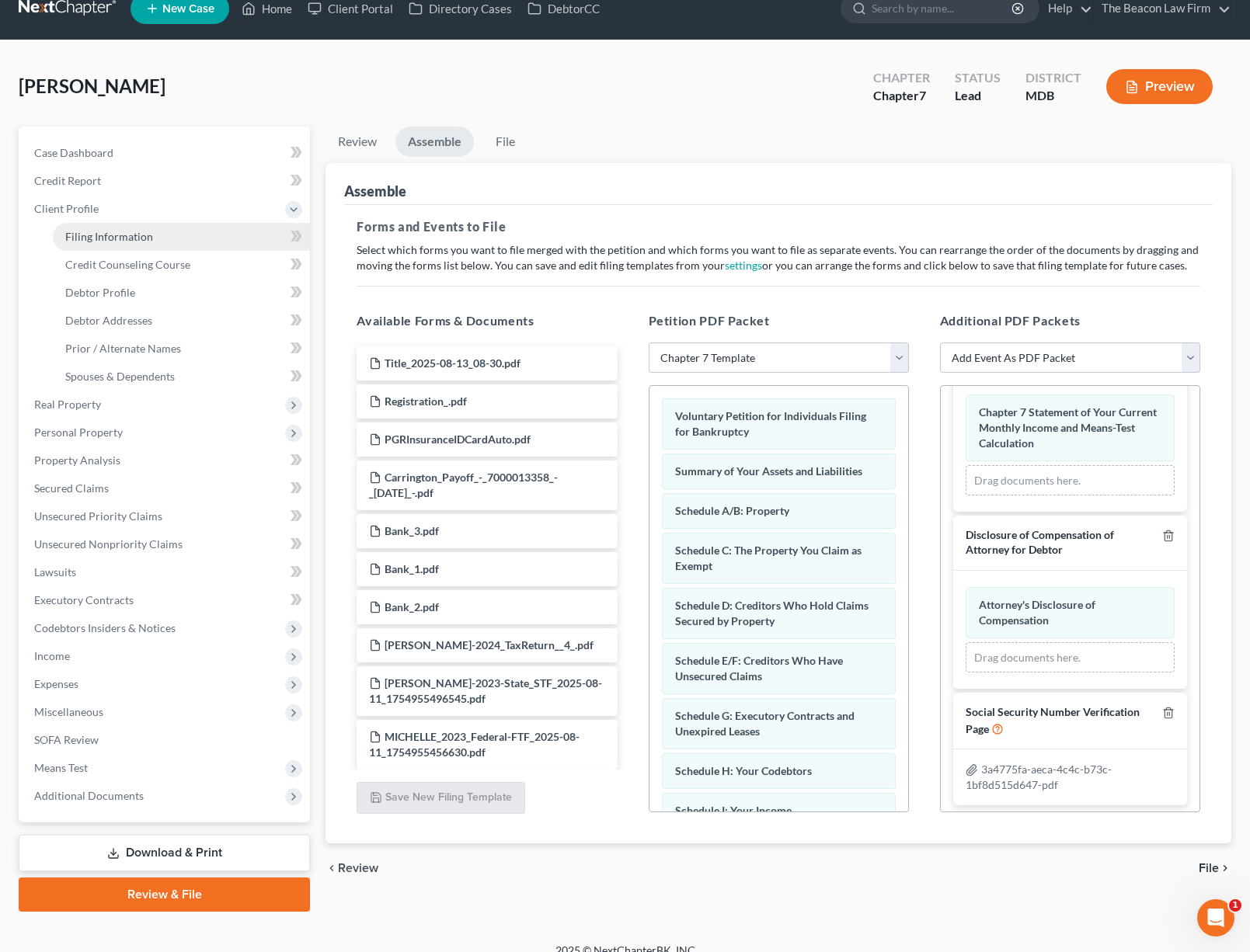
click at [128, 235] on span "Filing Information" at bounding box center [108, 236] width 88 height 13
select select "1"
select select "0"
select select "21"
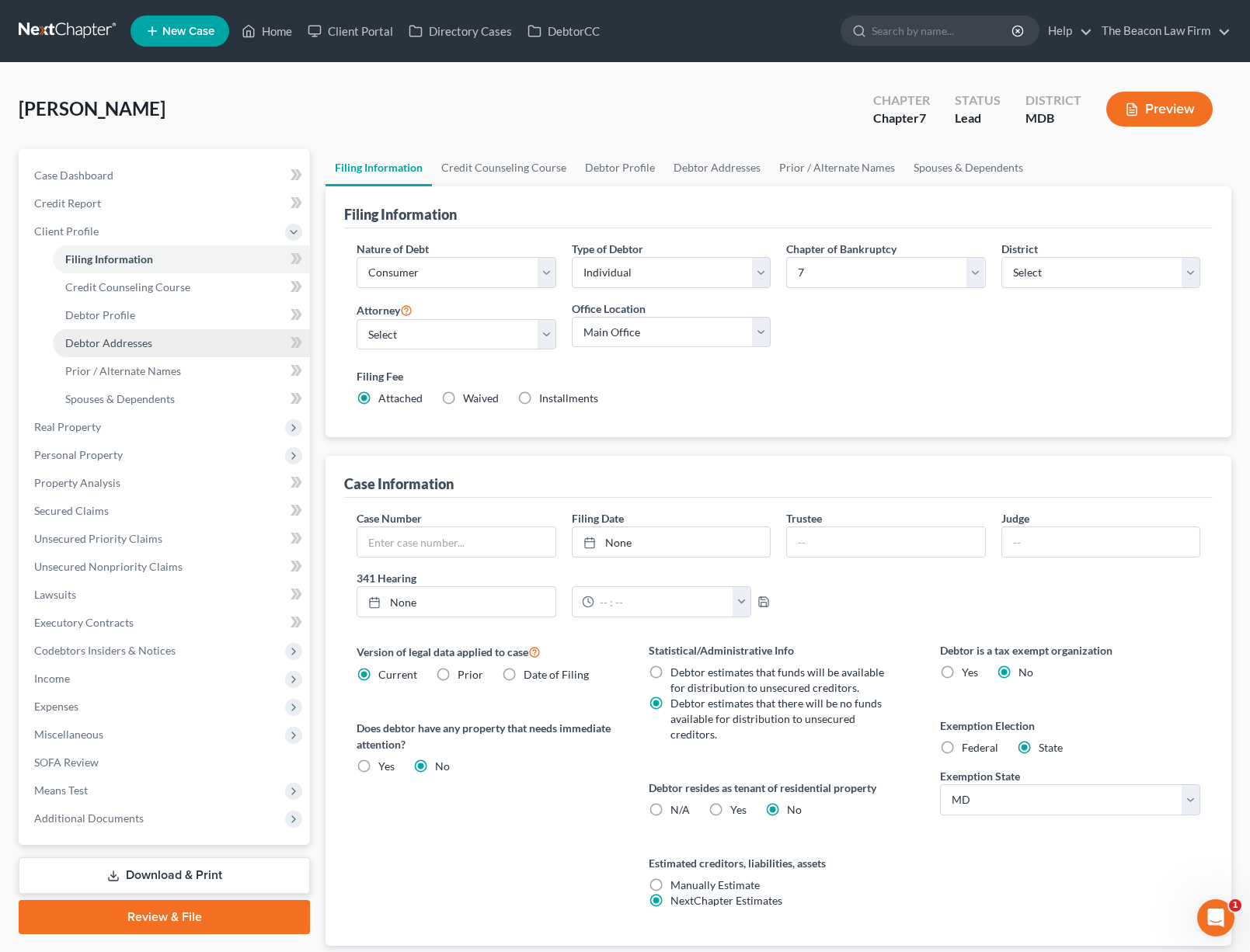
drag, startPoint x: 118, startPoint y: 340, endPoint x: 134, endPoint y: 341, distance: 16.0
click at [119, 339] on span "Debtor Addresses" at bounding box center [108, 342] width 87 height 13
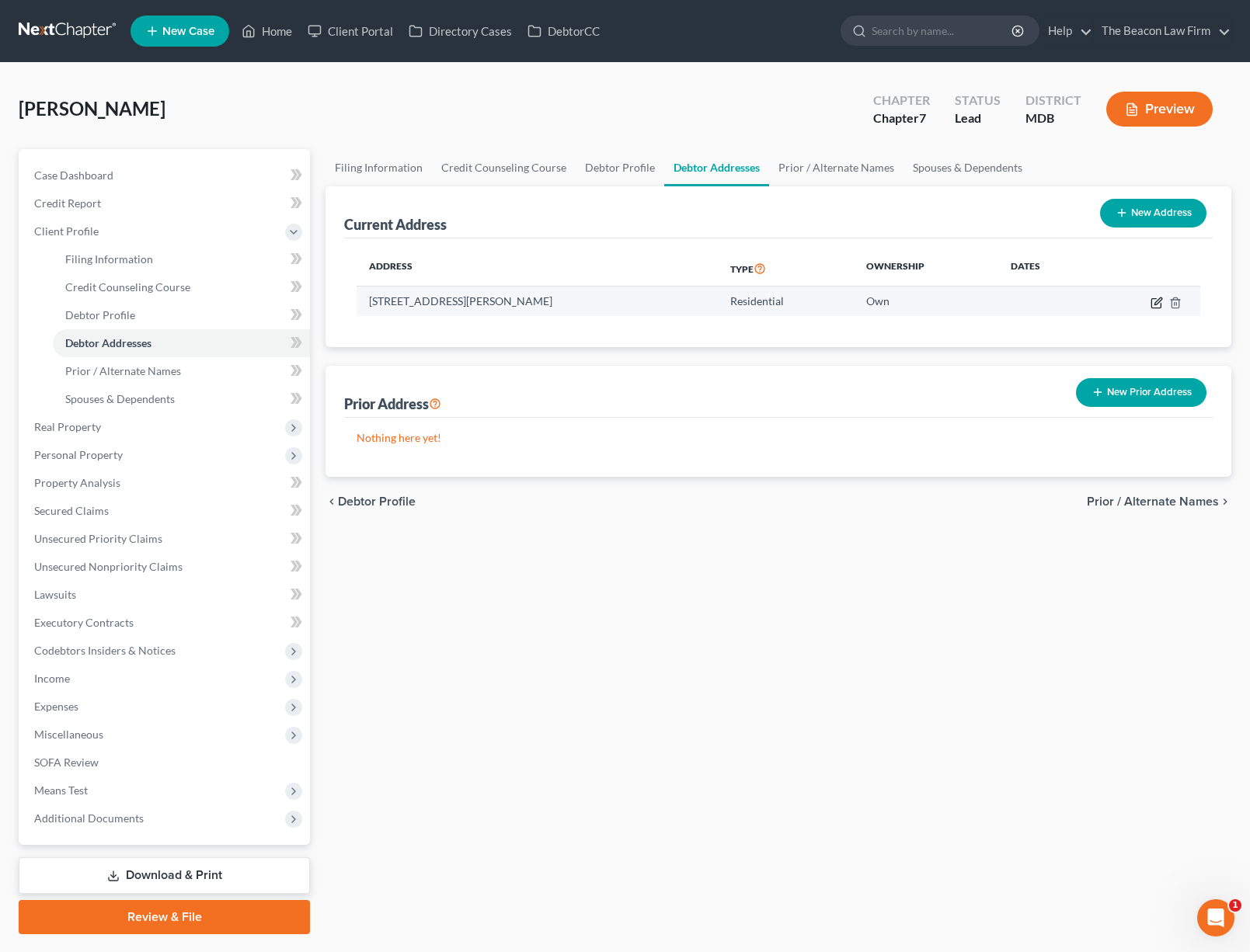
click at [1154, 303] on icon "button" at bounding box center [1157, 303] width 12 height 12
select select "21"
select select "16"
select select "0"
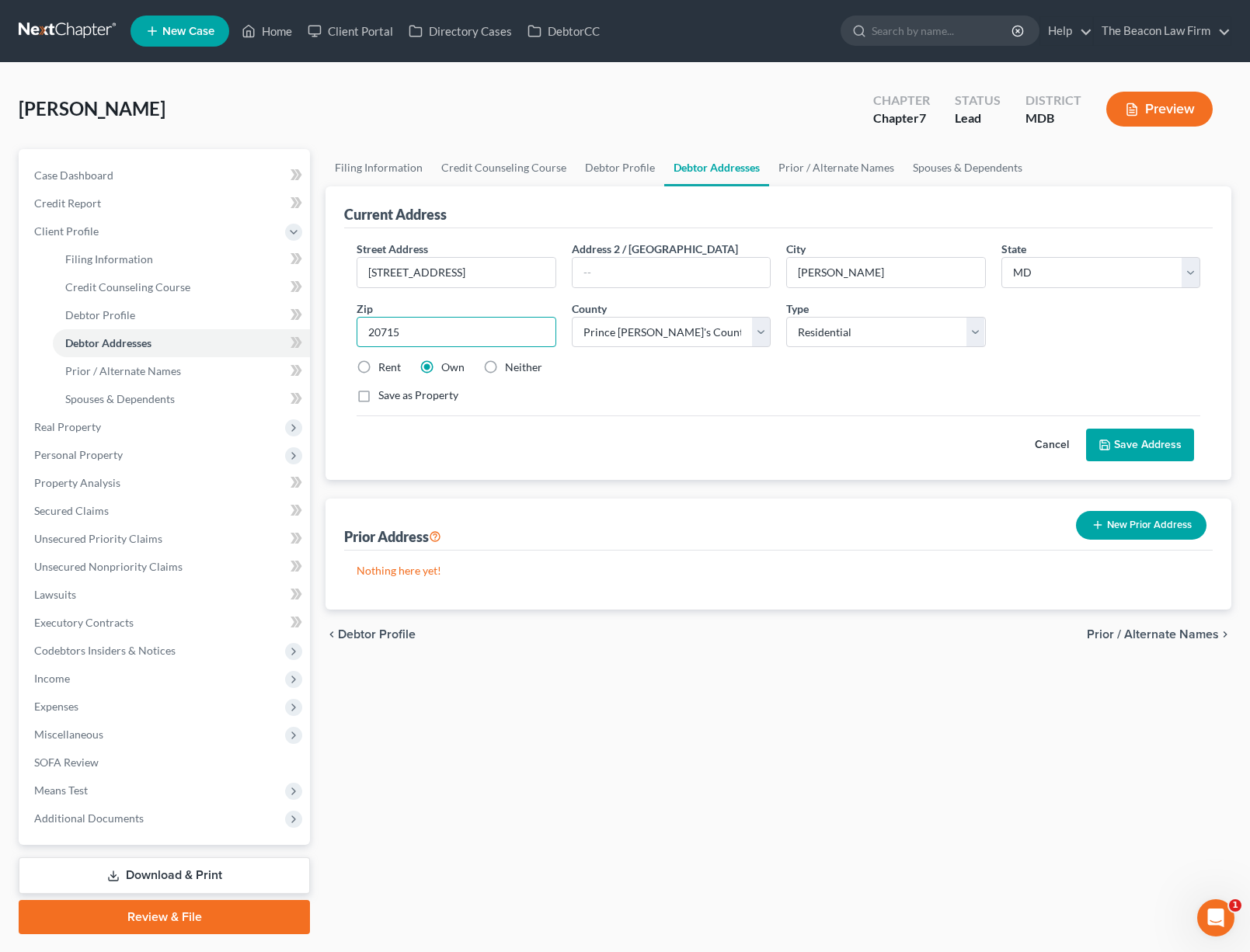
drag, startPoint x: 405, startPoint y: 327, endPoint x: 339, endPoint y: 327, distance: 66.0
click at [339, 327] on div "Current Address Street Address * 12415 Keynote Lane Address 2 / PO Box City * B…" at bounding box center [778, 333] width 906 height 293
click at [202, 916] on link "Review & File" at bounding box center [164, 916] width 292 height 34
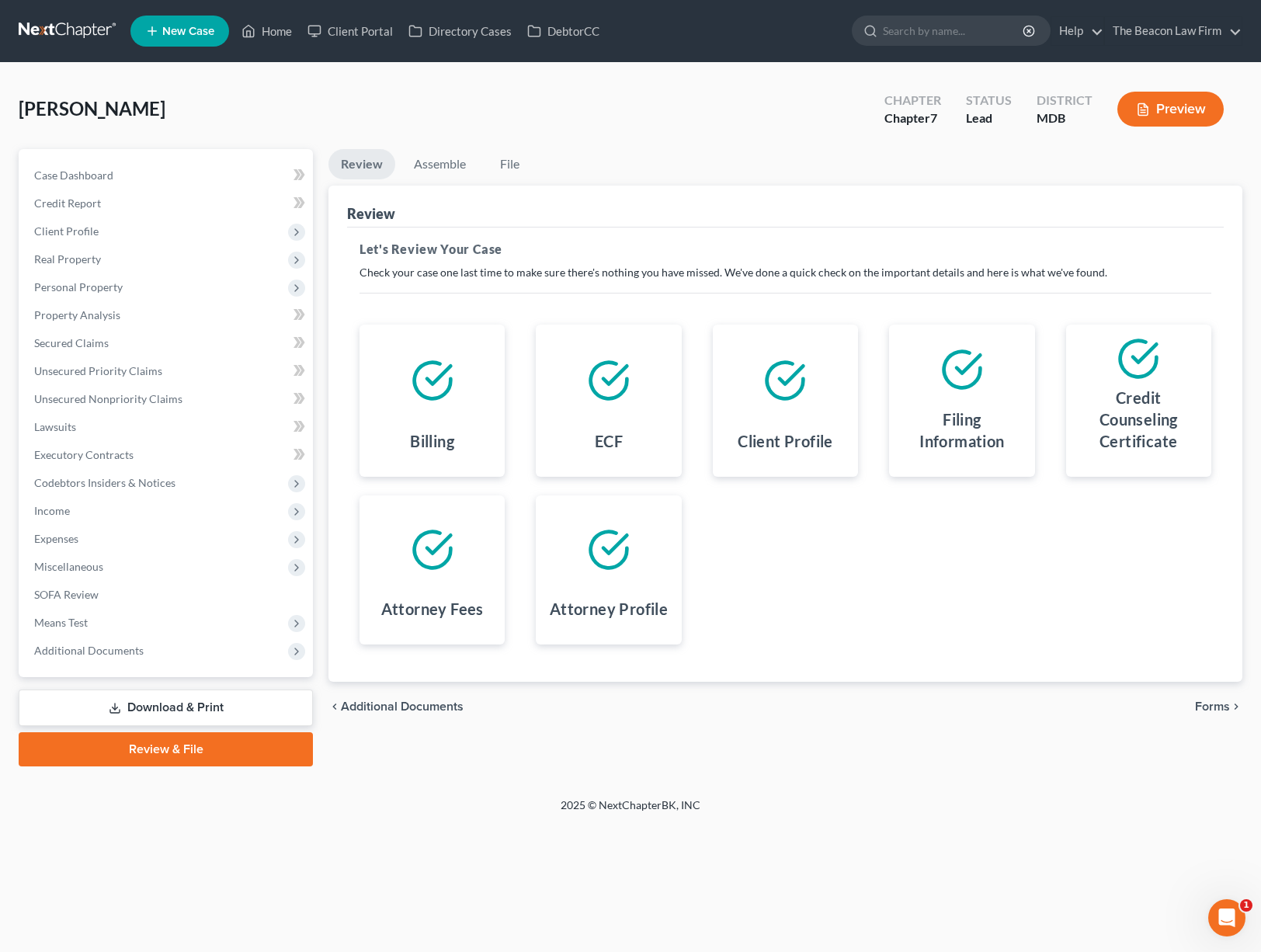
drag, startPoint x: 1225, startPoint y: 705, endPoint x: 1210, endPoint y: 699, distance: 16.2
click at [1225, 705] on span "Forms" at bounding box center [1211, 707] width 35 height 12
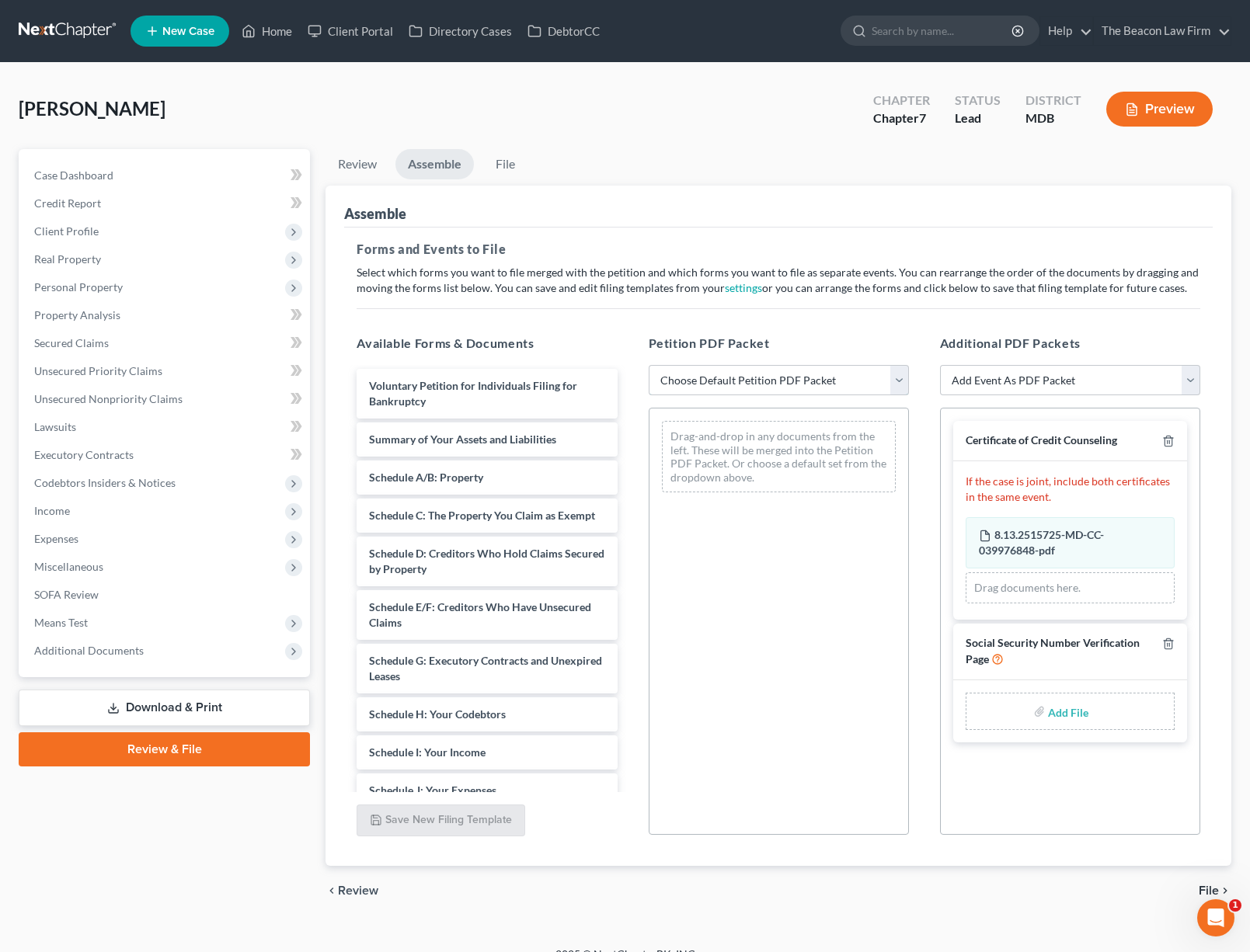
select select "1"
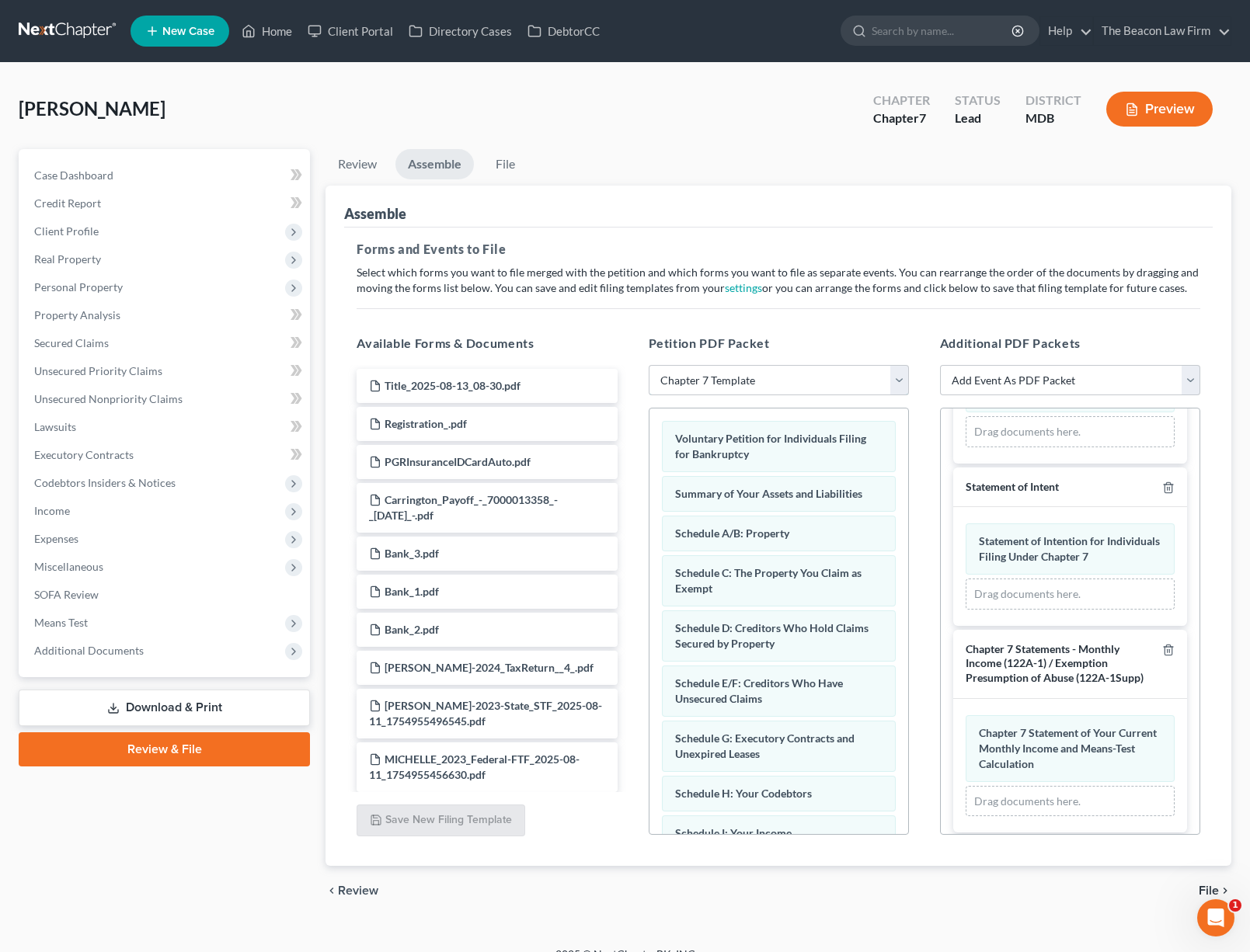
scroll to position [460, 0]
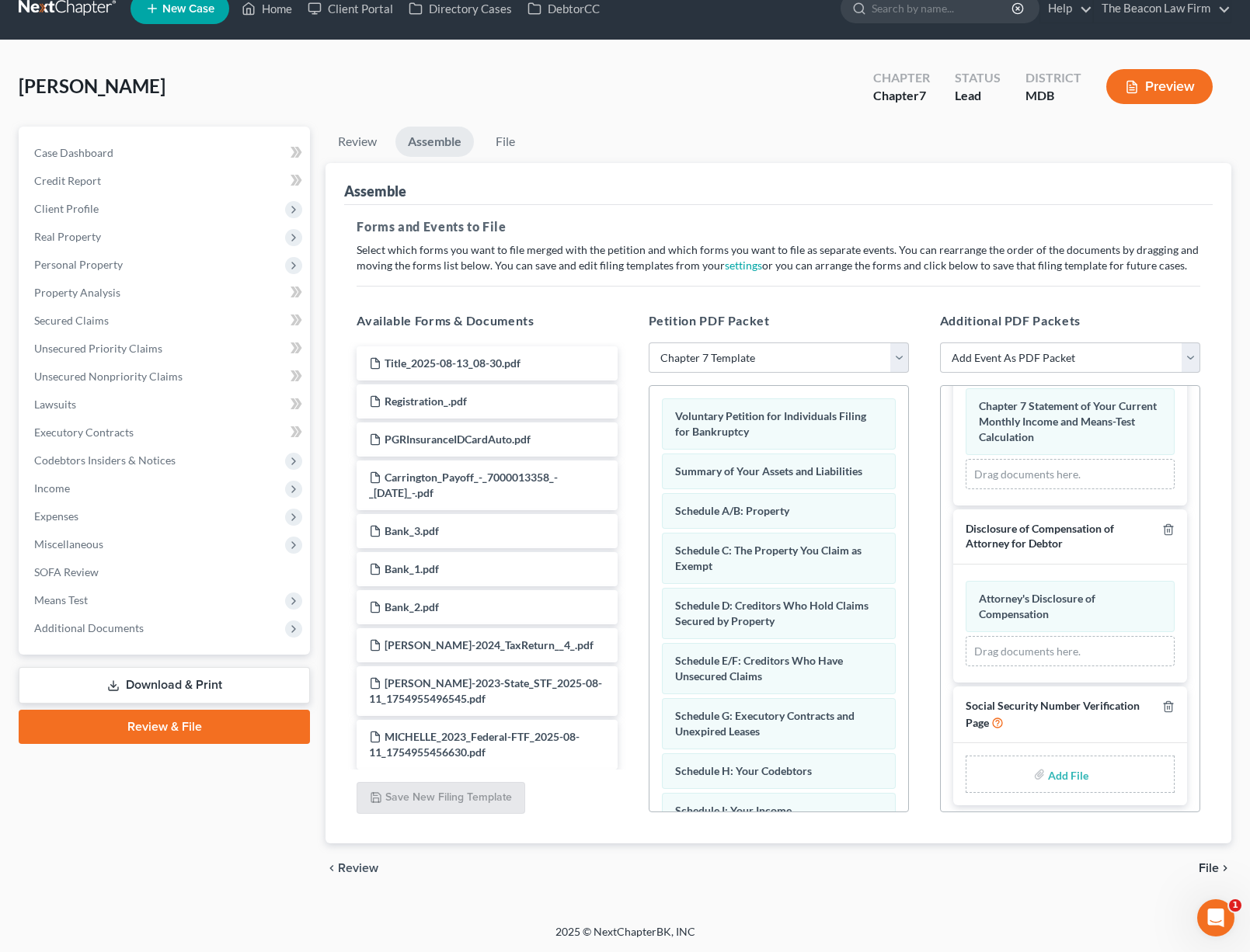
click at [1081, 775] on label "Add File" at bounding box center [1069, 776] width 44 height 28
click at [1065, 780] on input "file" at bounding box center [1066, 773] width 37 height 28
type input "C:\fakepath\3a4775fa-aeca-4c4c-b73c-1bf8d515d647.pdf"
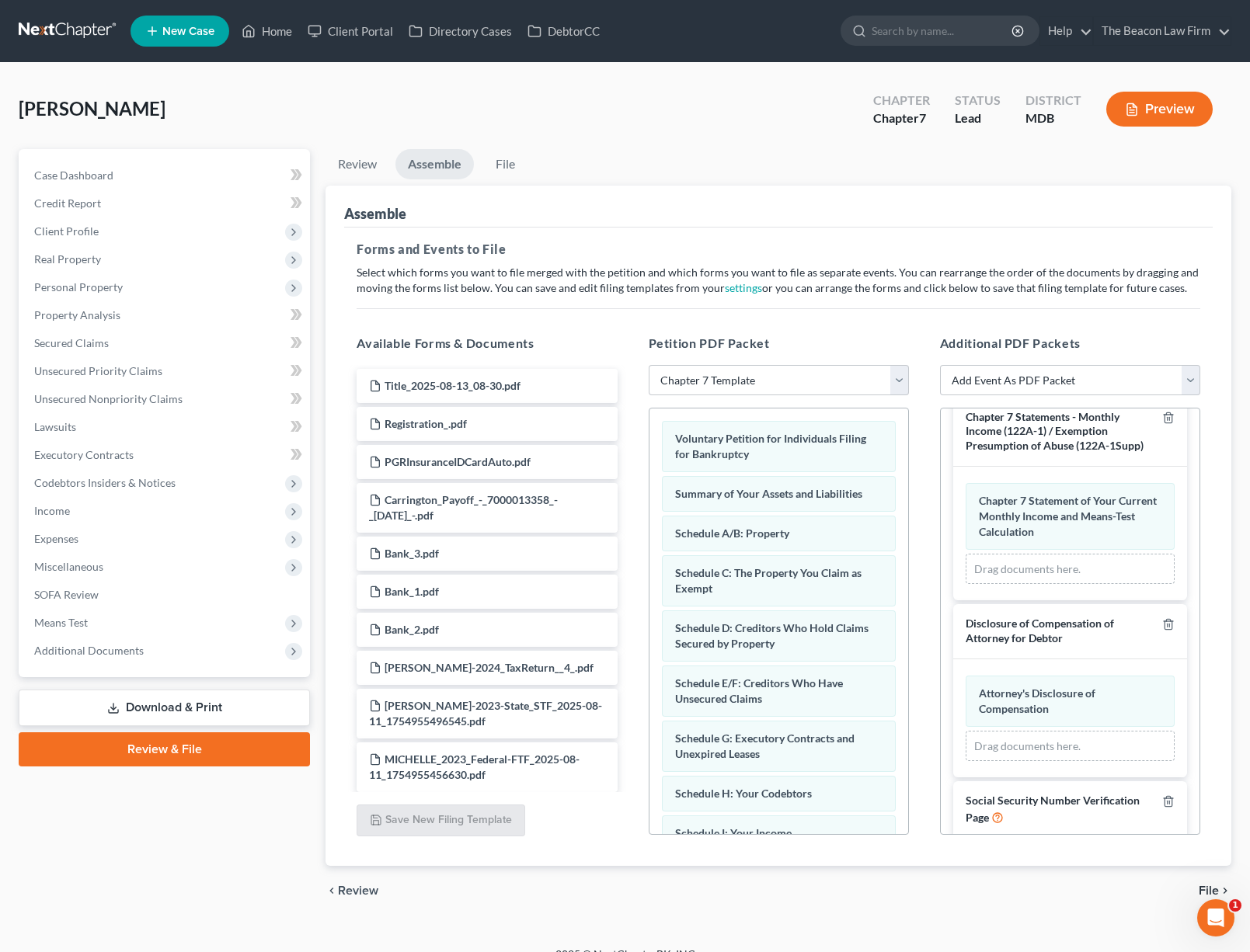
scroll to position [22, 0]
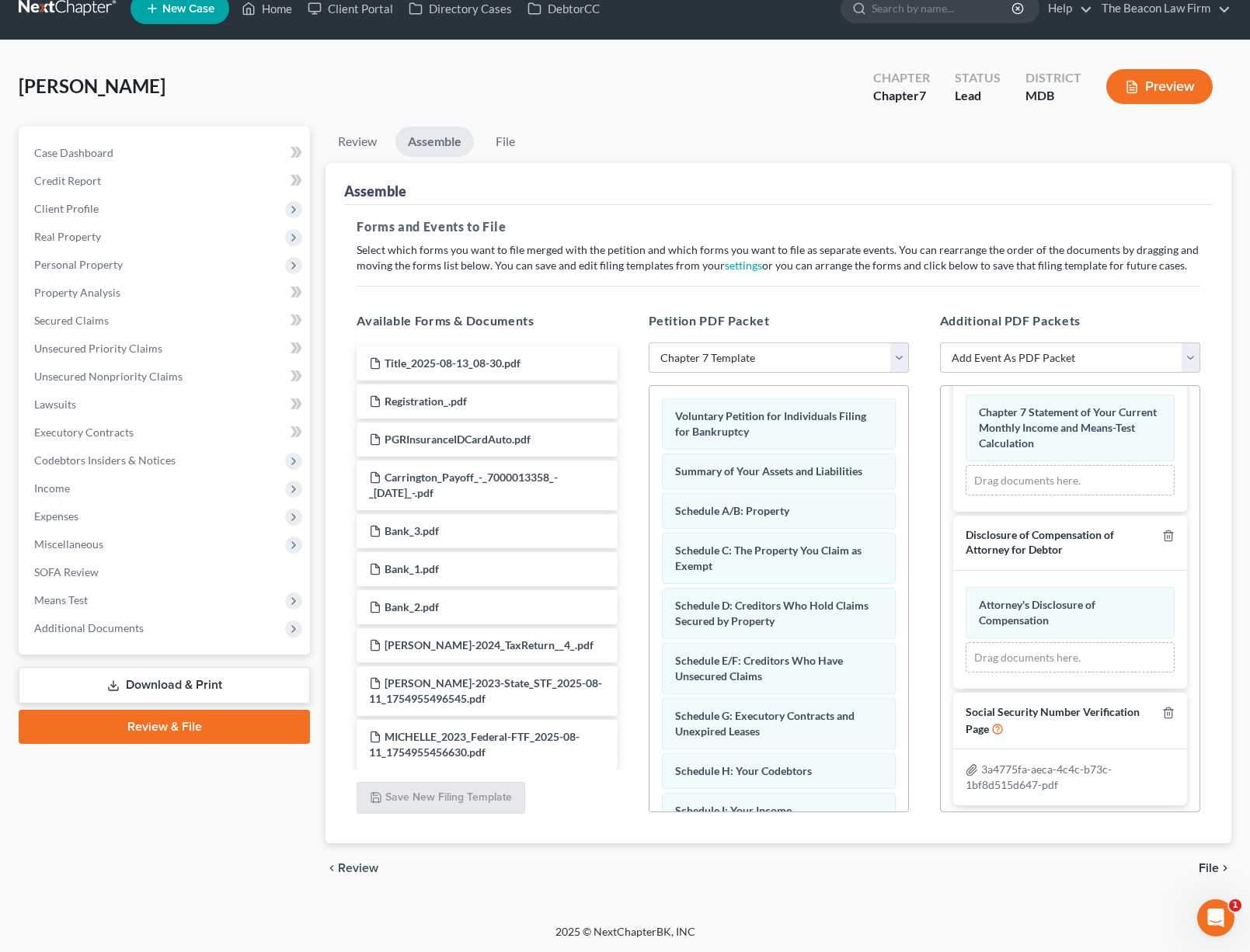
click at [1201, 863] on span "File" at bounding box center [1208, 868] width 20 height 12
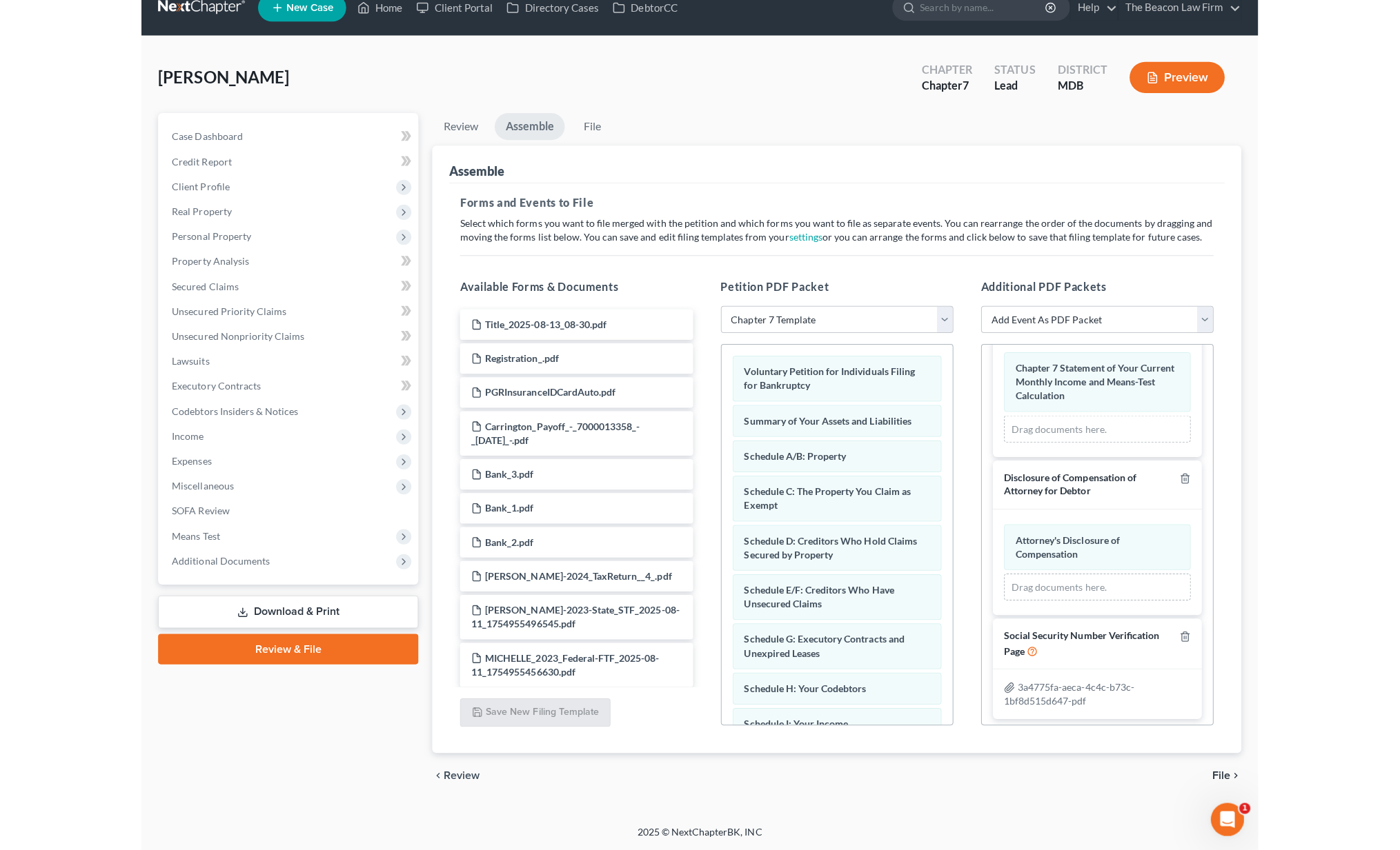
scroll to position [0, 0]
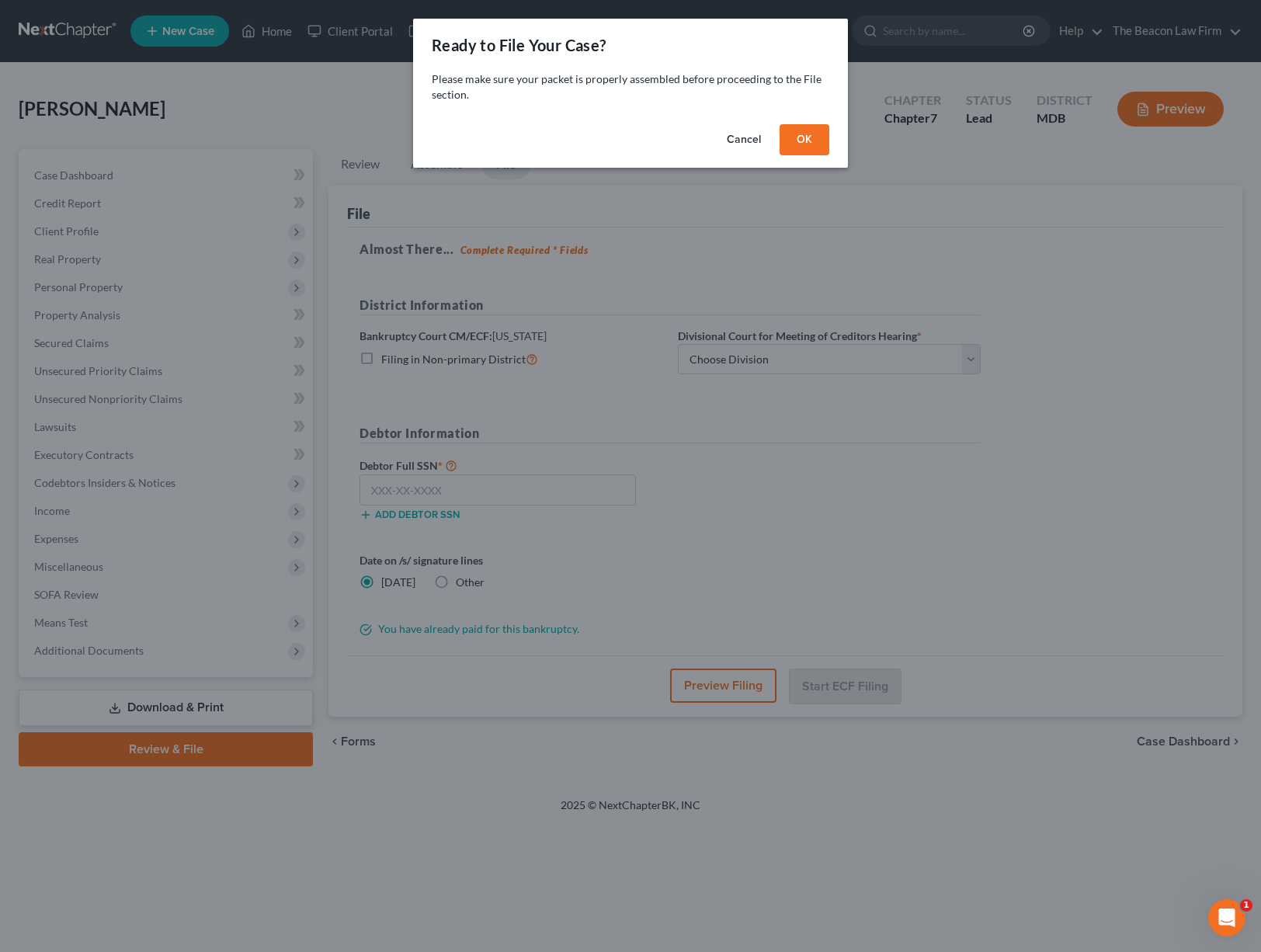
click at [793, 123] on div "Cancel OK" at bounding box center [630, 143] width 435 height 50
click at [794, 130] on button "OK" at bounding box center [804, 140] width 50 height 31
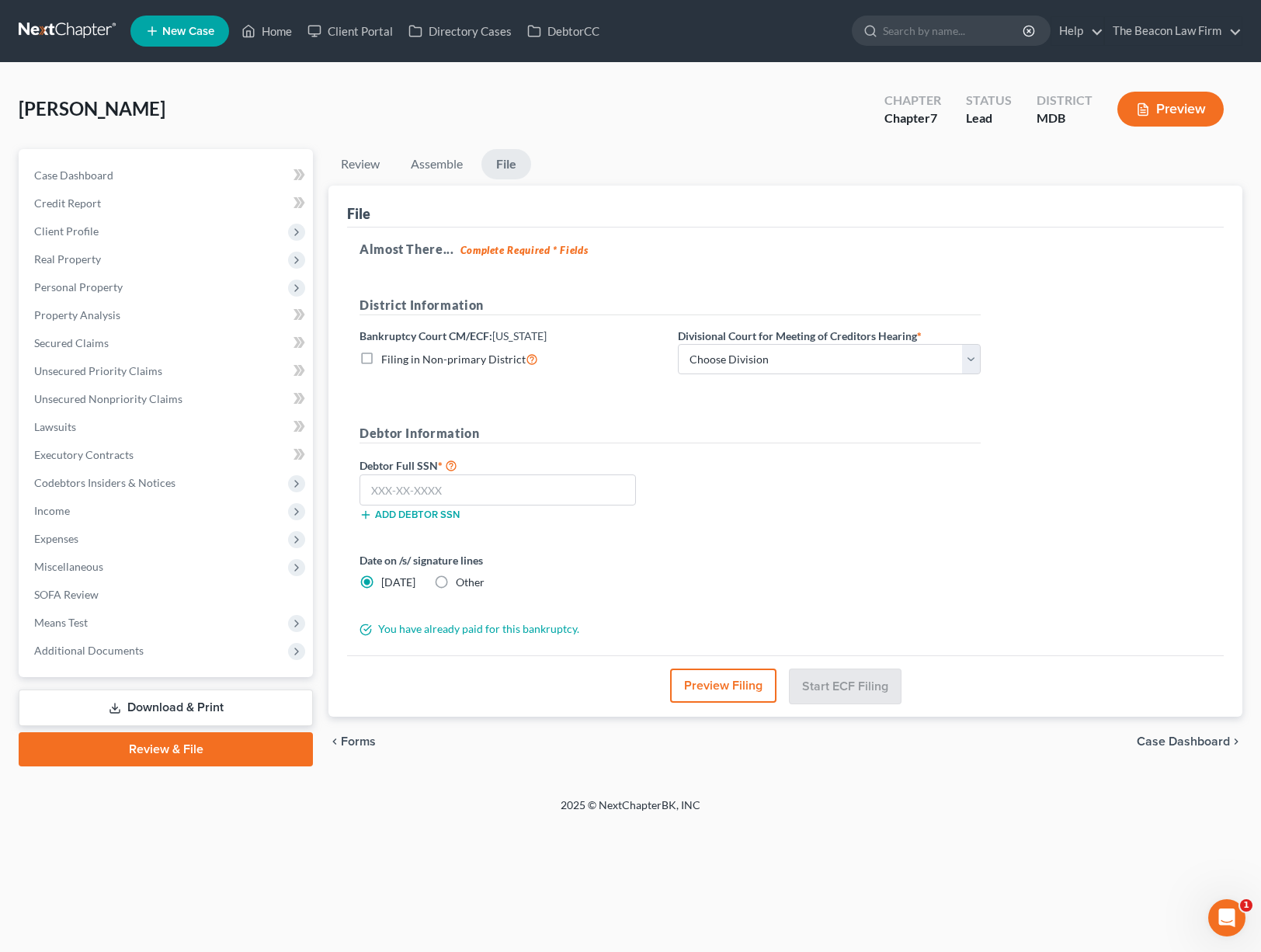
click at [714, 374] on div "District Information Bankruptcy Court CM/ECF: Maryland Filing in Non-primary Di…" at bounding box center [670, 341] width 636 height 92
select select "1"
drag, startPoint x: 480, startPoint y: 498, endPoint x: 514, endPoint y: 502, distance: 34.2
click at [481, 497] on input "text" at bounding box center [497, 490] width 276 height 31
type input "216-19-3504"
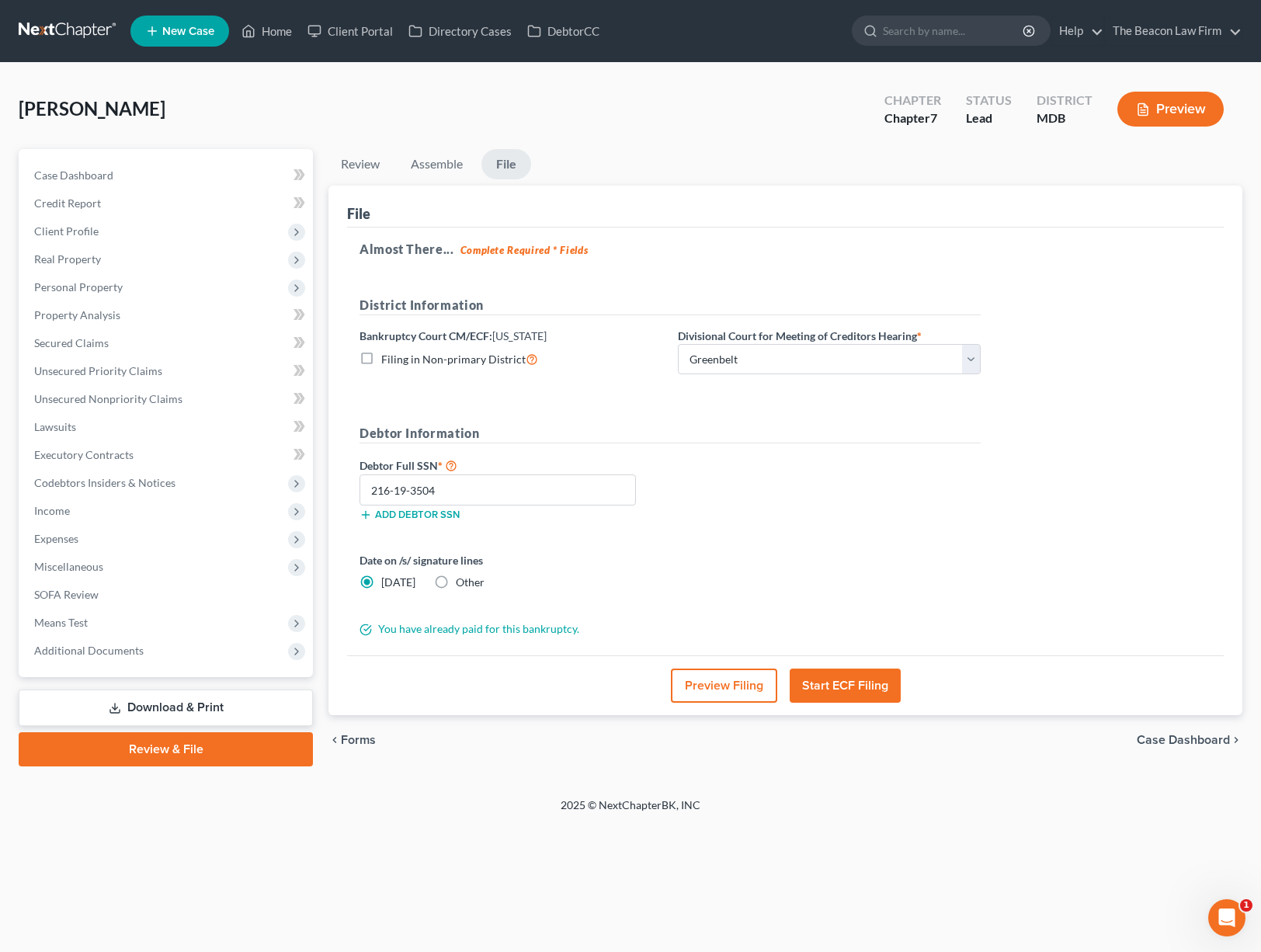
click at [845, 689] on button "Start ECF Filing" at bounding box center [844, 685] width 111 height 34
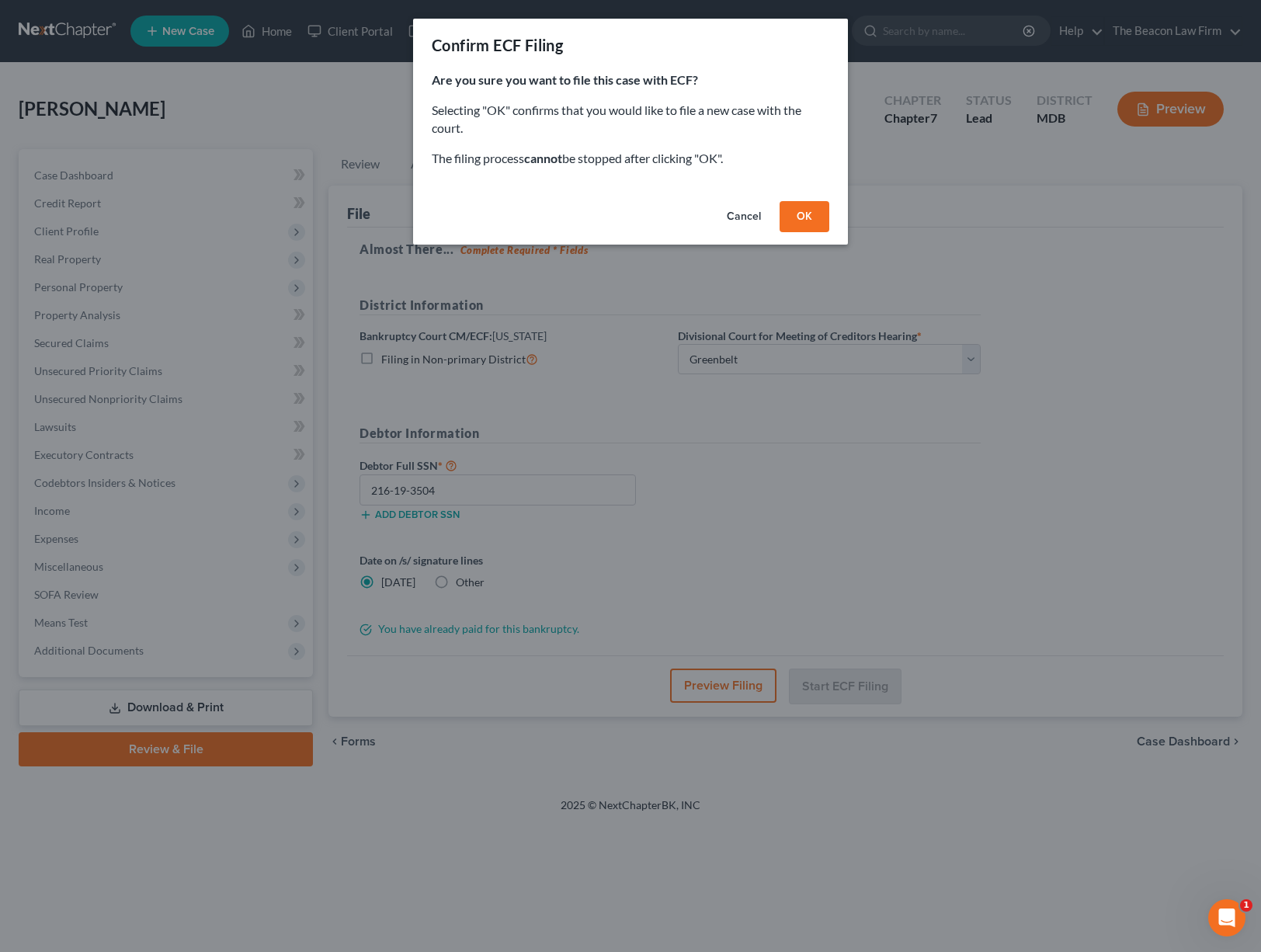
click at [789, 216] on button "OK" at bounding box center [804, 216] width 50 height 31
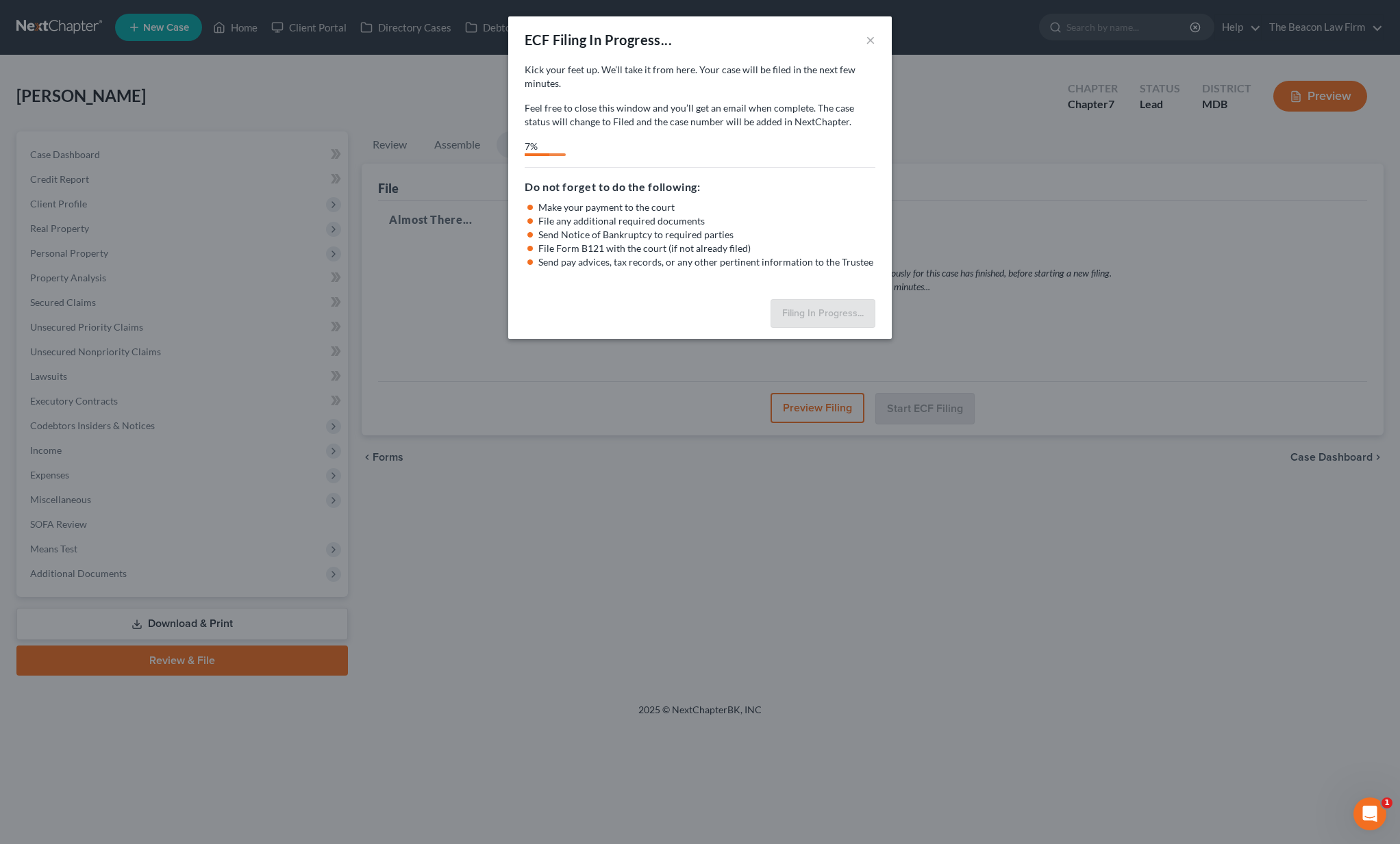
select select "1"
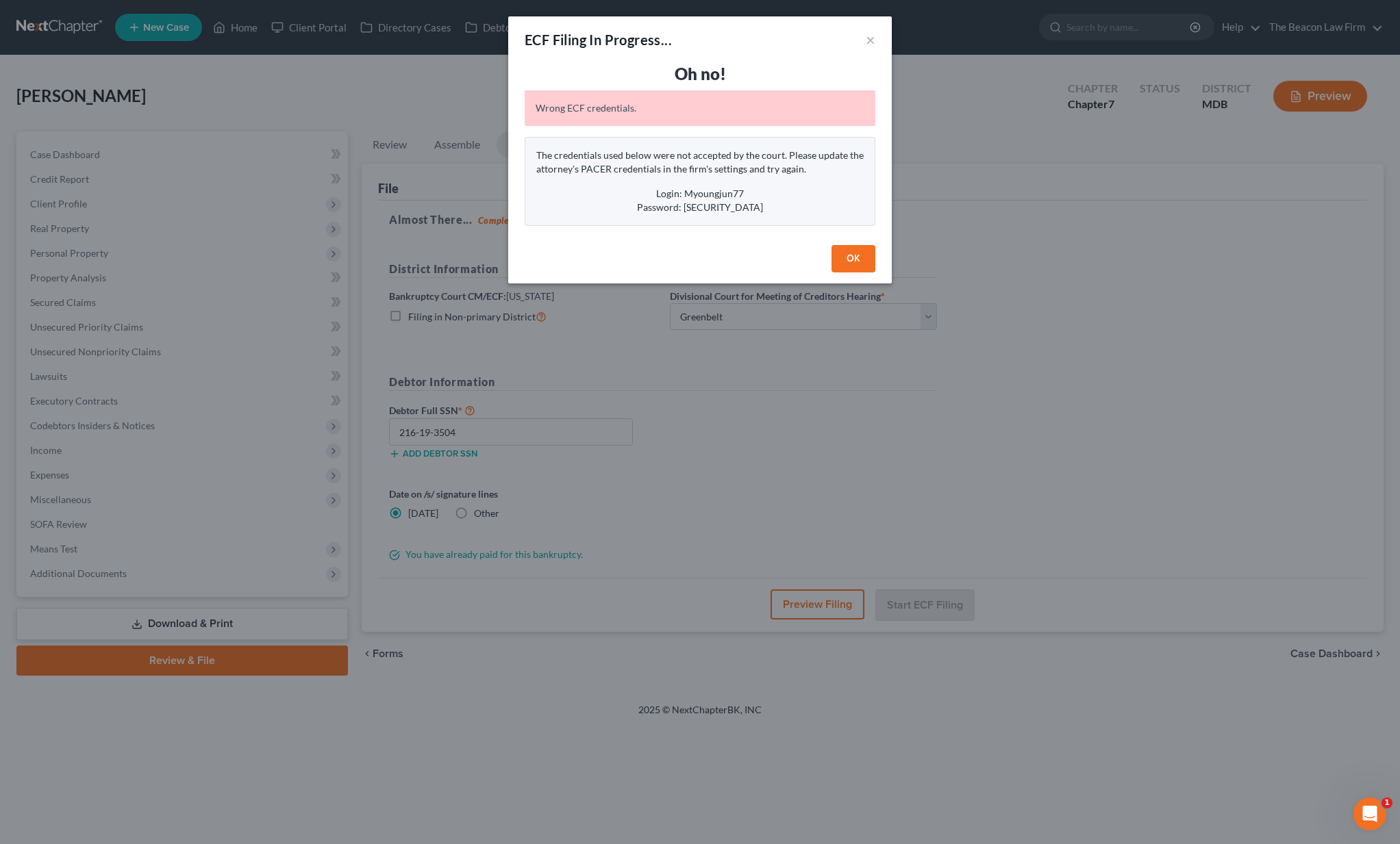
click at [854, 261] on button "OK" at bounding box center [854, 259] width 44 height 27
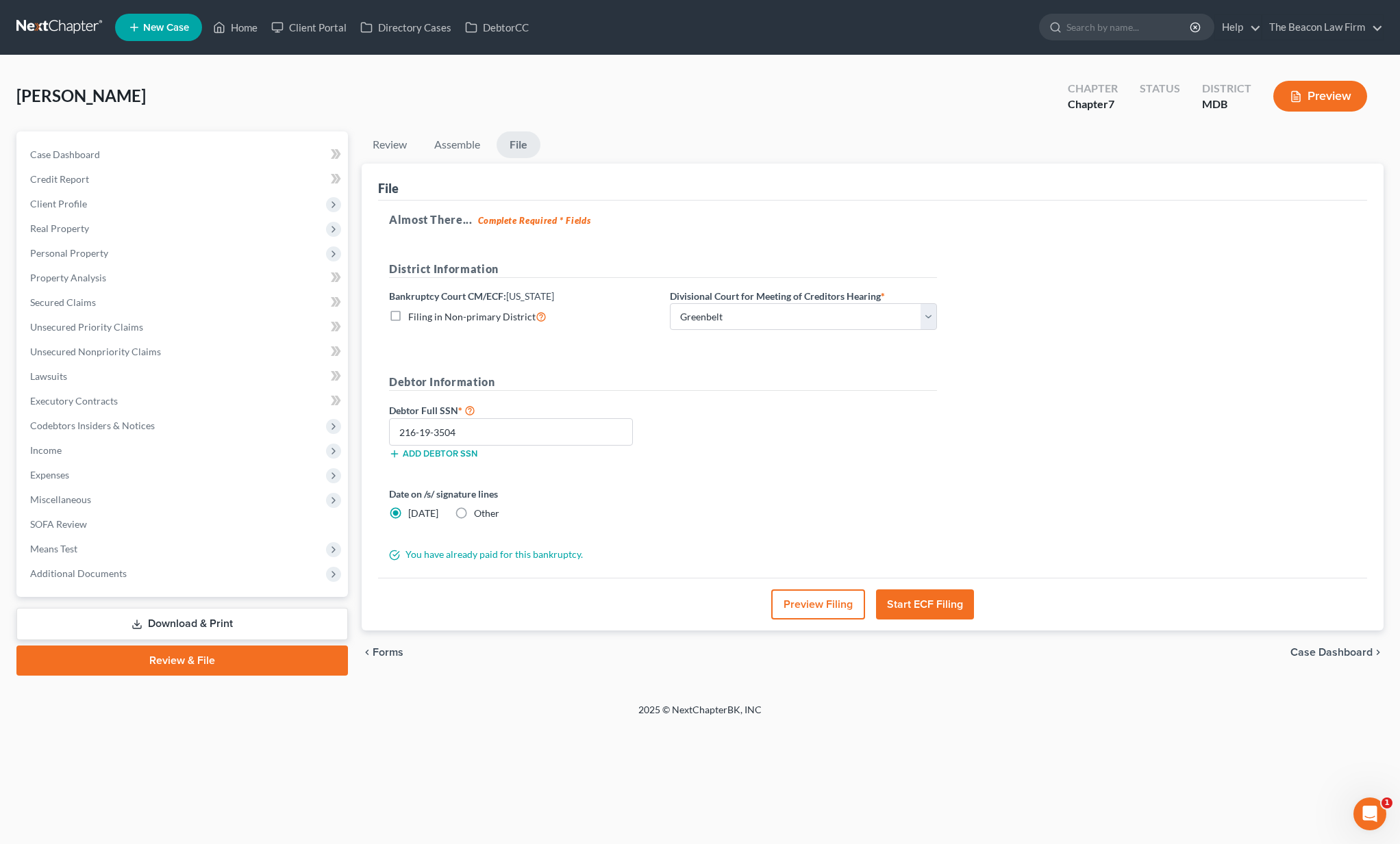
click at [788, 266] on h5 "District Information" at bounding box center [662, 270] width 548 height 17
click at [1112, 28] on link "The Beacon Law Firm" at bounding box center [1322, 27] width 121 height 24
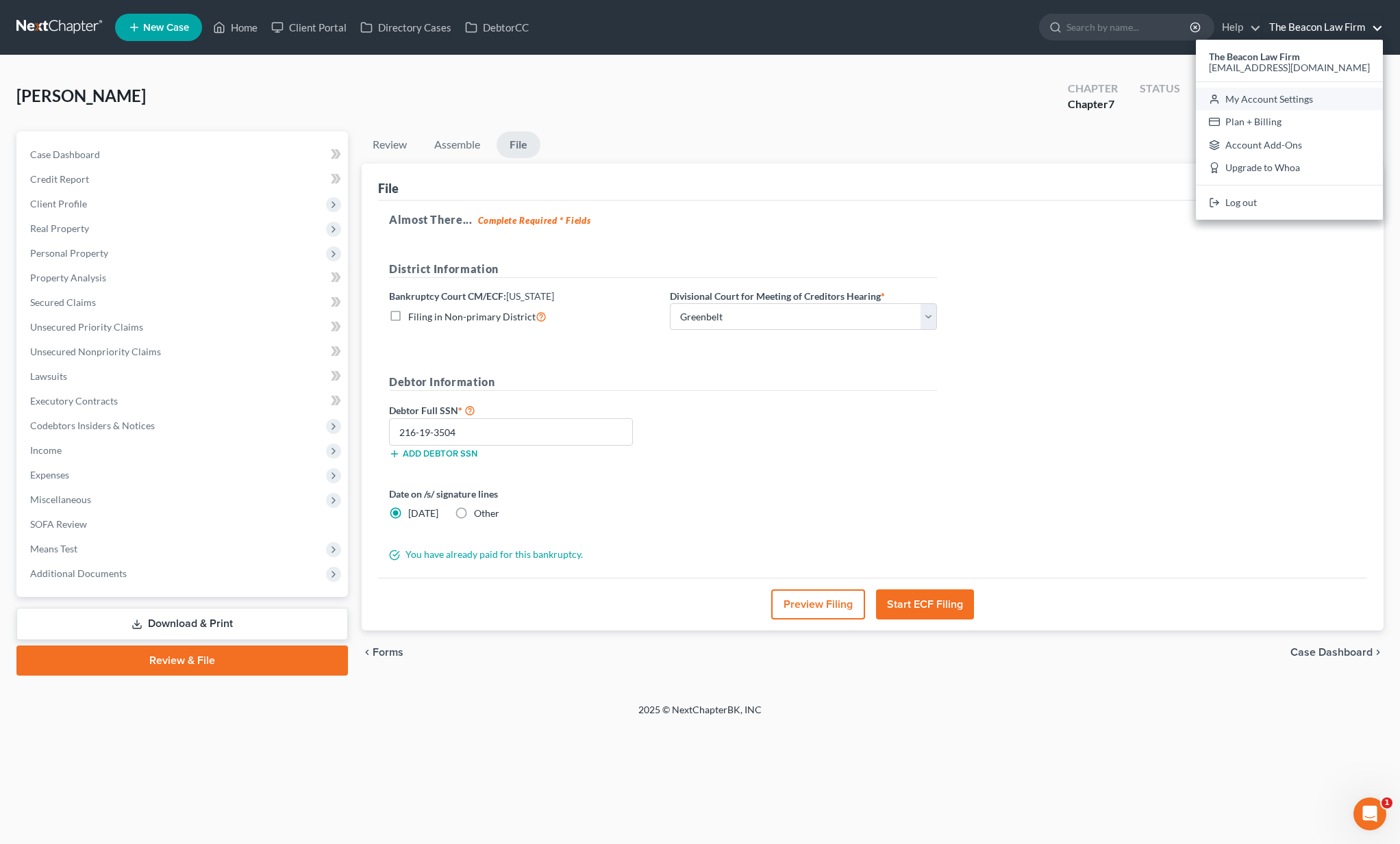
click at [1112, 102] on link "My Account Settings" at bounding box center [1289, 100] width 187 height 24
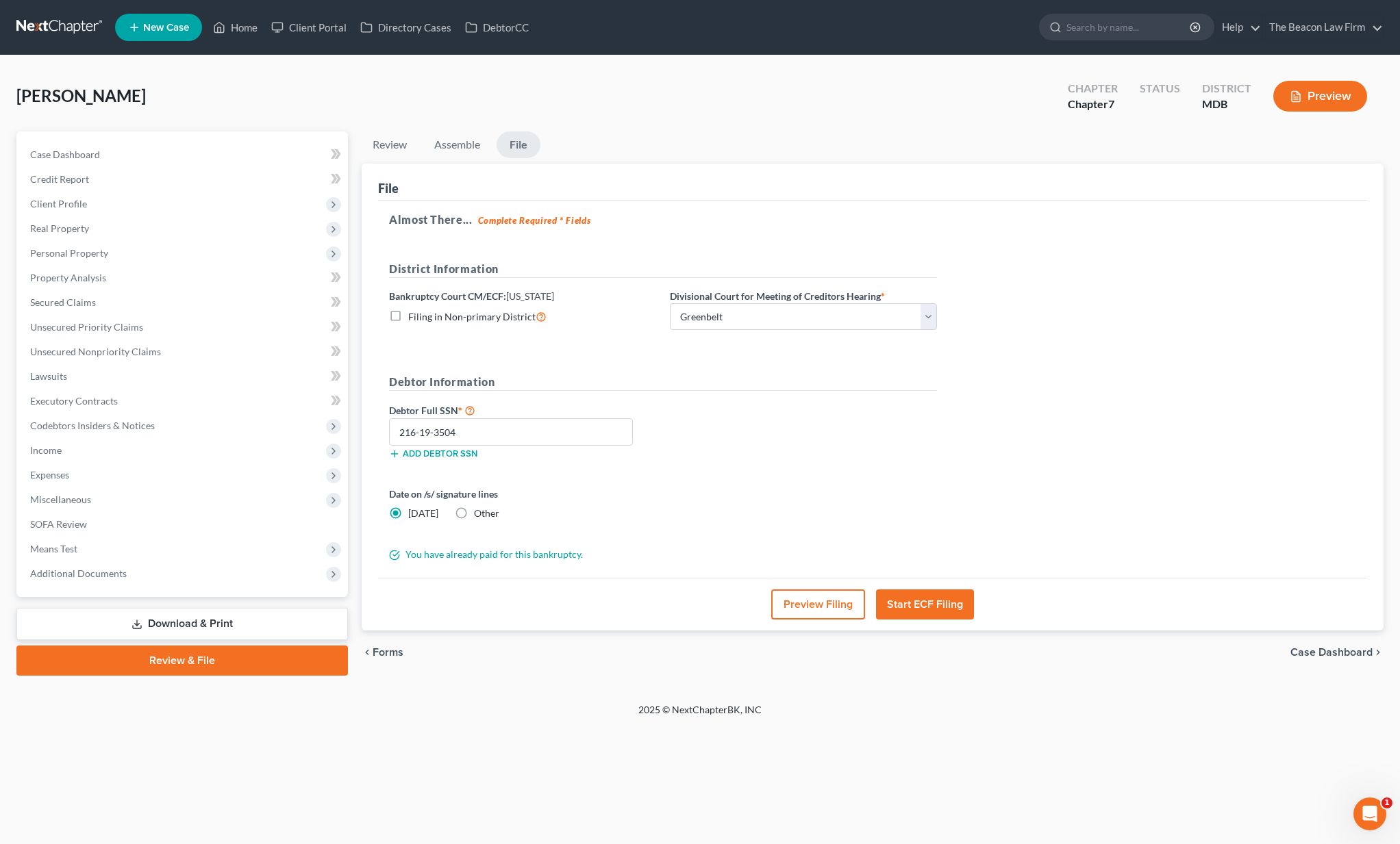
select select "15"
select select "24"
select select "9"
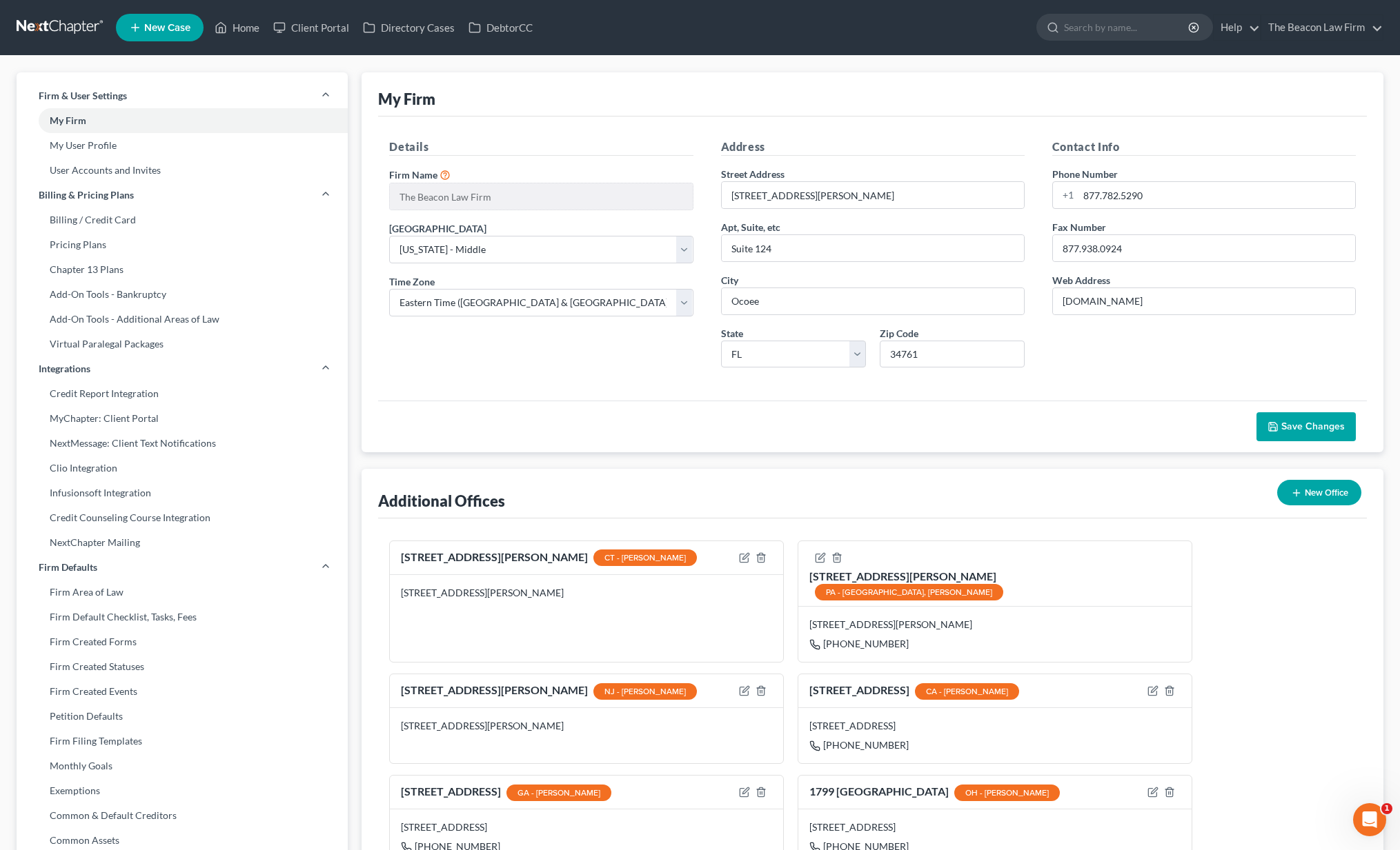
click at [44, 24] on link at bounding box center [61, 27] width 88 height 24
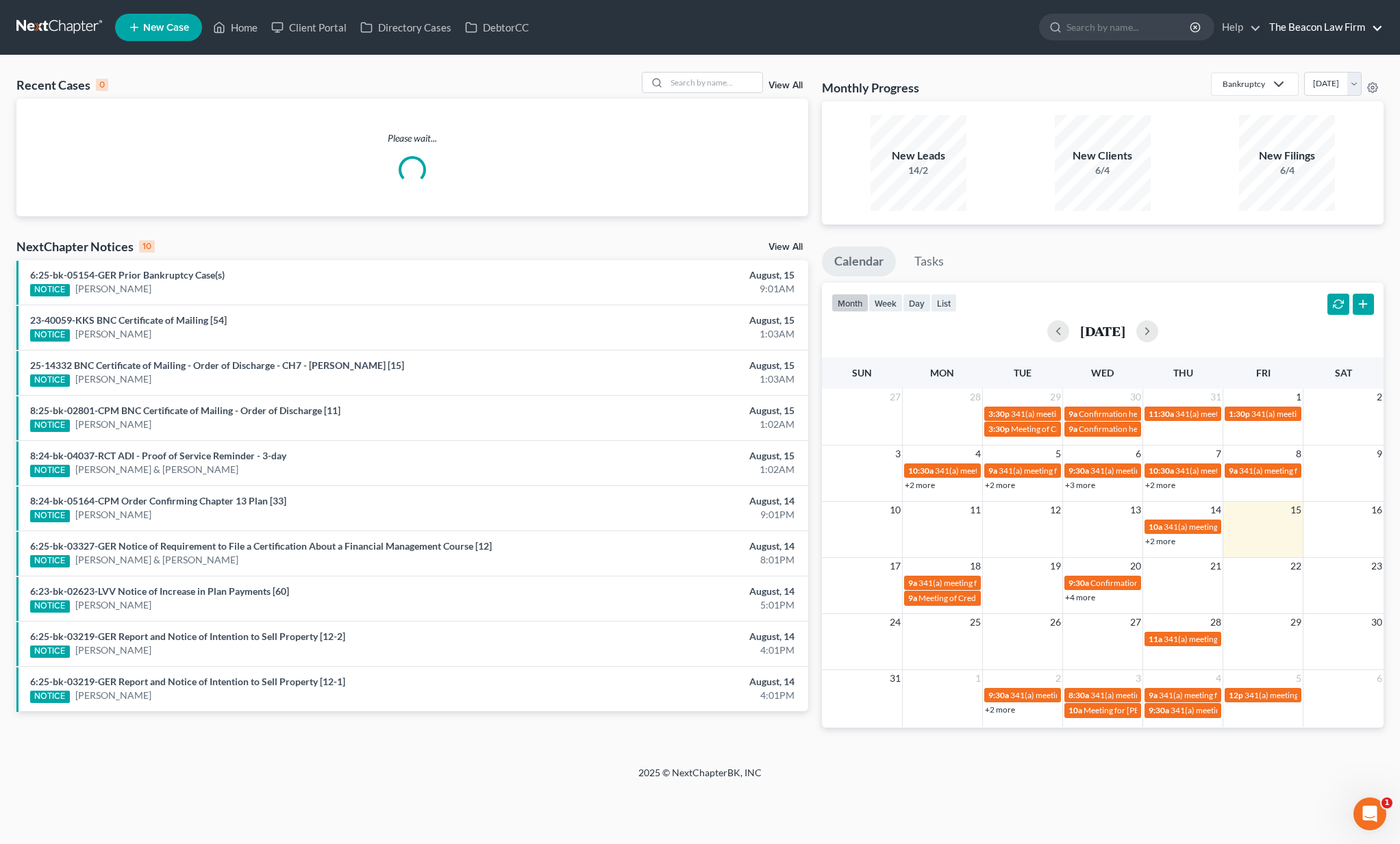
click at [1314, 30] on link "The Beacon Law Firm" at bounding box center [1322, 27] width 121 height 24
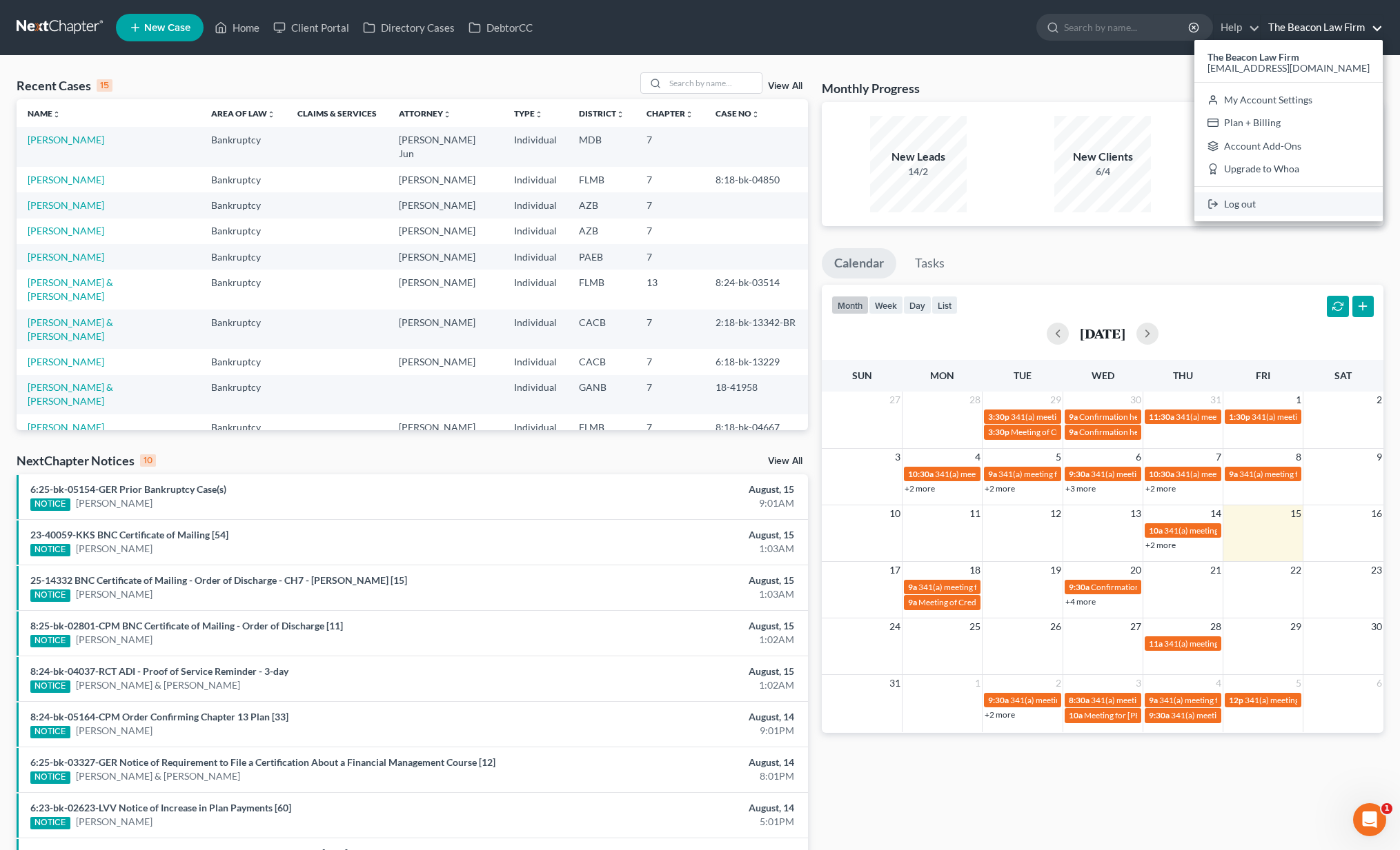
click at [1307, 204] on link "Log out" at bounding box center [1288, 204] width 188 height 24
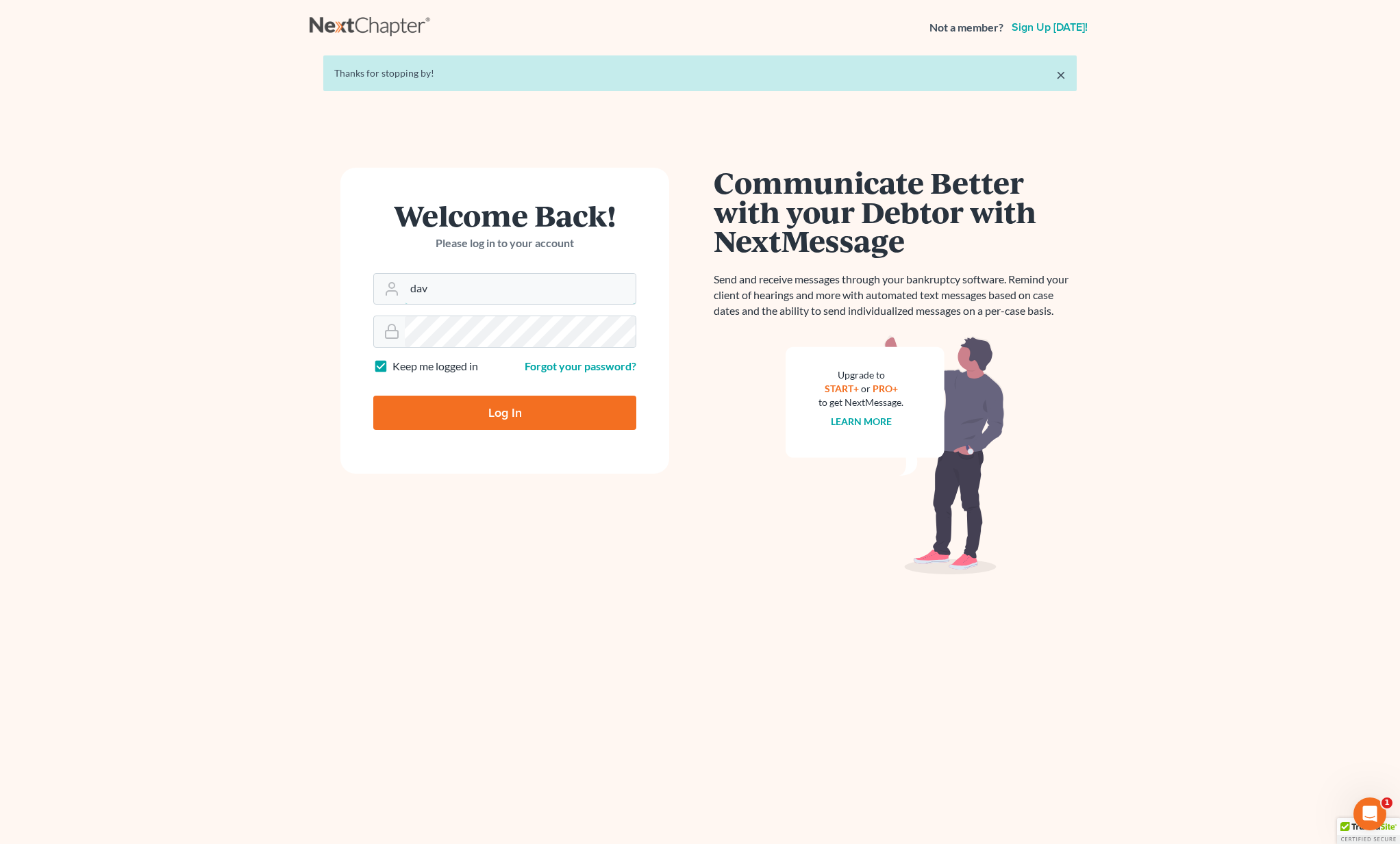
type input "david@beaconlawyer.com"
click at [528, 411] on input "Log In" at bounding box center [504, 413] width 263 height 34
type input "Thinking..."
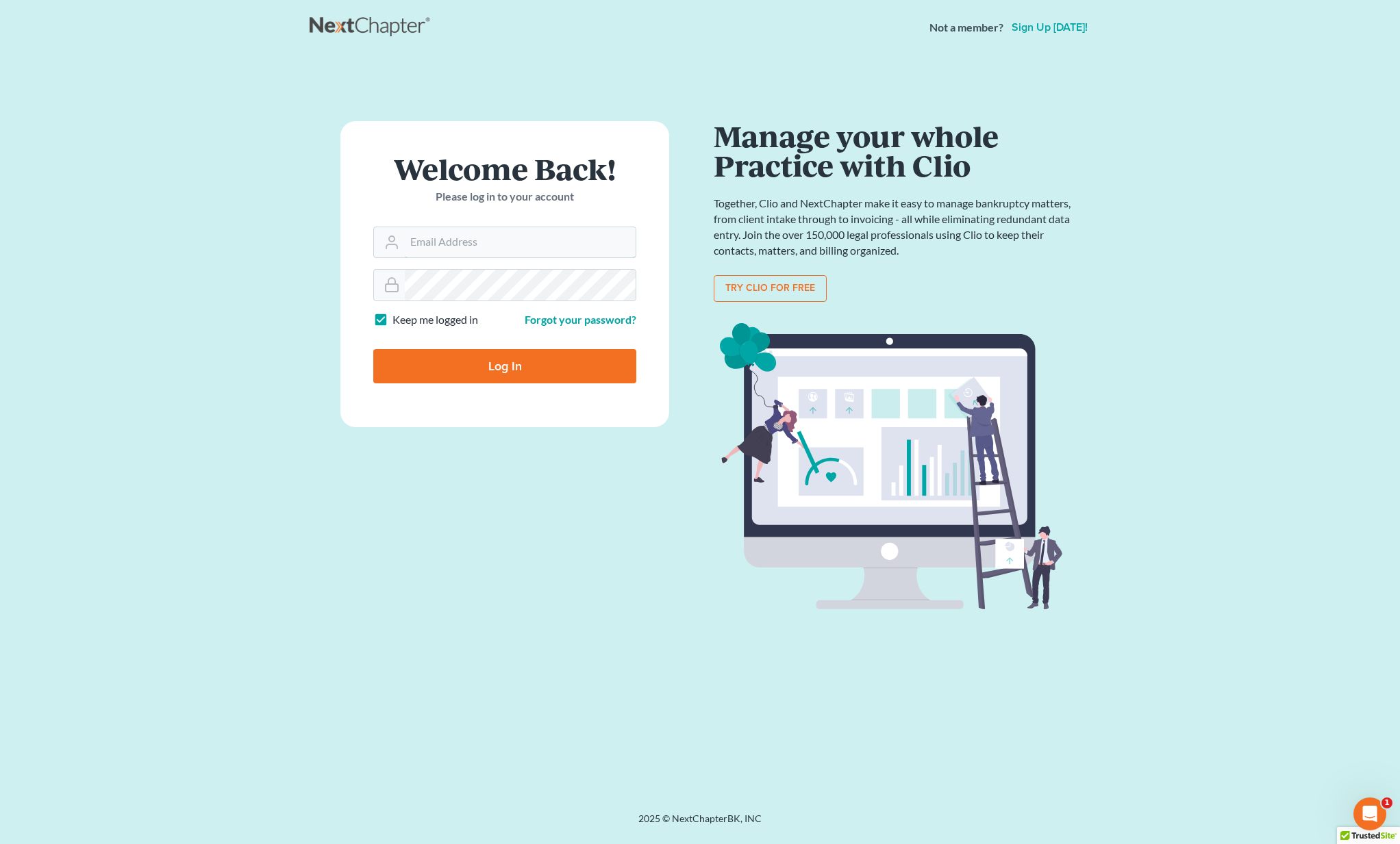
type input "[PERSON_NAME][EMAIL_ADDRESS][DOMAIN_NAME]"
click at [524, 368] on input "Log In" at bounding box center [504, 367] width 263 height 34
type input "Thinking..."
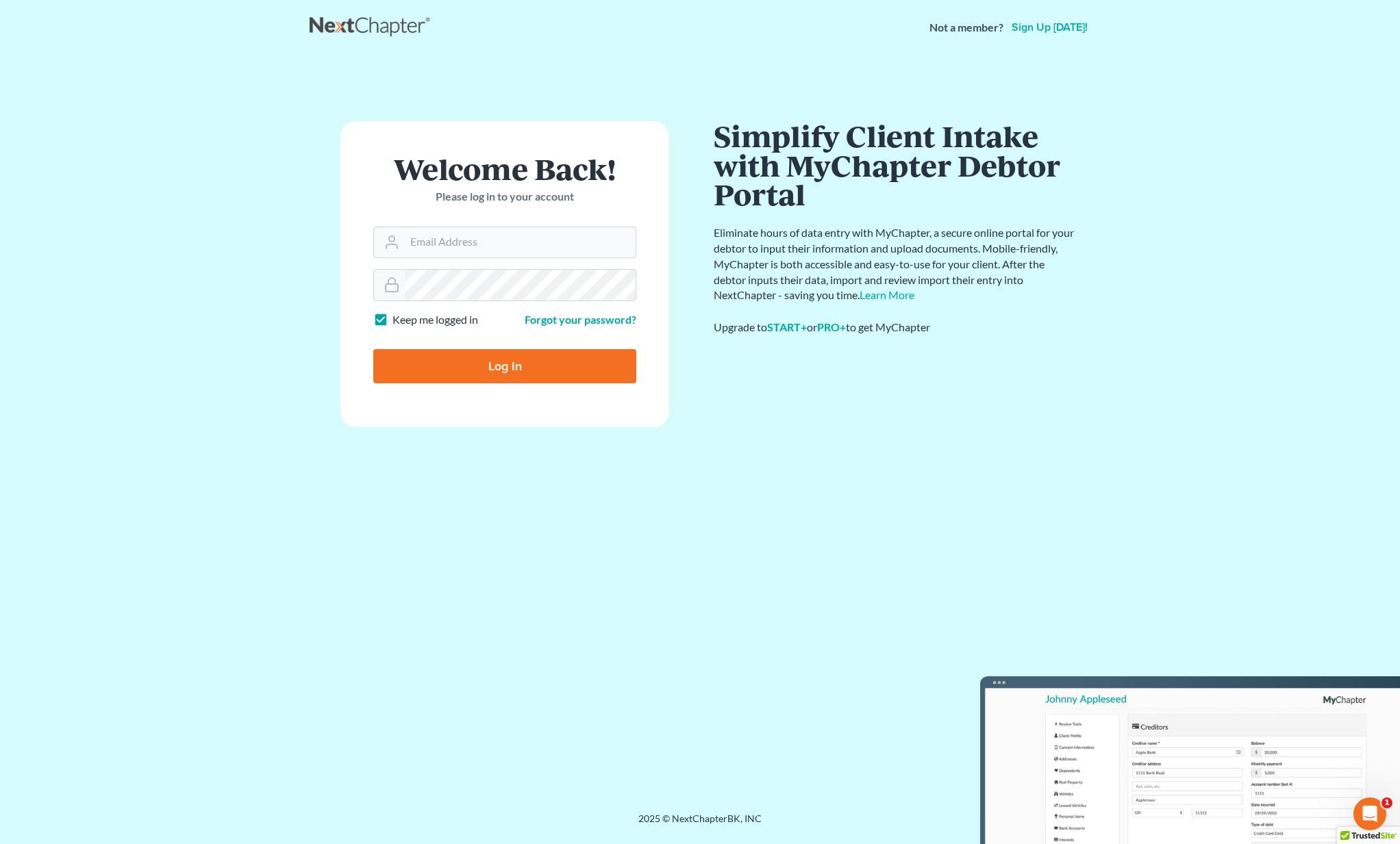
click at [397, 34] on link at bounding box center [371, 27] width 123 height 24
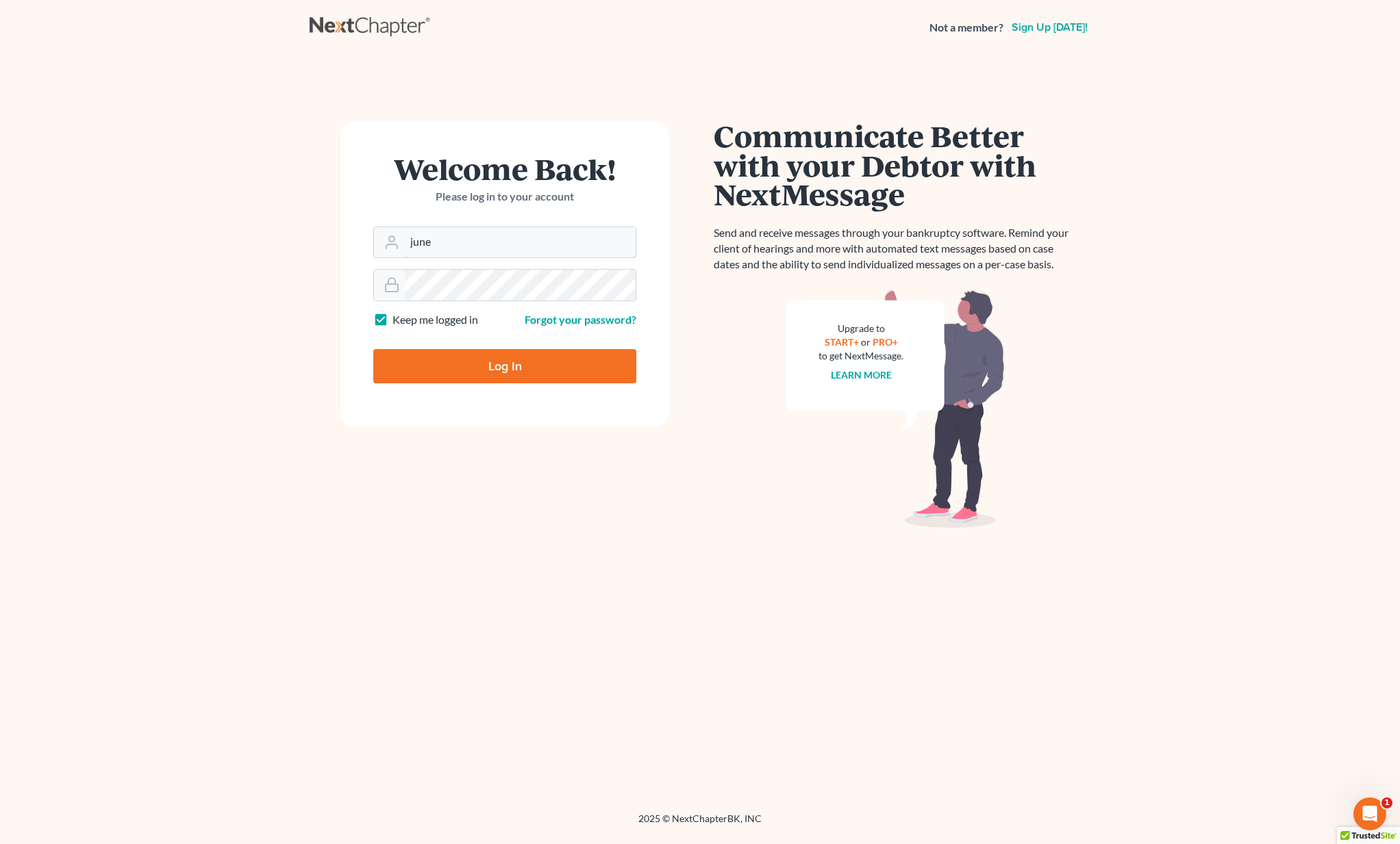
type input "[EMAIL_ADDRESS][DOMAIN_NAME]"
click at [514, 364] on input "Log In" at bounding box center [504, 367] width 263 height 34
type input "Thinking..."
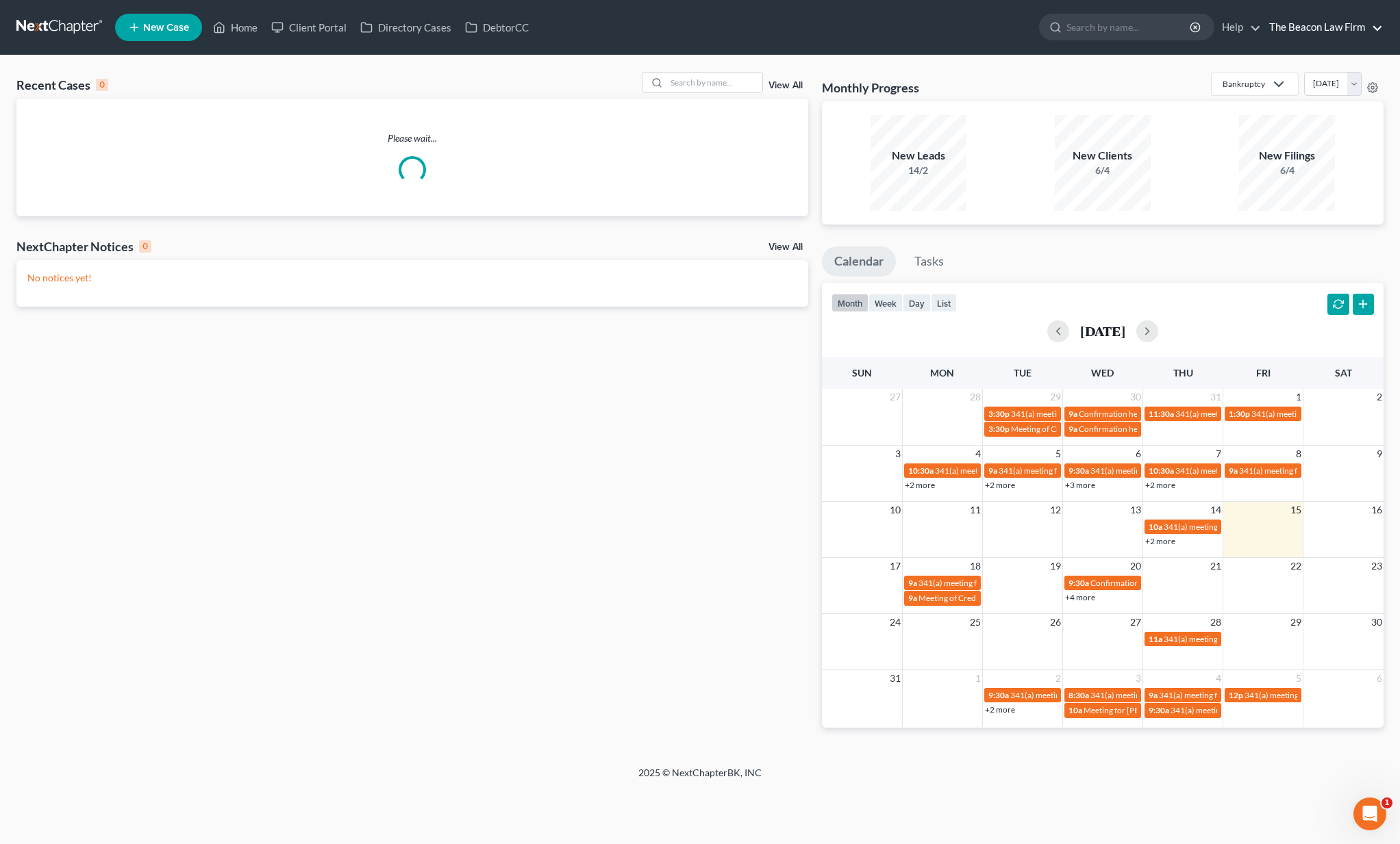
click at [1366, 26] on link "The Beacon Law Firm" at bounding box center [1322, 27] width 121 height 24
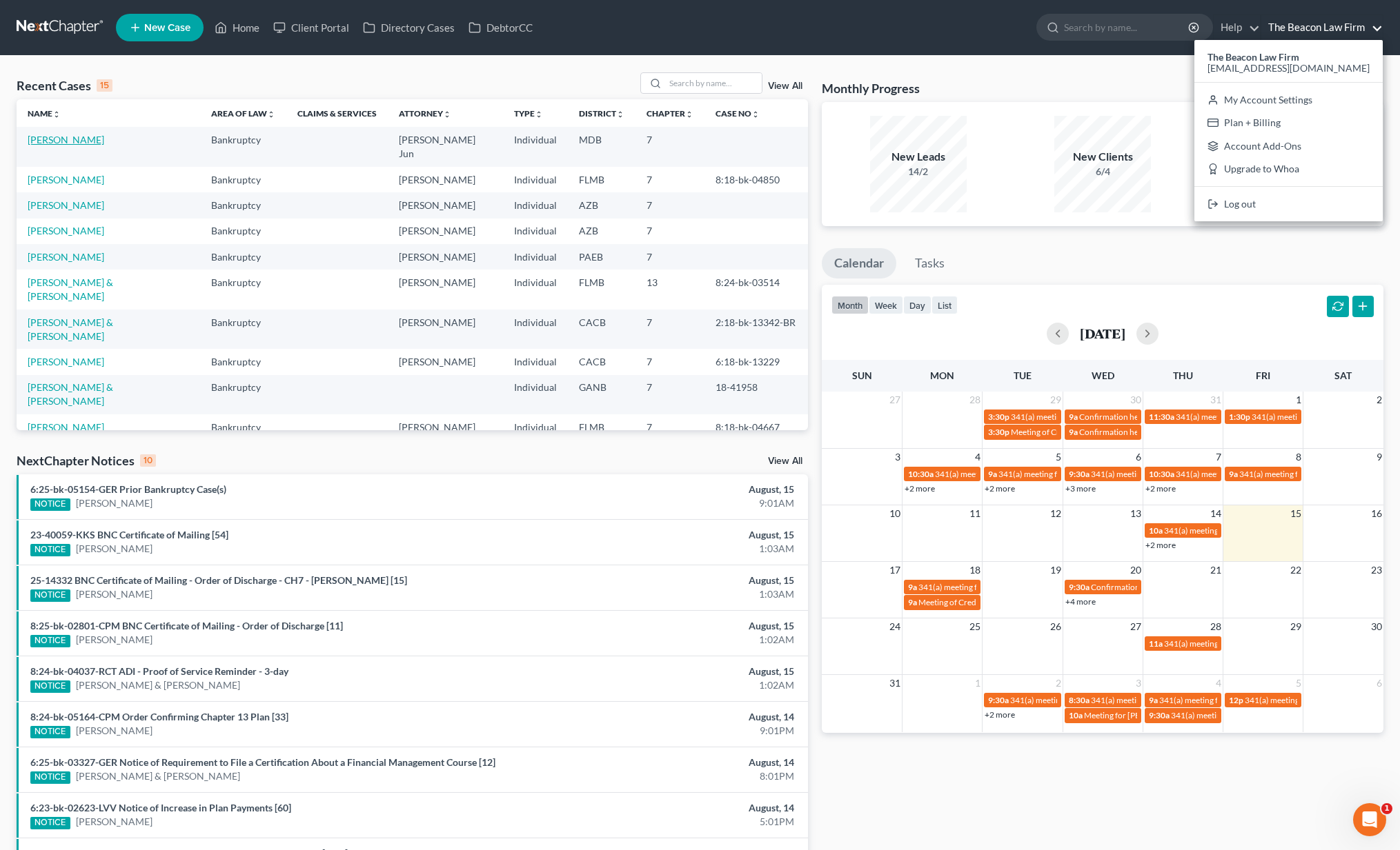
click at [80, 140] on link "Truitt, Michelle" at bounding box center [66, 139] width 77 height 12
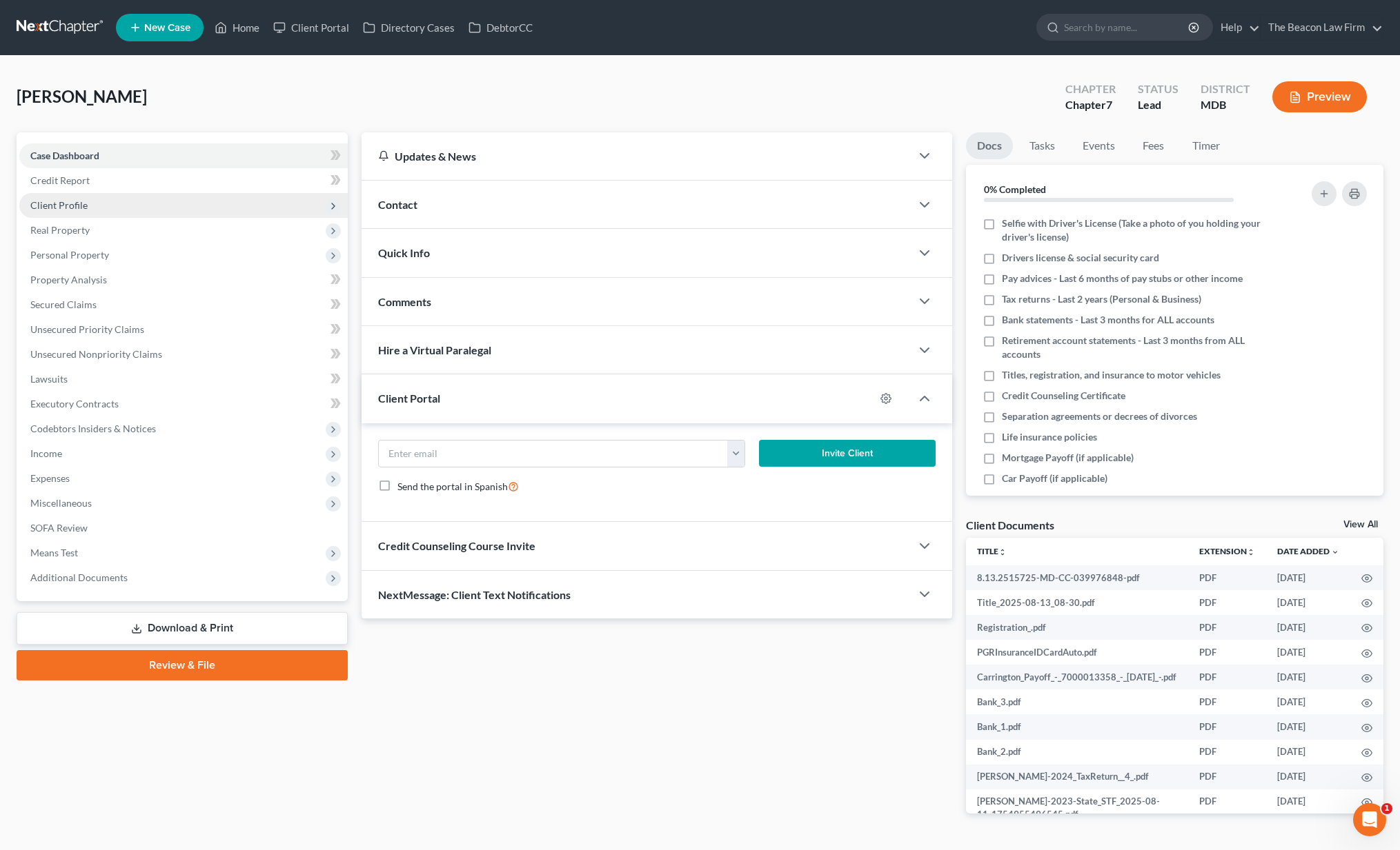
click at [63, 210] on span "Client Profile" at bounding box center [58, 204] width 58 height 12
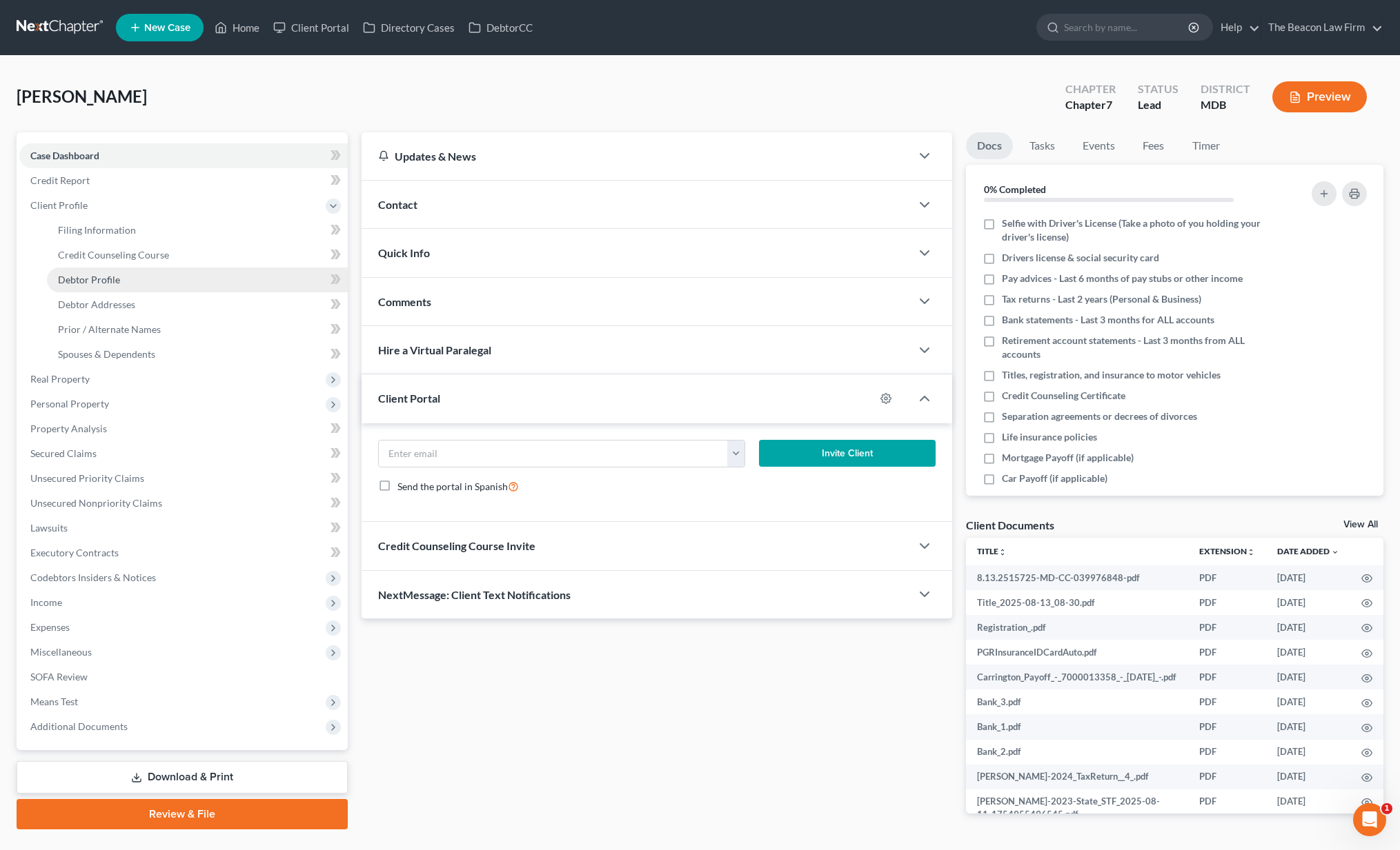
click at [118, 284] on link "Debtor Profile" at bounding box center [197, 279] width 301 height 24
select select "0"
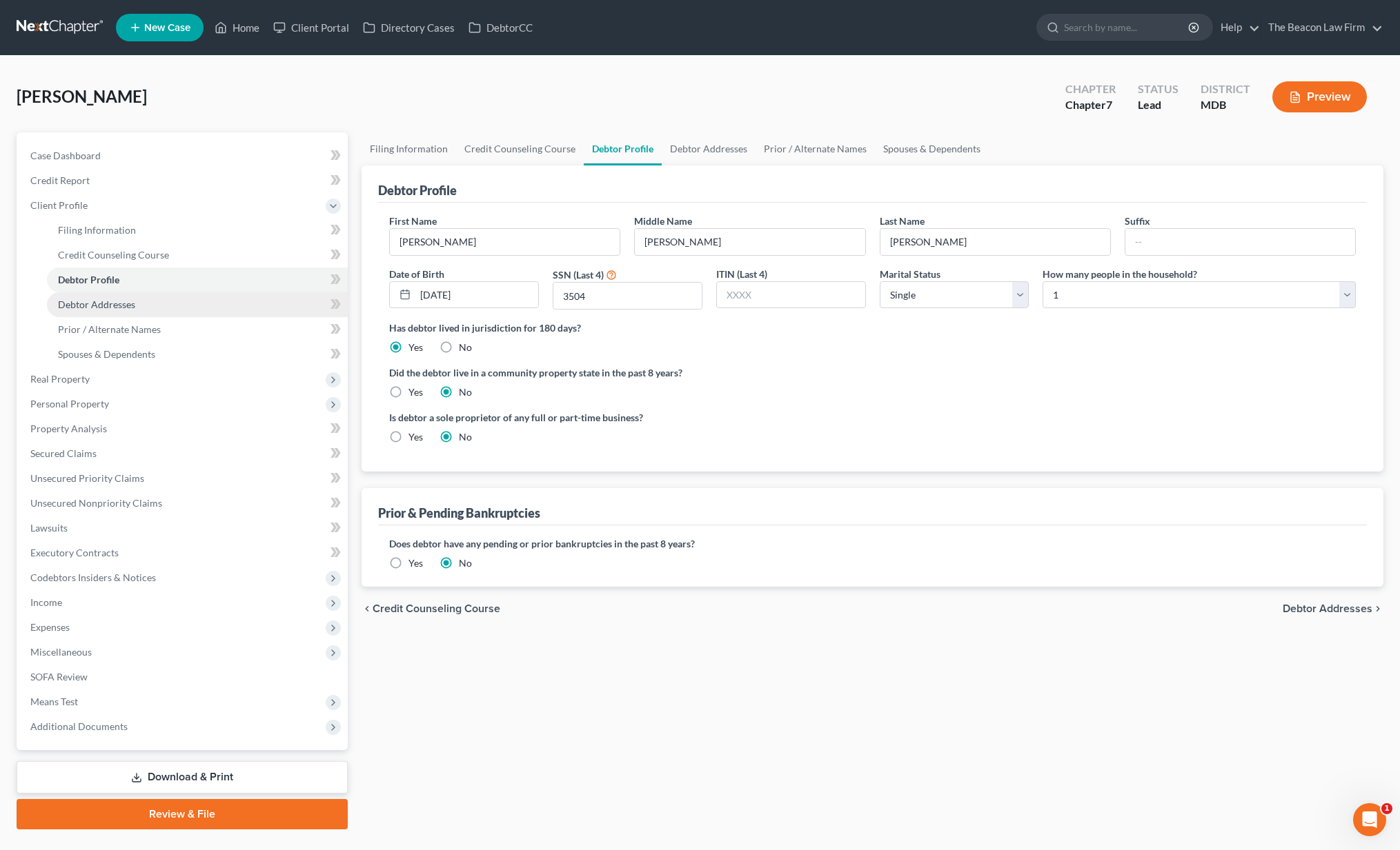
click at [92, 303] on span "Debtor Addresses" at bounding box center [96, 304] width 77 height 12
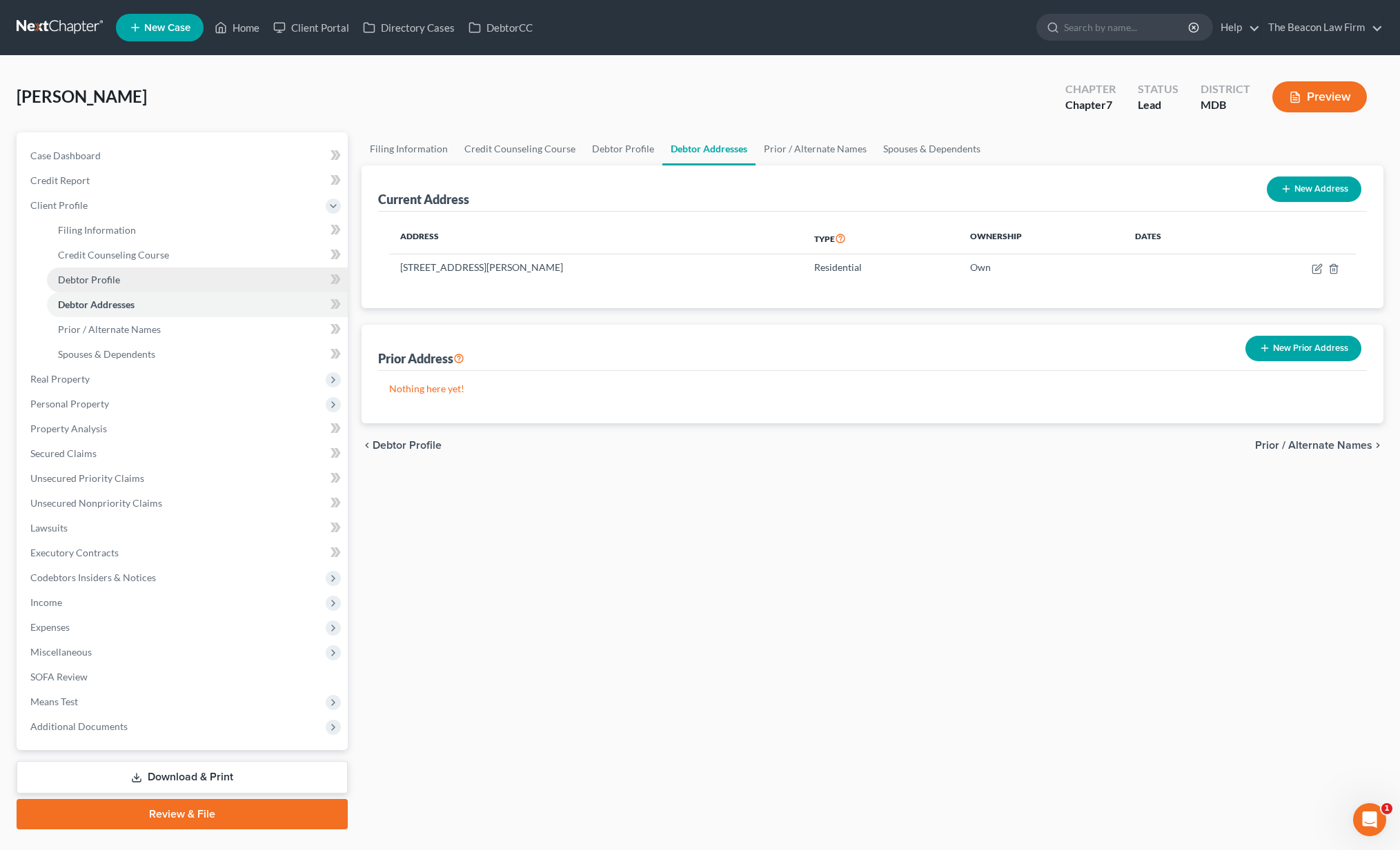
click at [92, 282] on span "Debtor Profile" at bounding box center [88, 279] width 62 height 12
select select "0"
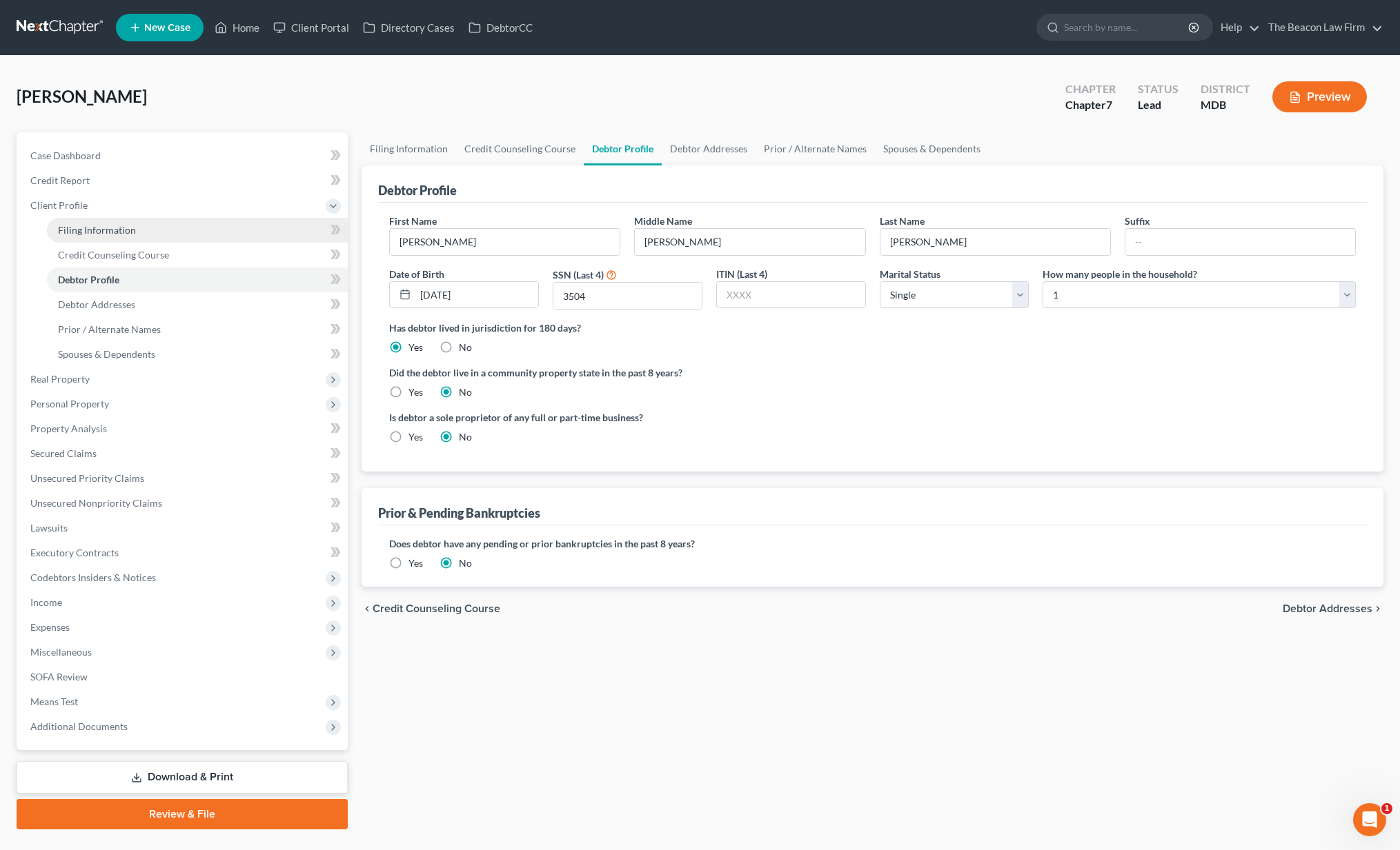
click at [82, 228] on span "Filing Information" at bounding box center [96, 230] width 78 height 12
select select "1"
select select "0"
select select "21"
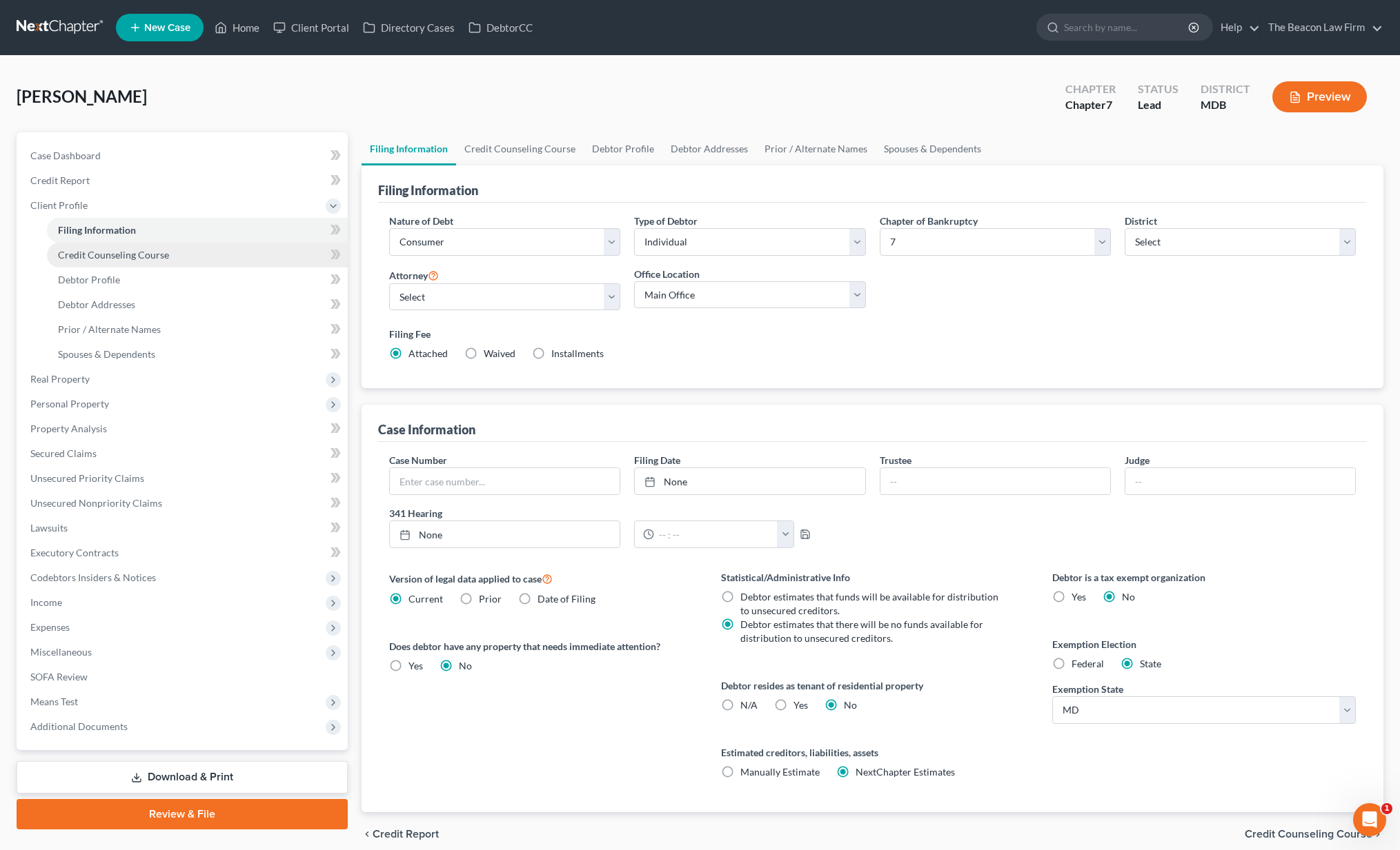
click at [83, 249] on span "Credit Counseling Course" at bounding box center [113, 254] width 111 height 12
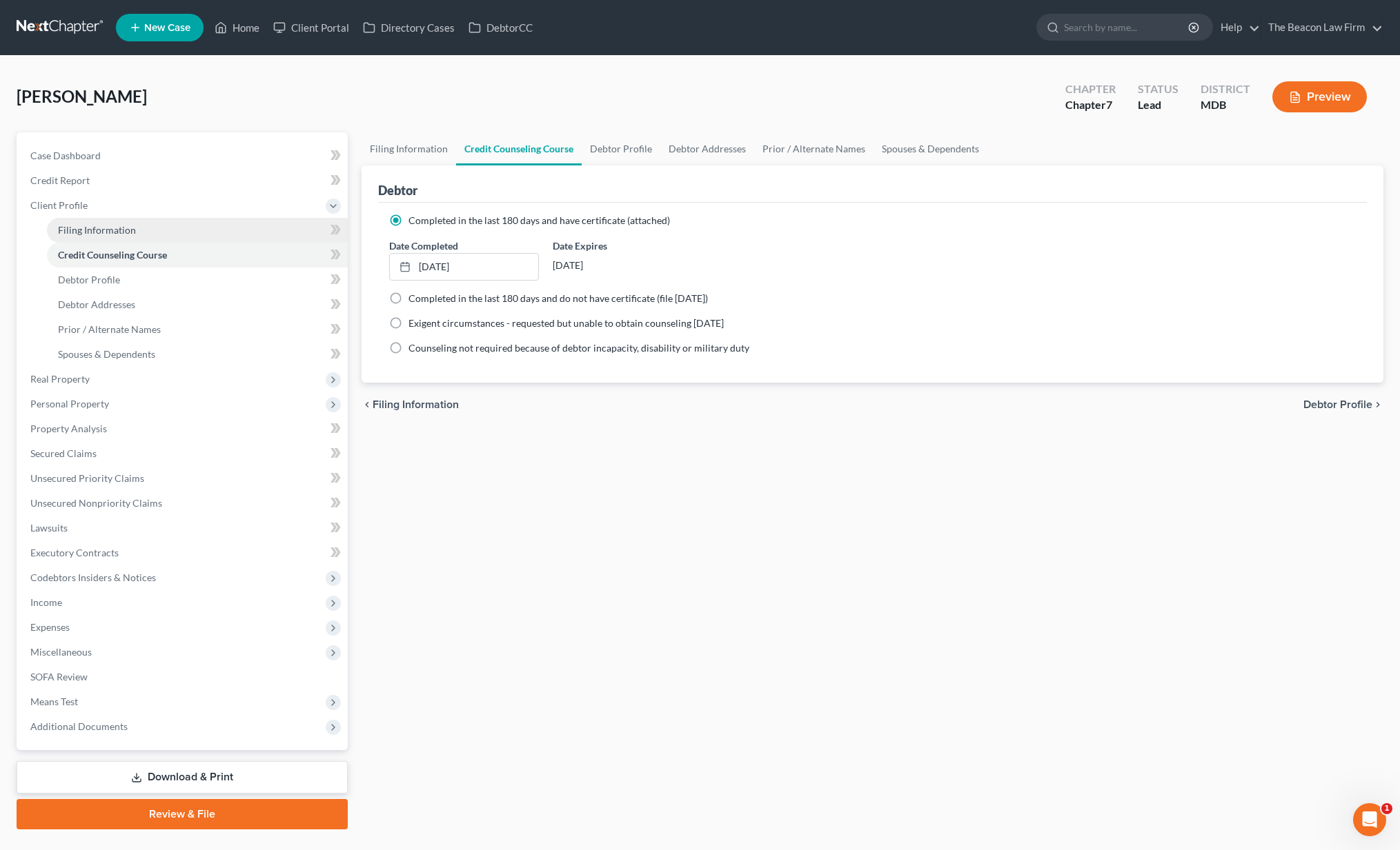
click at [84, 231] on span "Filing Information" at bounding box center [96, 230] width 78 height 12
select select "1"
select select "0"
select select "38"
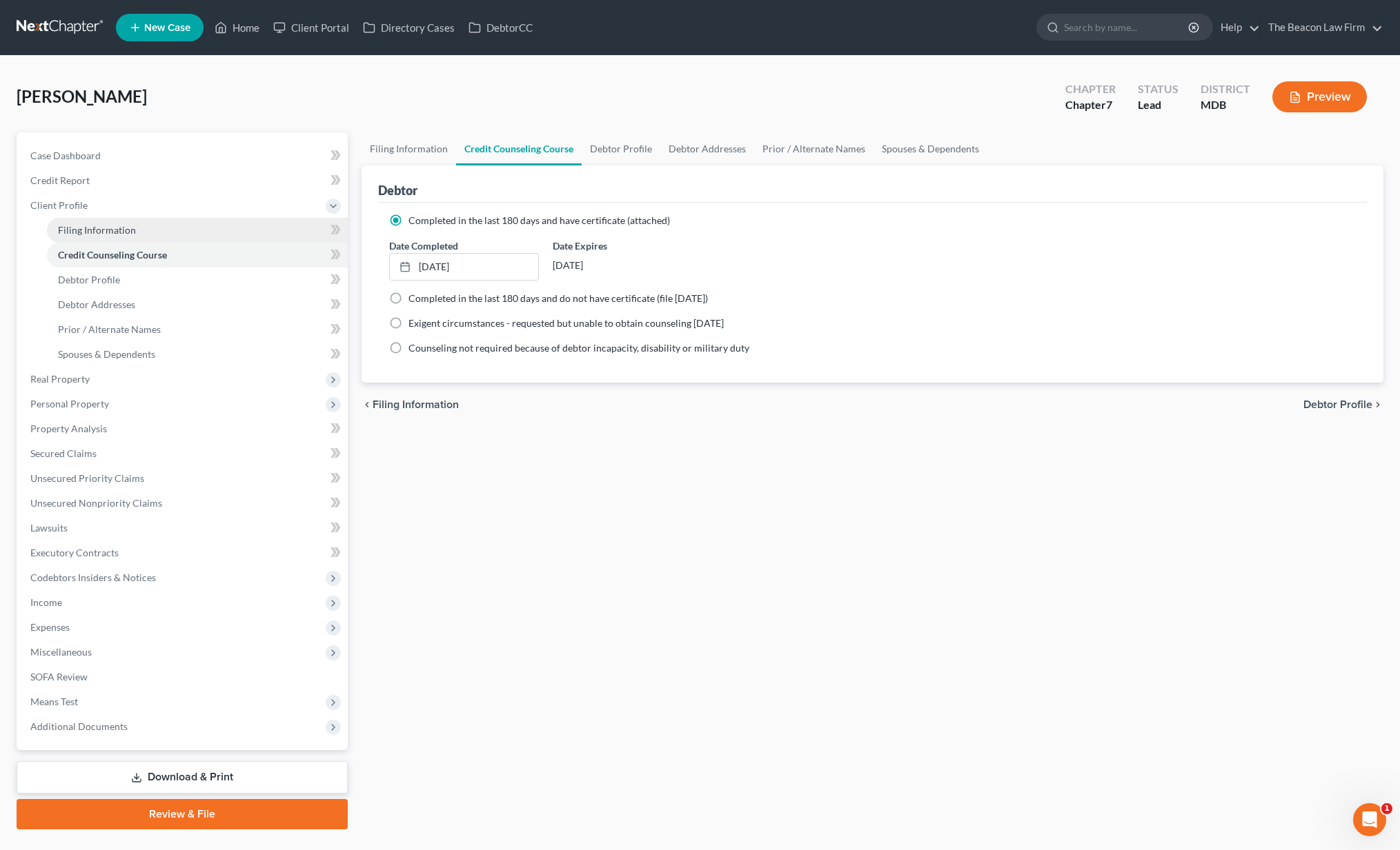
select select "6"
select select "21"
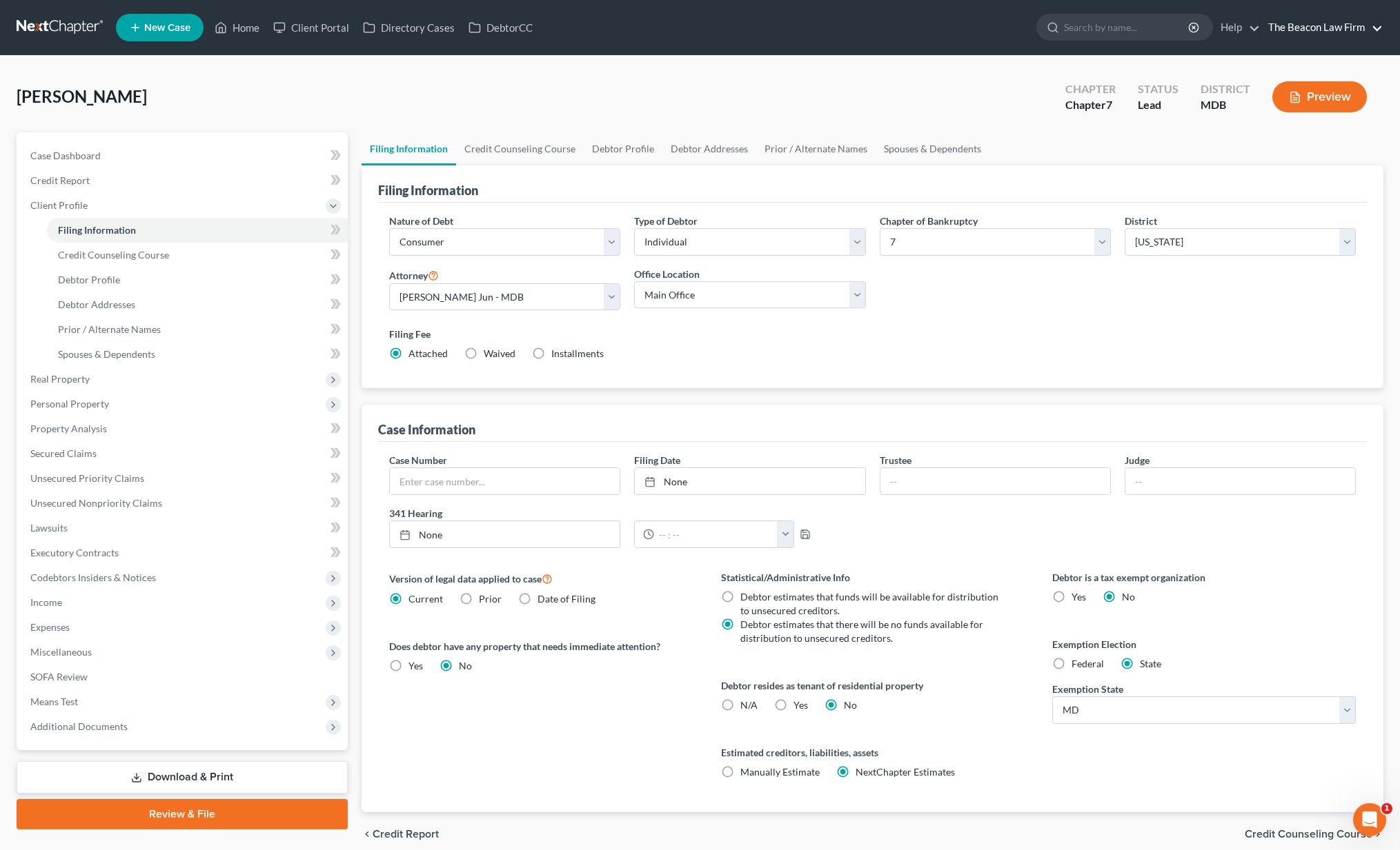
click at [1340, 24] on link "The Beacon Law Firm" at bounding box center [1322, 27] width 122 height 24
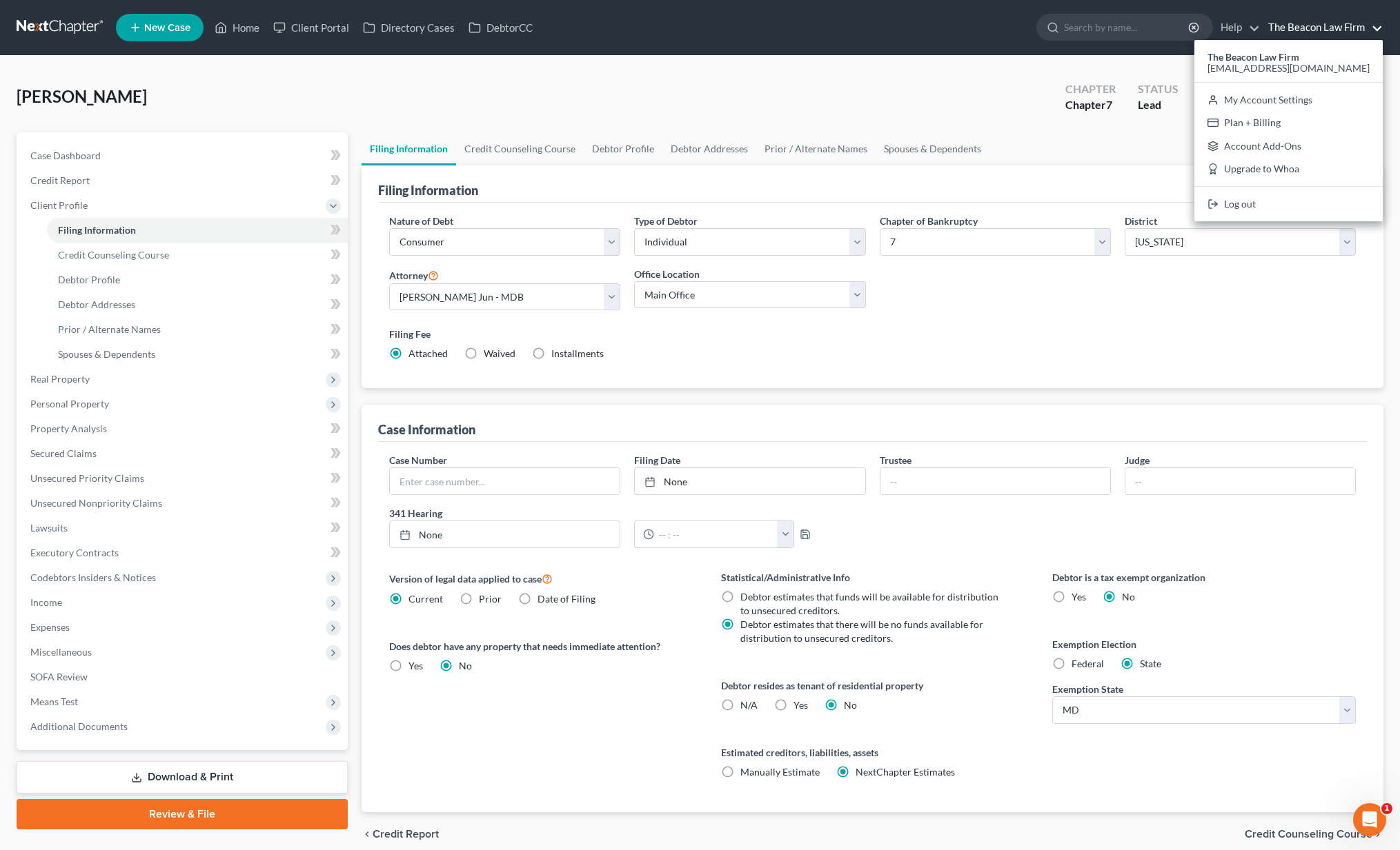
drag, startPoint x: 1283, startPoint y: 206, endPoint x: 1271, endPoint y: 208, distance: 12.2
click at [1282, 207] on link "Log out" at bounding box center [1288, 204] width 188 height 24
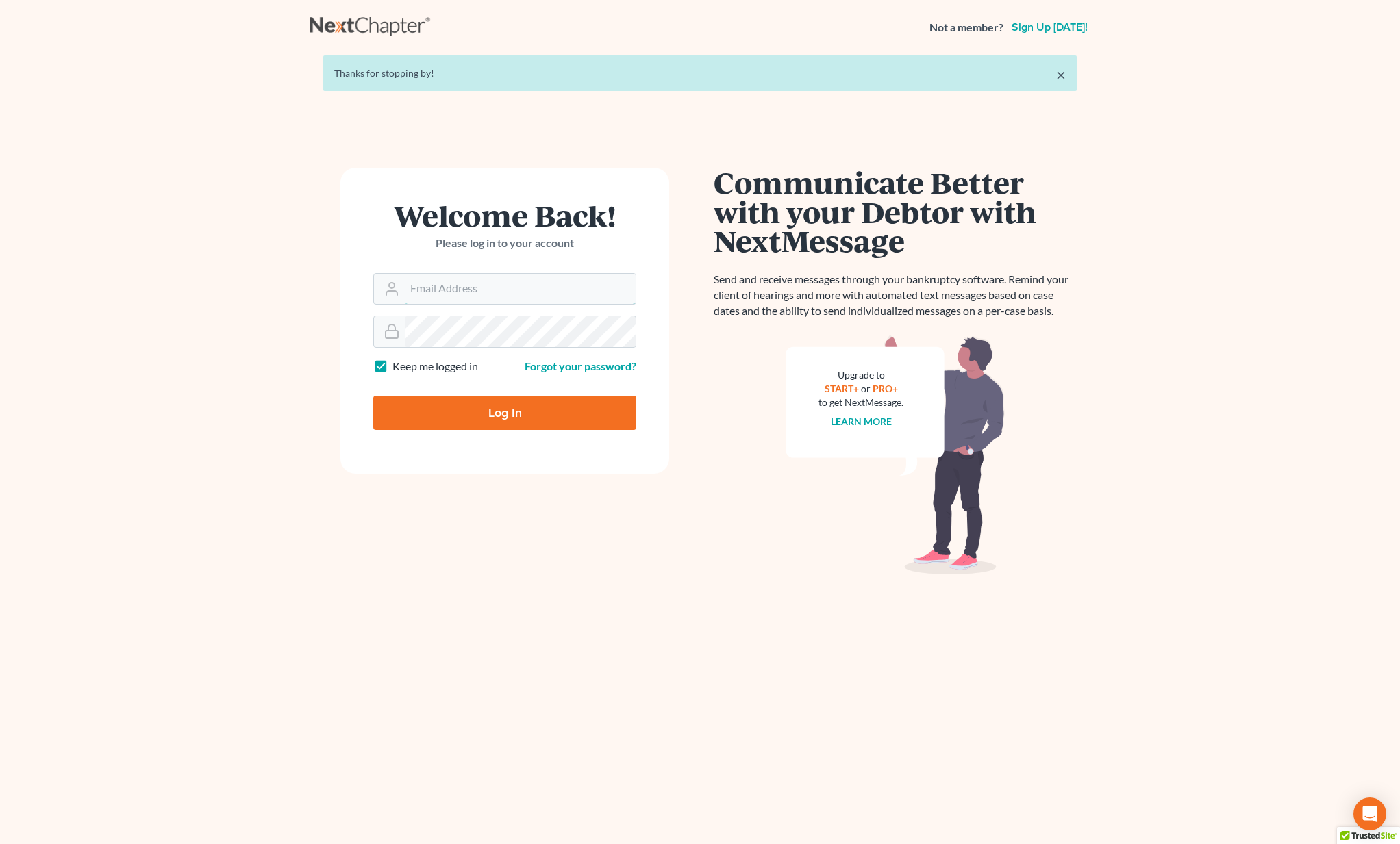
type input "s"
type input "david@beaconlawyer.com"
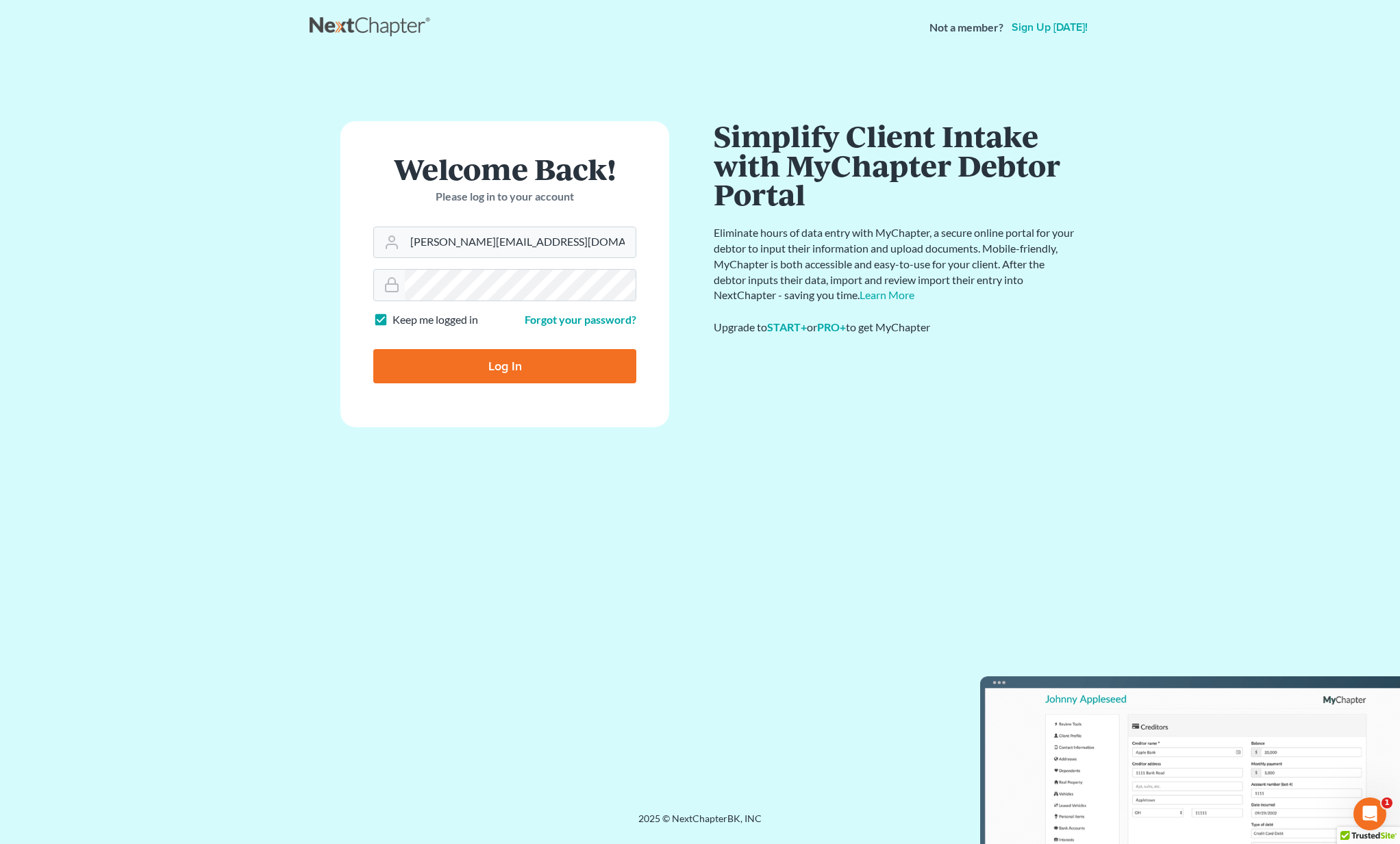
click at [480, 360] on input "Log In" at bounding box center [504, 367] width 263 height 34
type input "Thinking..."
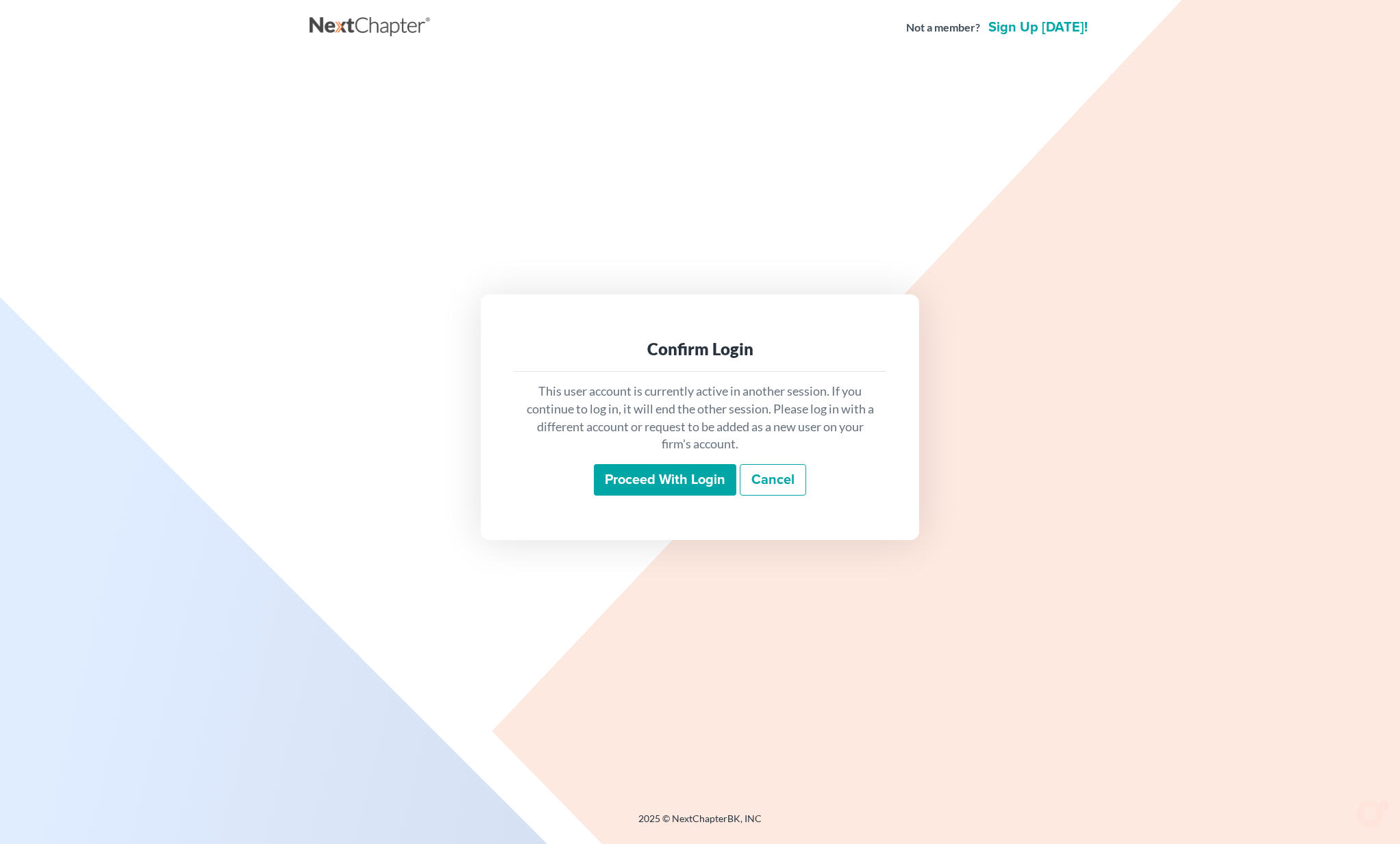
click at [620, 481] on input "Proceed with login" at bounding box center [665, 480] width 143 height 31
